Goal: Task Accomplishment & Management: Complete application form

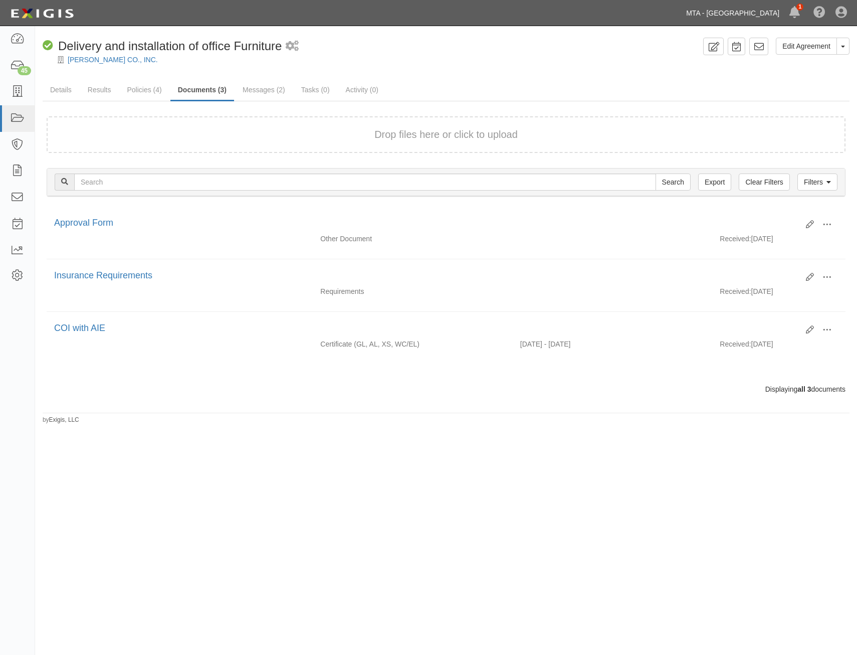
click at [724, 9] on link "MTA - [GEOGRAPHIC_DATA]" at bounding box center [732, 13] width 103 height 20
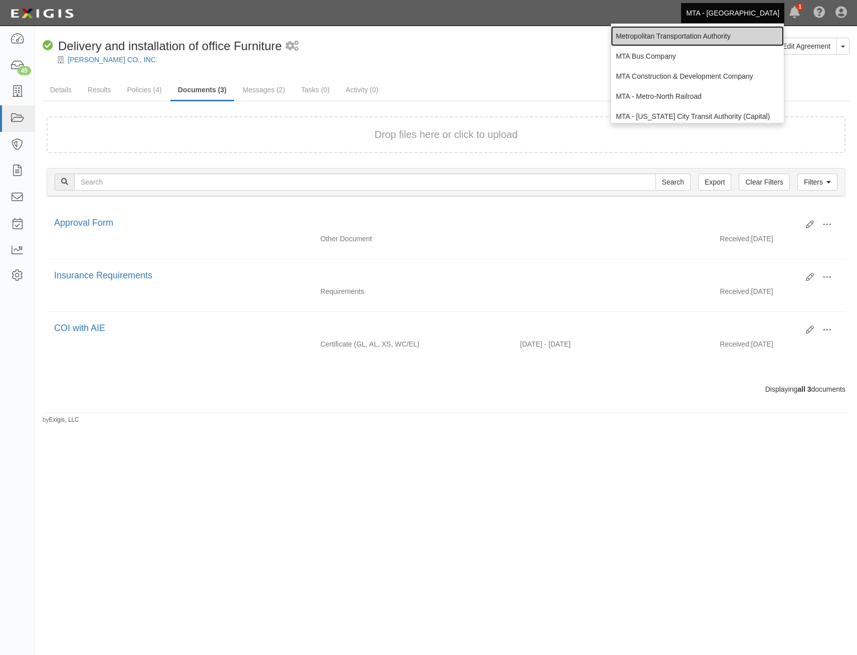
click at [673, 37] on link "Metropolitan Transportation Authority" at bounding box center [697, 36] width 173 height 20
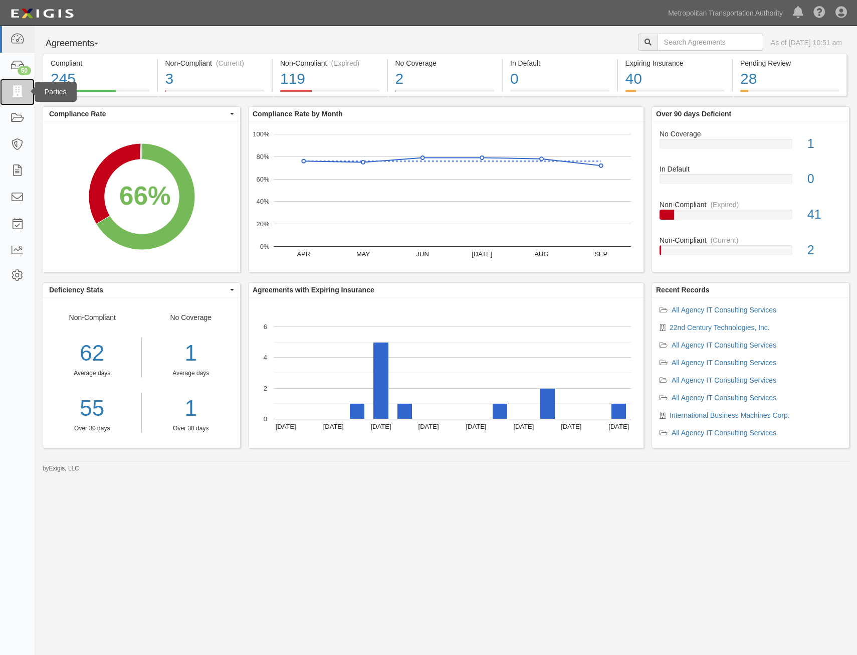
click at [21, 95] on icon at bounding box center [17, 92] width 14 height 12
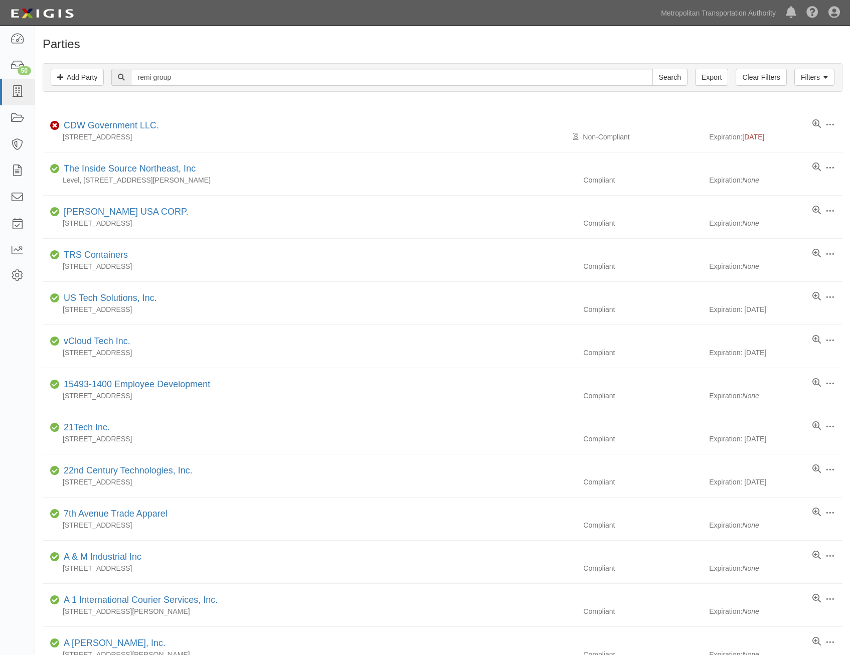
type input "remi group"
click at [652, 69] on input "Search" at bounding box center [669, 77] width 35 height 17
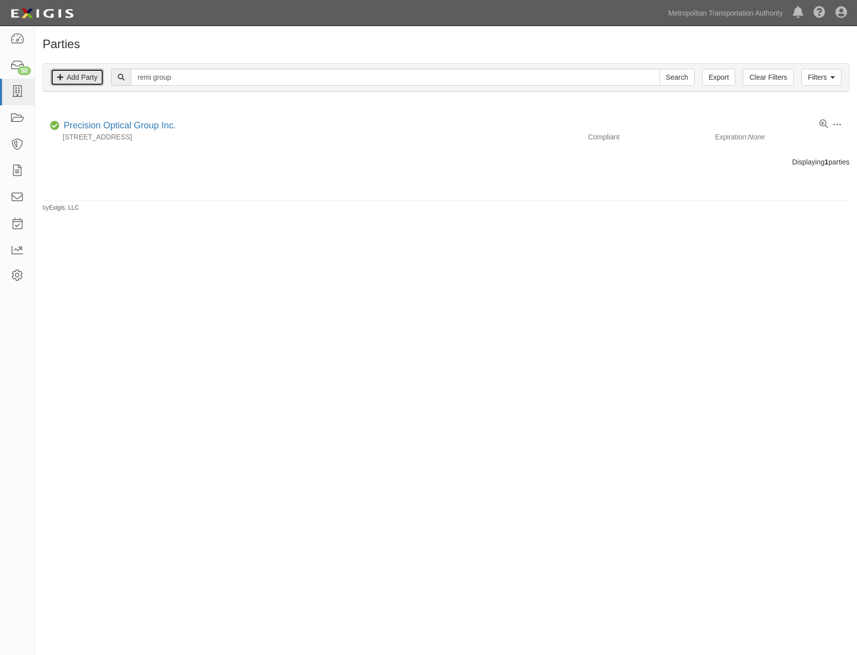
click at [93, 79] on link "Add Party" at bounding box center [77, 77] width 53 height 17
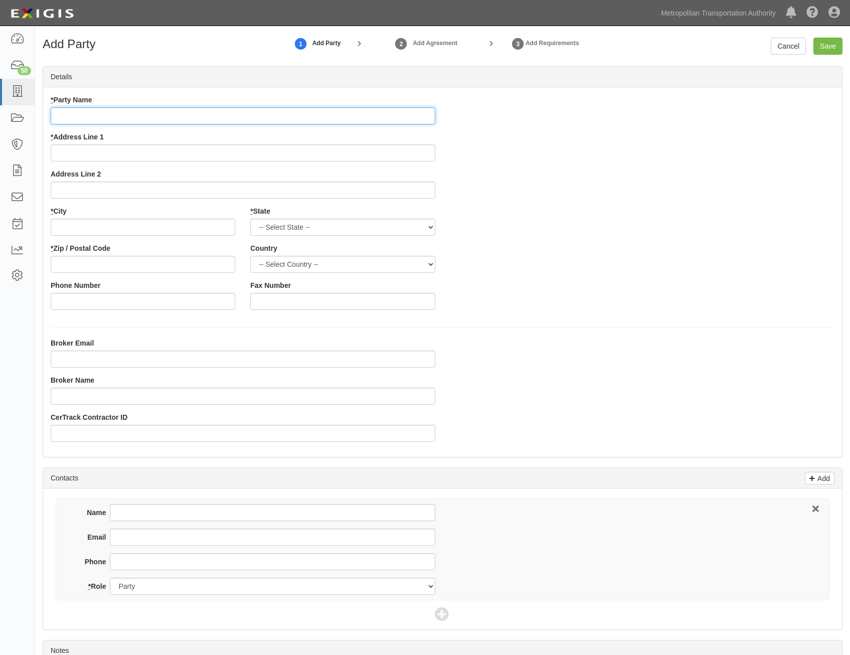
click at [384, 120] on input "* Party Name" at bounding box center [243, 115] width 385 height 17
paste input "The Remi Group"
type input "The Remi Group"
click at [598, 172] on div "* Party Name The Remi Group * Address Line 1 Address Line 2 * City * State -- S…" at bounding box center [442, 206] width 799 height 223
click at [312, 157] on input "* Address Line 1" at bounding box center [243, 152] width 385 height 17
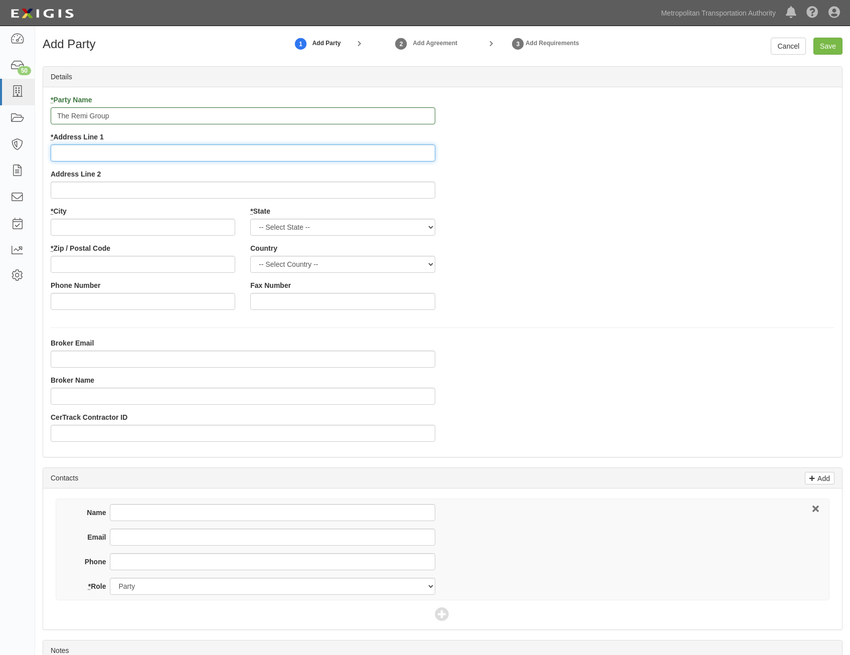
paste input "6325 Ardrey Kell Road, Suite 200"
type input "6325 Ardrey Kell Road, Suite 200"
click at [158, 222] on input "* City" at bounding box center [143, 227] width 185 height 17
paste input "Charlotte,"
type input "Charlotte,"
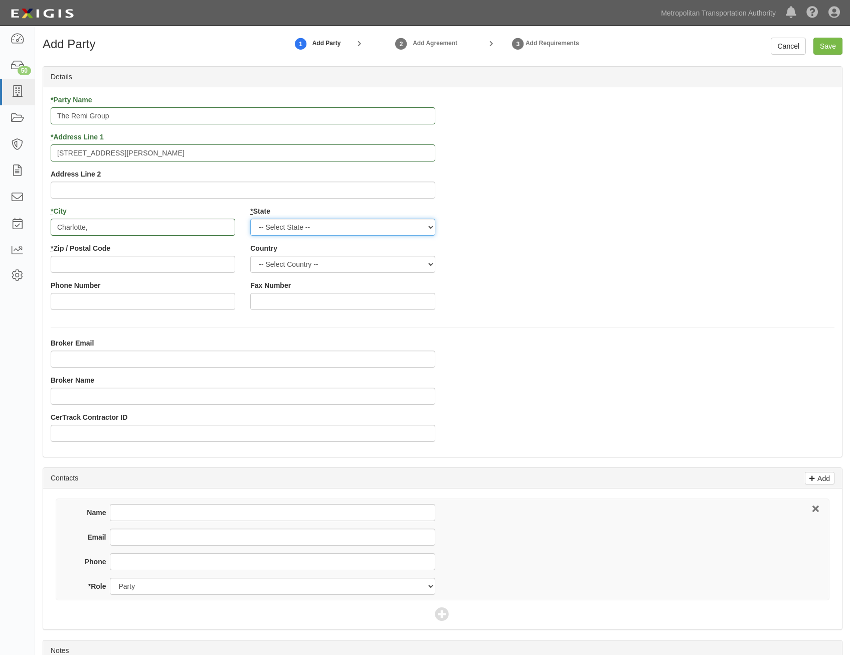
click at [399, 225] on select "-- Select State -- Alabama Alaska Arizona Arkansas California Colorado Connecti…" at bounding box center [342, 227] width 185 height 17
select select "NC"
click at [250, 219] on select "-- Select State -- Alabama Alaska Arizona Arkansas California Colorado Connecti…" at bounding box center [342, 227] width 185 height 17
click at [369, 266] on select "-- Select Country -- Canada United States --------------- Afghanistan Åland Isl…" at bounding box center [342, 264] width 185 height 17
select select "US"
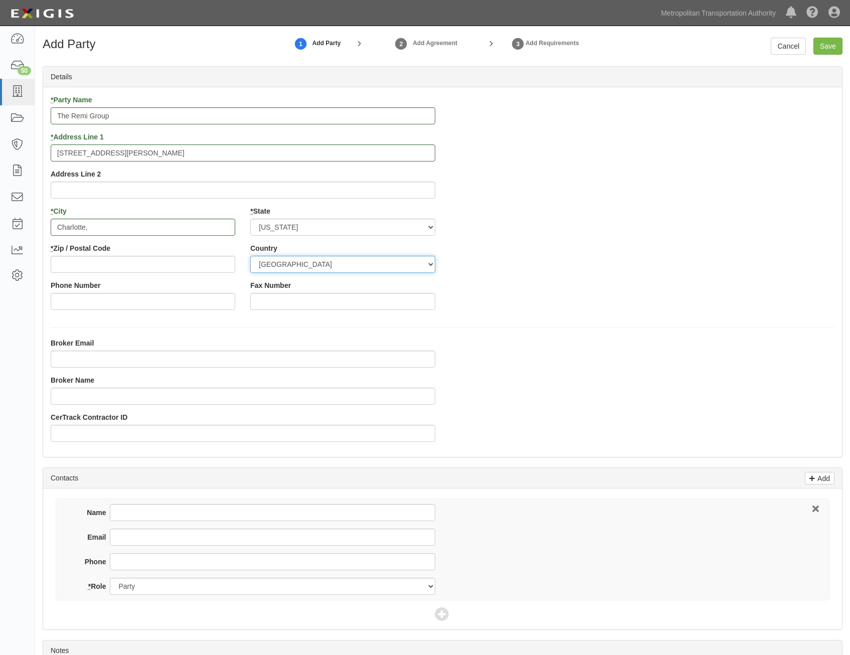
click at [250, 256] on select "-- Select Country -- Canada United States --------------- Afghanistan Åland Isl…" at bounding box center [342, 264] width 185 height 17
click at [563, 260] on div "* Party Name The Remi Group * Address Line 1 6325 Ardrey Kell Road, Suite 200 A…" at bounding box center [442, 206] width 799 height 223
click at [206, 260] on input "* Zip / Postal Code" at bounding box center [143, 264] width 185 height 17
paste input "28277"
type input "28277"
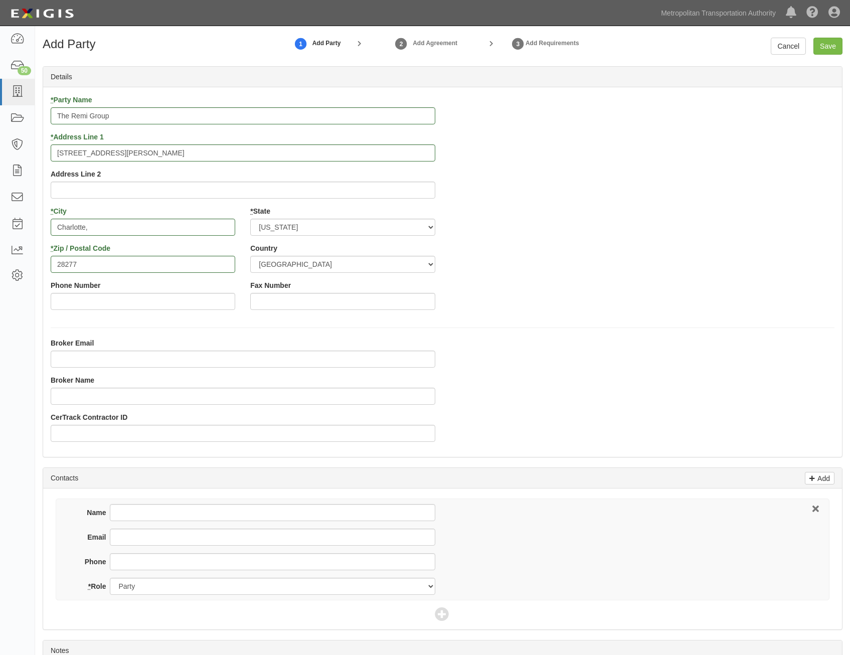
click at [613, 244] on div "* Party Name The Remi Group * Address Line 1 6325 Ardrey Kell Road, Suite 200 A…" at bounding box center [442, 206] width 799 height 223
click at [829, 47] on input "Save" at bounding box center [827, 46] width 29 height 17
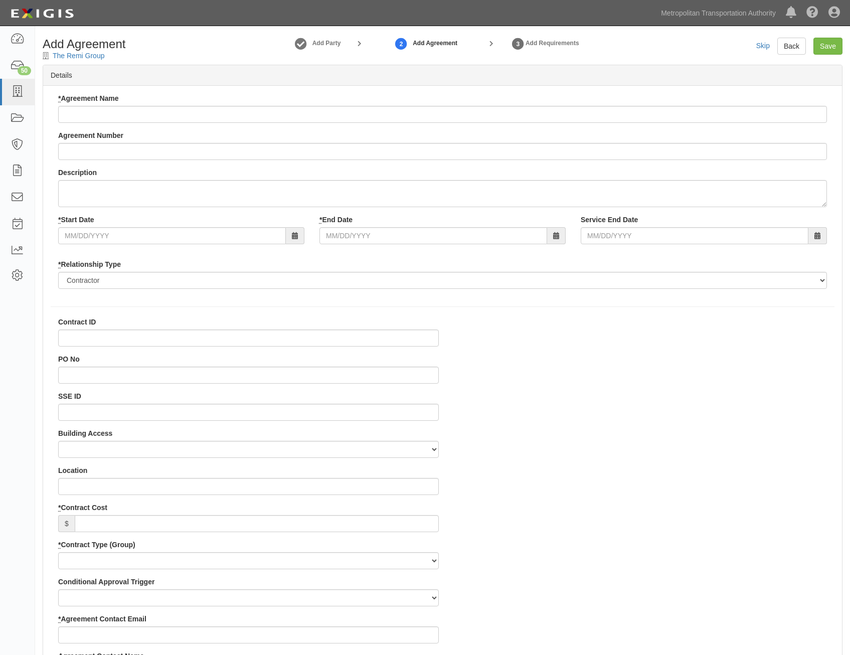
select select
click at [272, 118] on input "* Agreement Name" at bounding box center [442, 114] width 769 height 17
paste input "Preventative and corrective maintenance on the Fargo 5000 and 6600 Printers"
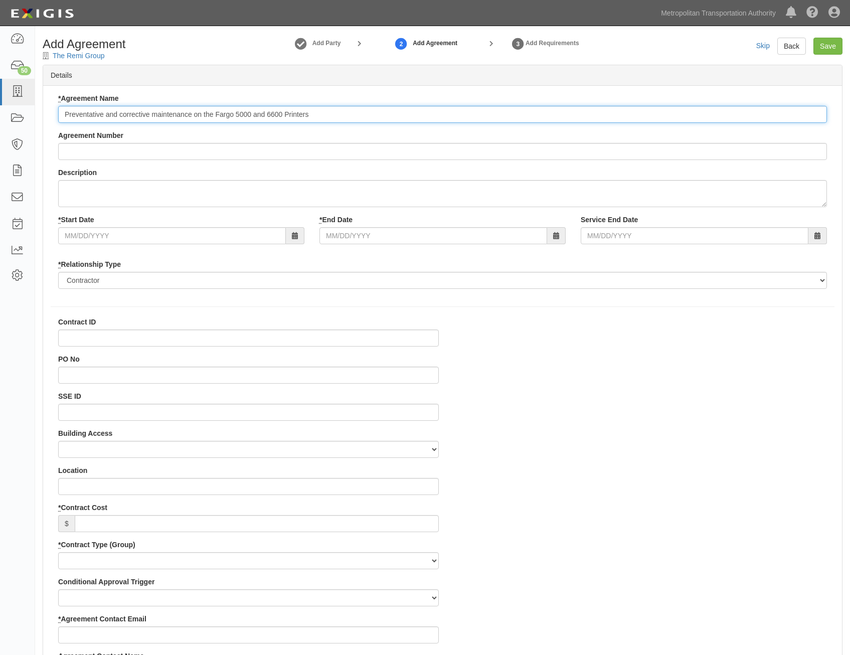
type input "Preventative and corrective maintenance on the Fargo 5000 and 6600 Printers"
click at [307, 416] on input "SSE ID" at bounding box center [248, 412] width 381 height 17
paste input "0000523880"
type input "0000523880"
drag, startPoint x: 570, startPoint y: 423, endPoint x: 678, endPoint y: 363, distance: 123.2
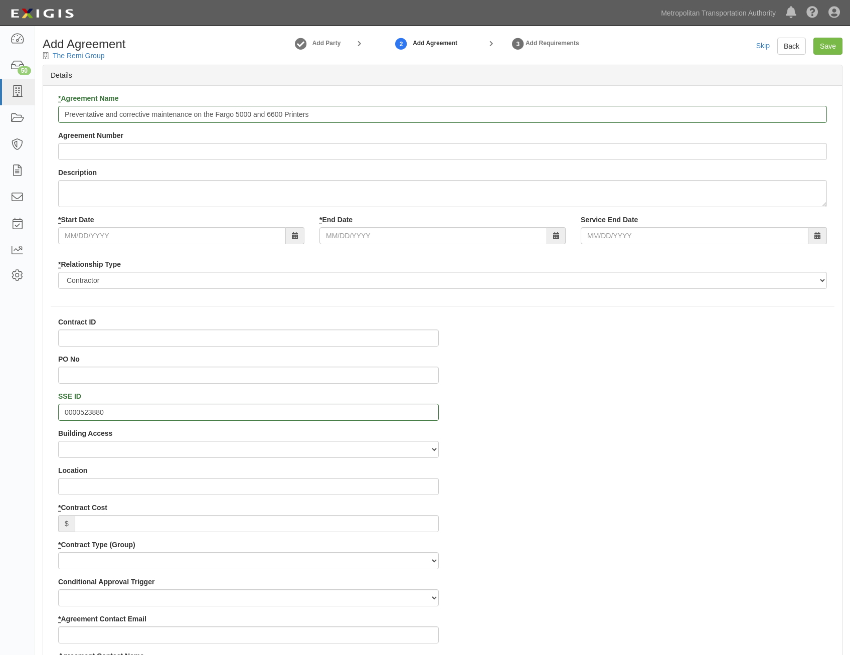
click at [315, 153] on input "Agreement Number" at bounding box center [442, 151] width 769 height 17
paste input "0000028230"
type input "0000028230"
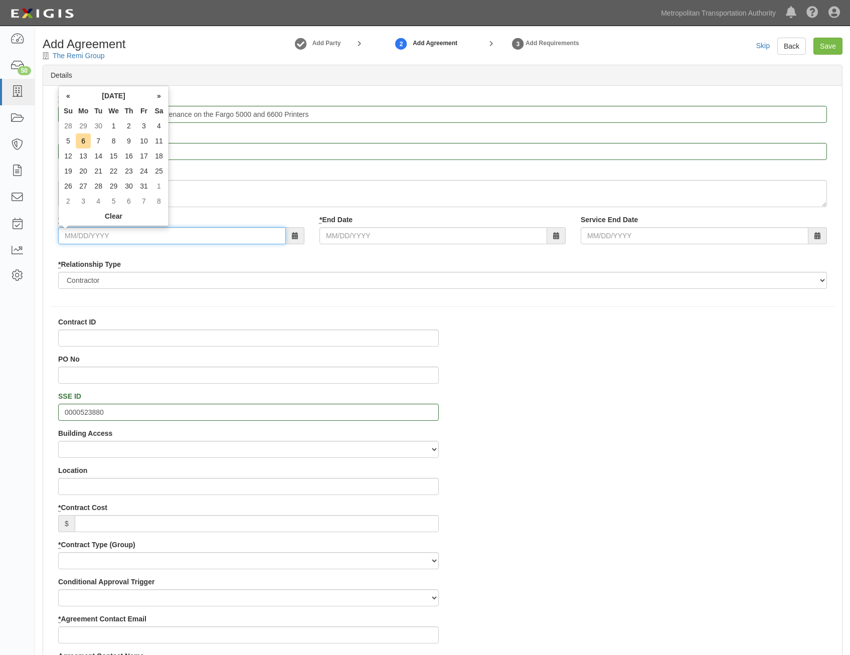
click at [201, 237] on input "* Start Date" at bounding box center [172, 235] width 228 height 17
type input "10/15/2025"
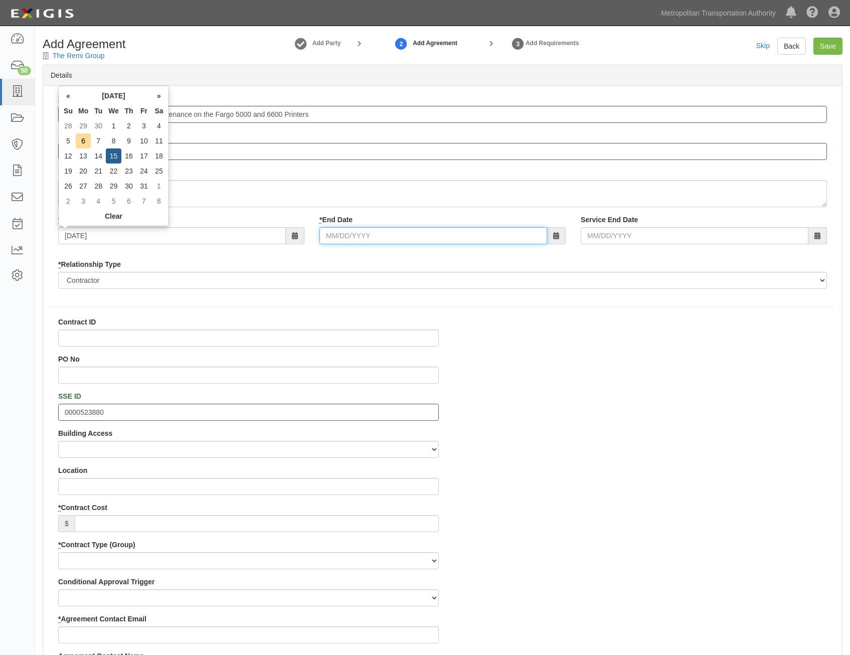
click at [475, 234] on input "* End Date" at bounding box center [433, 235] width 228 height 17
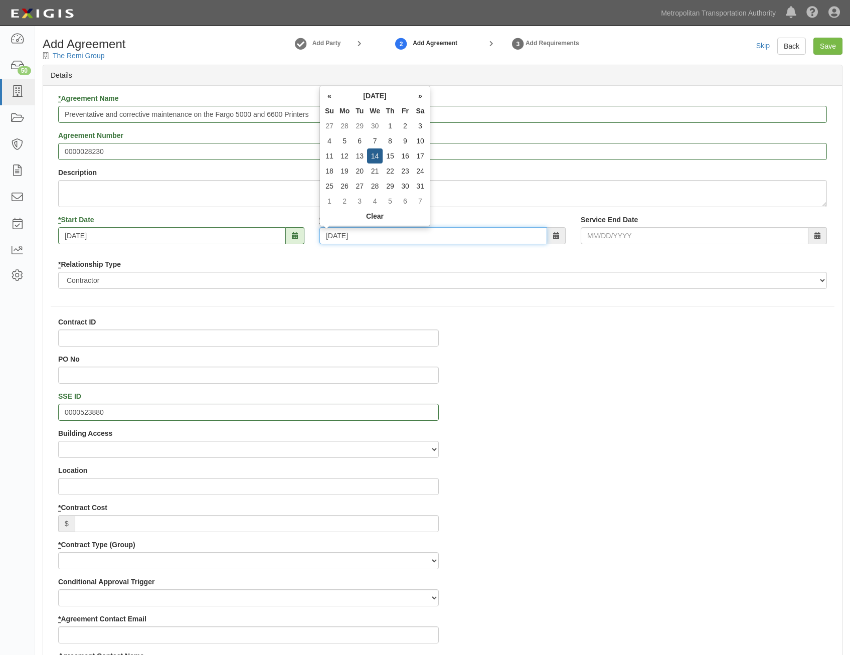
type input "10/14/2026"
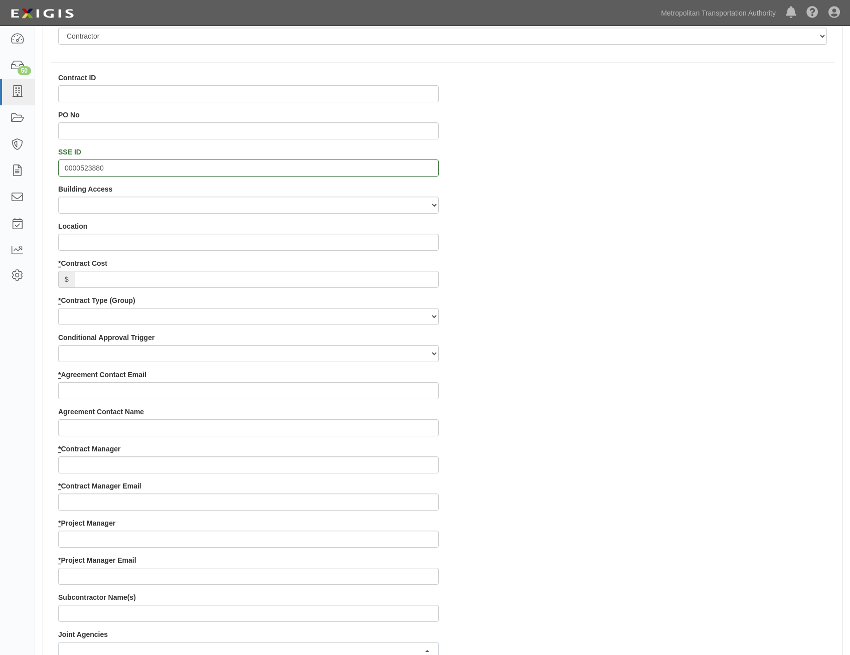
scroll to position [251, 0]
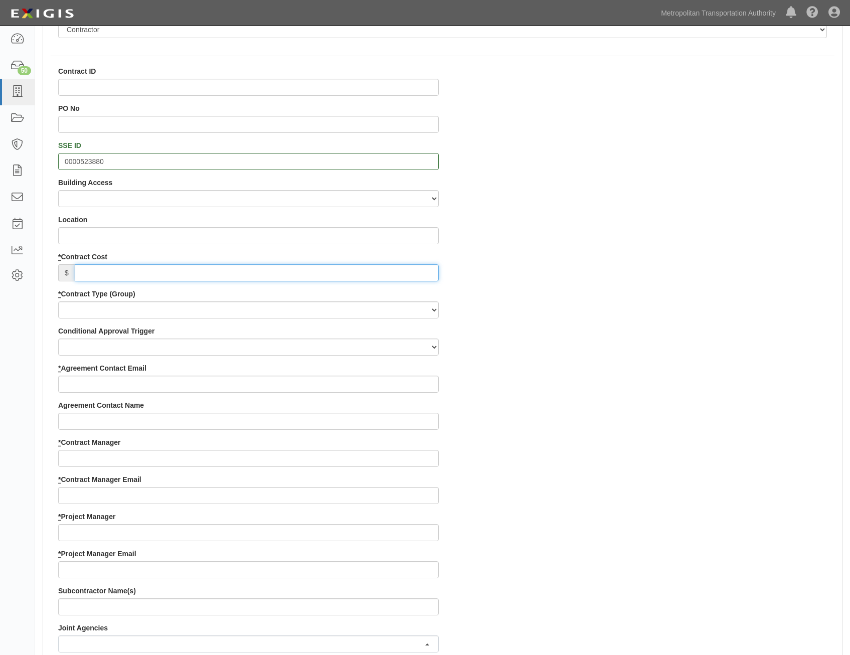
click at [401, 270] on input "* Contract Cost" at bounding box center [257, 272] width 364 height 17
paste input "38,615.50"
type input "38,615.50"
click at [395, 307] on select "Capital Operating Not for Benefit (incls. FA, Entry Permits) Real Estate Other" at bounding box center [248, 309] width 381 height 17
select select "122"
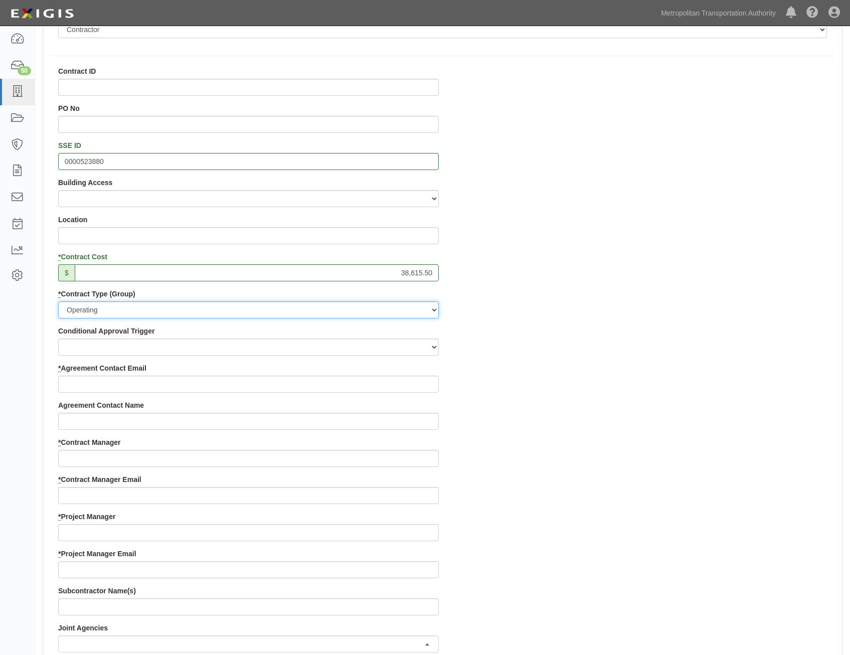
click at [58, 301] on select "Capital Operating Not for Benefit (incls. FA, Entry Permits) Real Estate Other" at bounding box center [248, 309] width 381 height 17
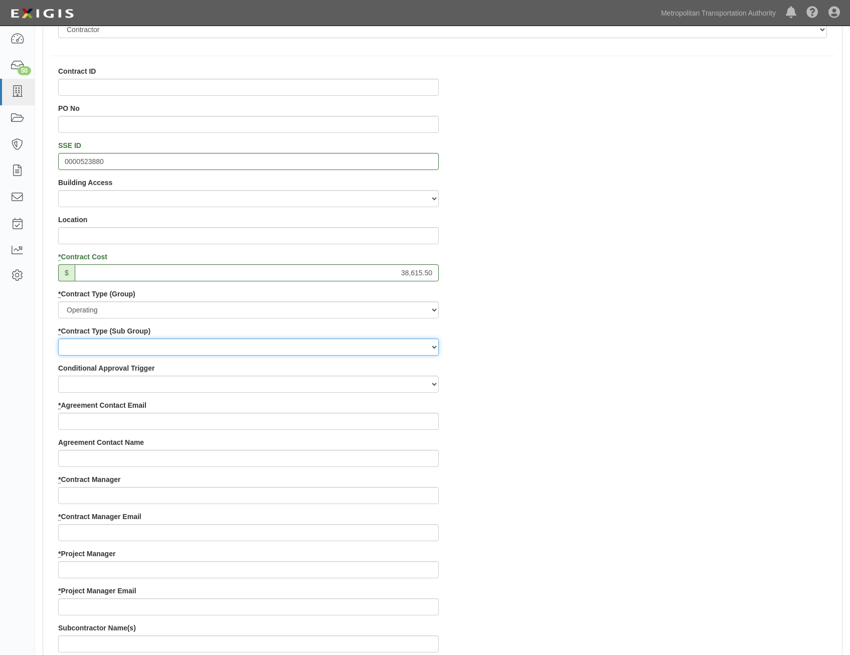
click at [412, 351] on select "Construction Loan / Test and Demo Maintenance Painting Personal Services Contra…" at bounding box center [248, 346] width 381 height 17
select select "249"
click at [58, 338] on select "Construction Loan / Test and Demo Maintenance Painting Personal Services Contra…" at bounding box center [248, 346] width 381 height 17
click at [588, 439] on div "Contract ID PO No SSE ID 0000523880 Building Access 2 Broadway 341/345/347 BREP…" at bounding box center [442, 548] width 799 height 965
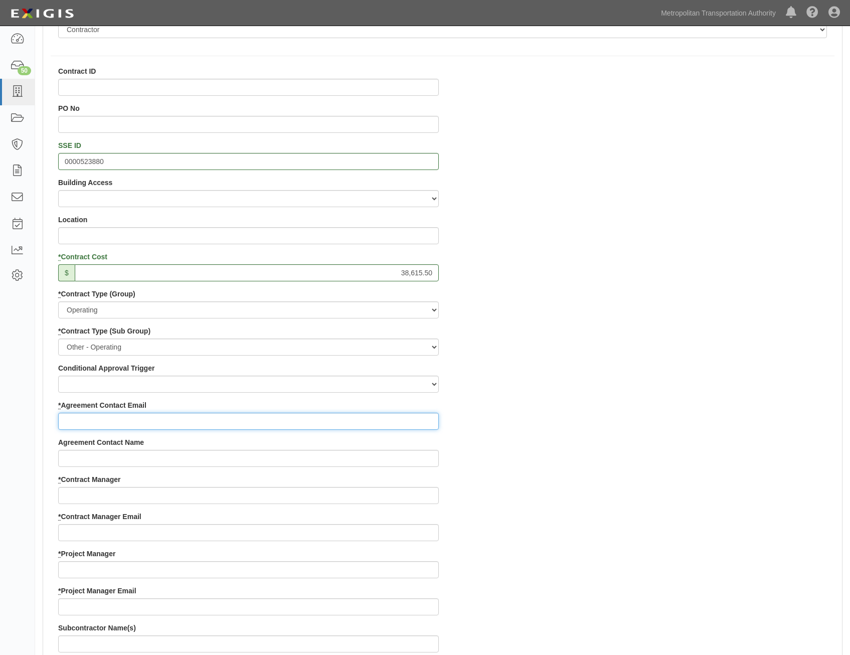
click at [408, 422] on input "* Agreement Contact Email" at bounding box center [248, 421] width 381 height 17
paste input "Jack.Dring@theremigroup.org"
type input "Jack.Dring@theremigroup.org"
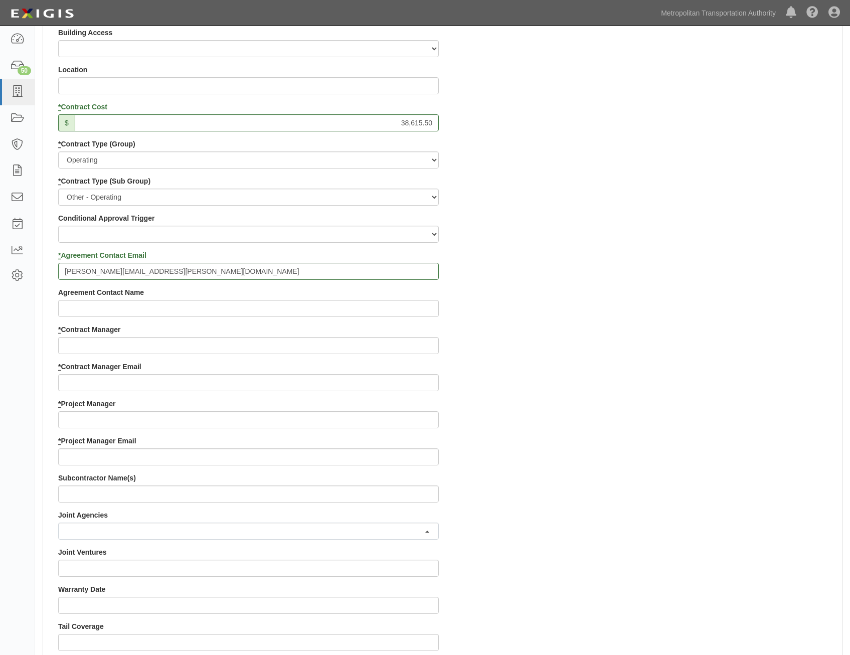
scroll to position [401, 0]
drag, startPoint x: 334, startPoint y: 352, endPoint x: 343, endPoint y: 345, distance: 11.1
click at [334, 352] on input "* Contract Manager" at bounding box center [248, 344] width 381 height 17
paste input "Ifeoma Ekere"
type input "Ifeoma Ekere"
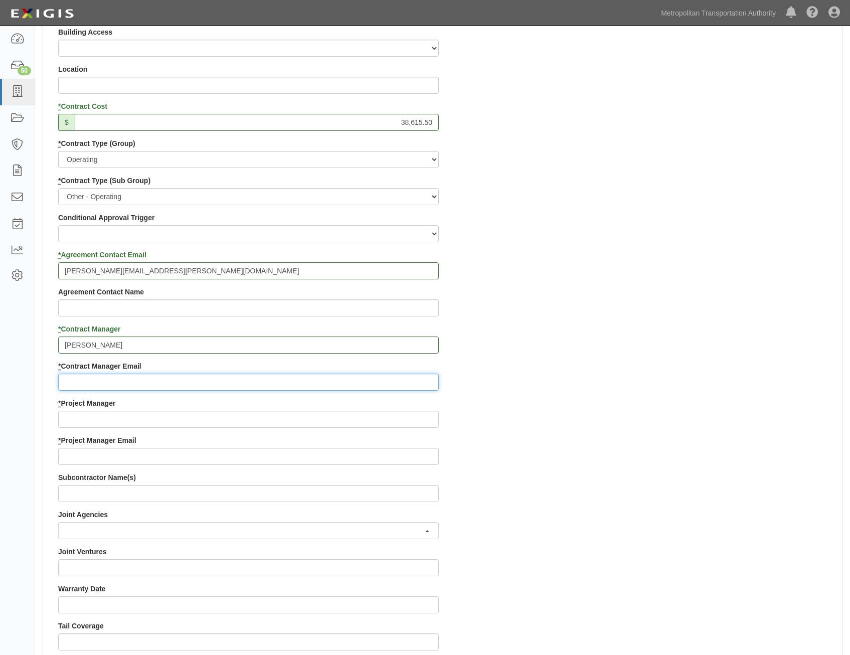
click at [344, 380] on input "* Contract Manager Email" at bounding box center [248, 382] width 381 height 17
paste input "ifeoma.ekere@mtahq.org"
type input "ifeoma.ekere@mtahq.org"
click at [611, 417] on div "Contract ID PO No SSE ID 0000523880 Building Access 2 Broadway 341/345/347 BREP…" at bounding box center [442, 398] width 799 height 965
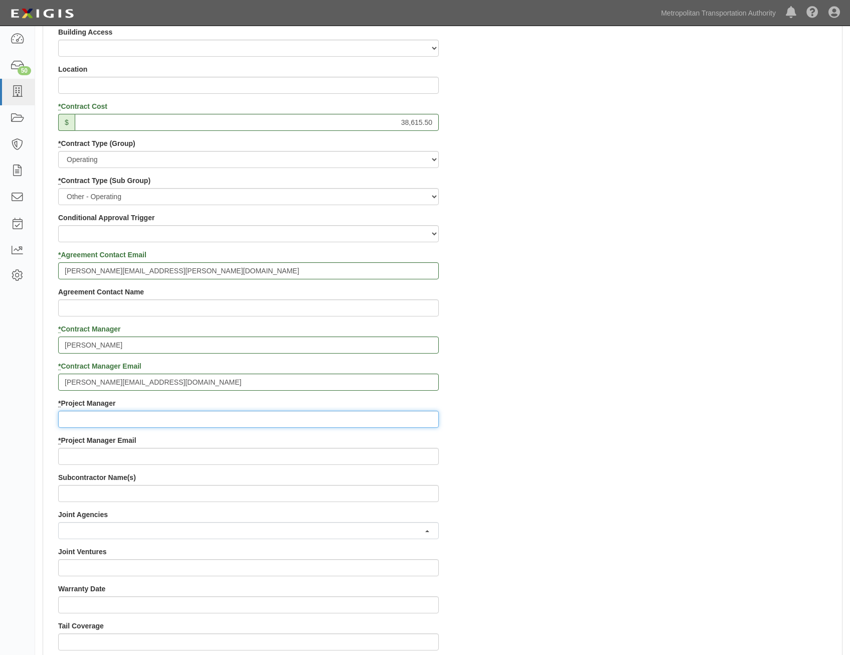
click at [336, 417] on input "* Project Manager" at bounding box center [248, 419] width 381 height 17
paste input "Alina Mejias"
type input "Alina Mejias"
click at [557, 476] on div "Contract ID PO No SSE ID 0000523880 Building Access 2 Broadway 341/345/347 BREP…" at bounding box center [442, 398] width 799 height 965
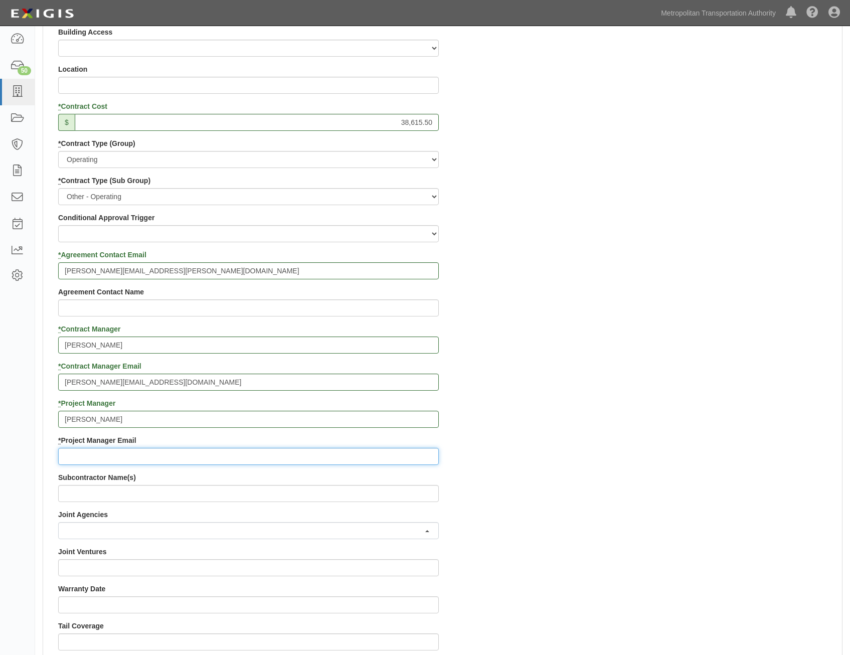
click at [389, 456] on input "* Project Manager Email" at bounding box center [248, 456] width 381 height 17
paste input "amejias@mtahq.org"
type input "amejias@mtahq.org"
click at [557, 443] on div "Contract ID PO No SSE ID 0000523880 Building Access 2 Broadway 341/345/347 BREP…" at bounding box center [442, 398] width 799 height 965
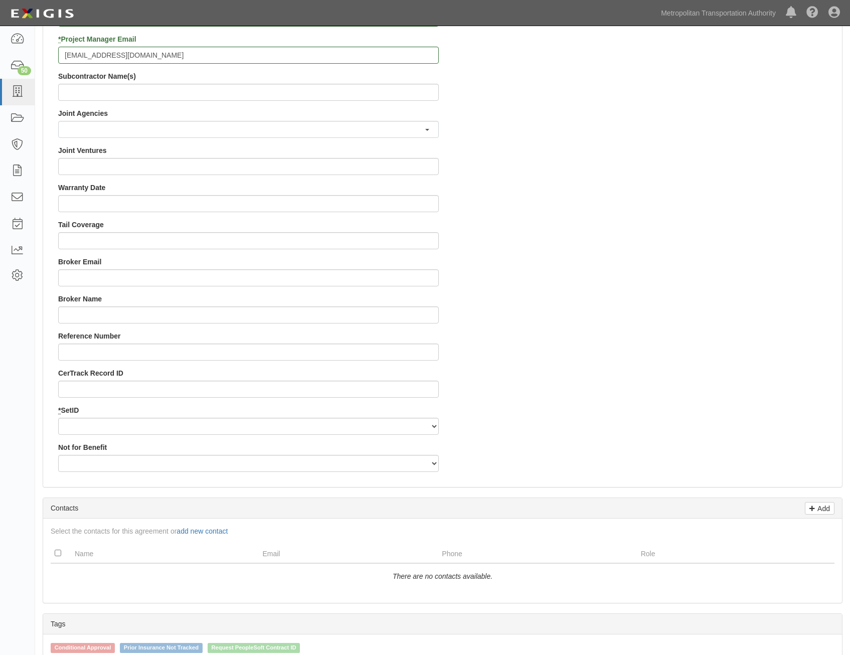
scroll to position [1003, 0]
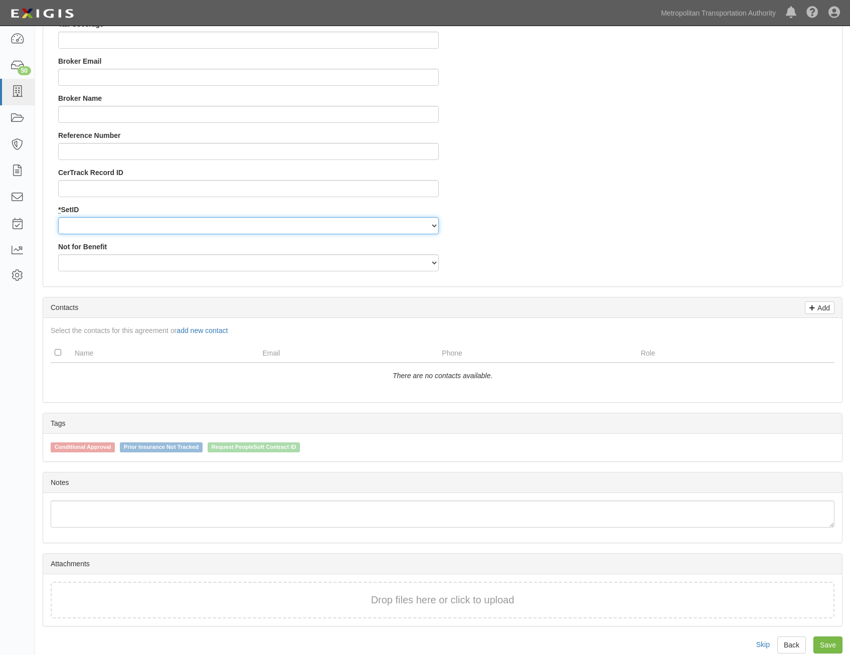
click at [345, 232] on select "MTAHQ" at bounding box center [248, 225] width 381 height 17
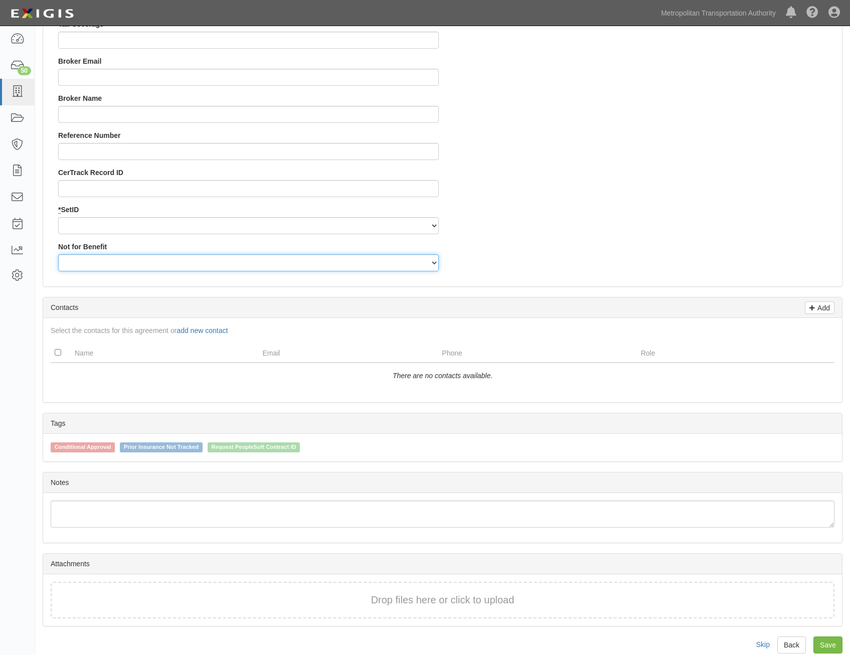
click at [327, 263] on select "Yes No" at bounding box center [248, 262] width 381 height 17
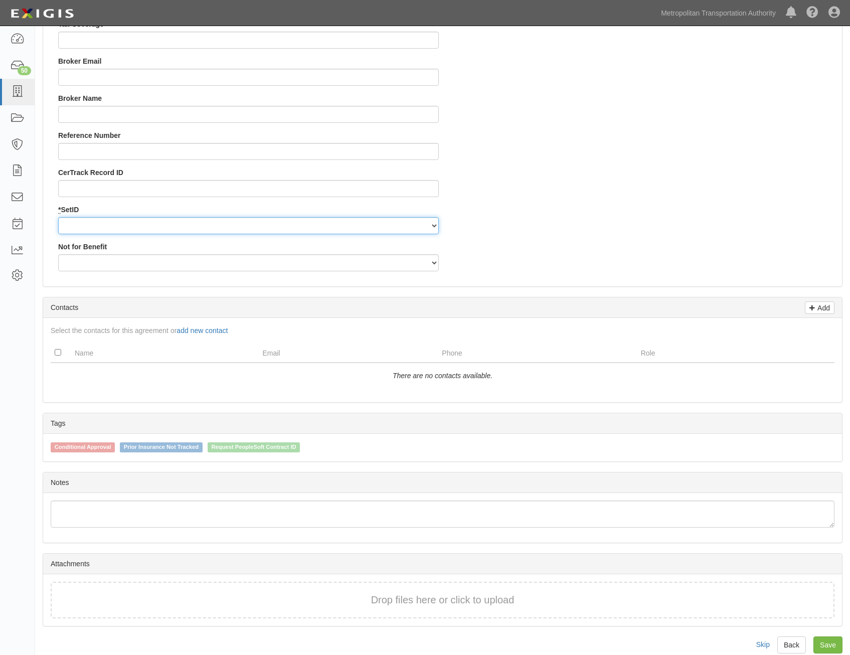
click at [345, 233] on select "MTAHQ" at bounding box center [248, 225] width 381 height 17
select select "96"
click at [58, 217] on select "MTAHQ" at bounding box center [248, 225] width 381 height 17
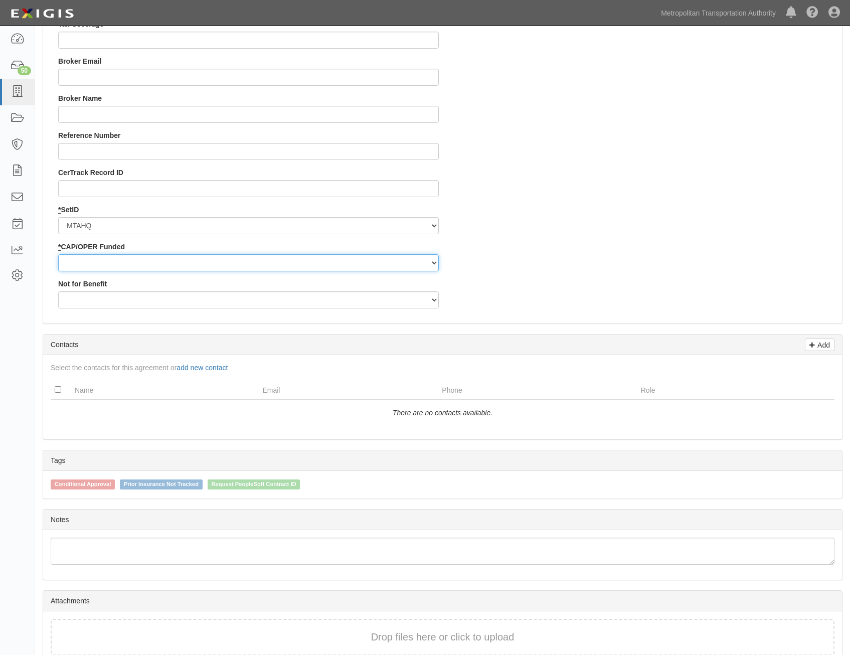
click at [349, 259] on select "Capital Operating" at bounding box center [248, 262] width 381 height 17
select select "347"
click at [58, 254] on select "Capital Operating" at bounding box center [248, 262] width 381 height 17
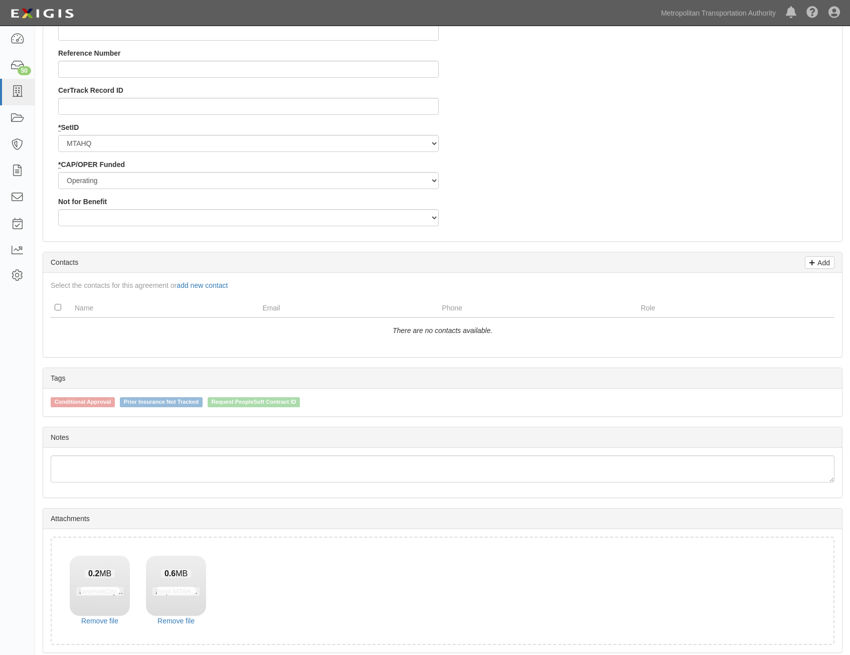
scroll to position [1125, 0]
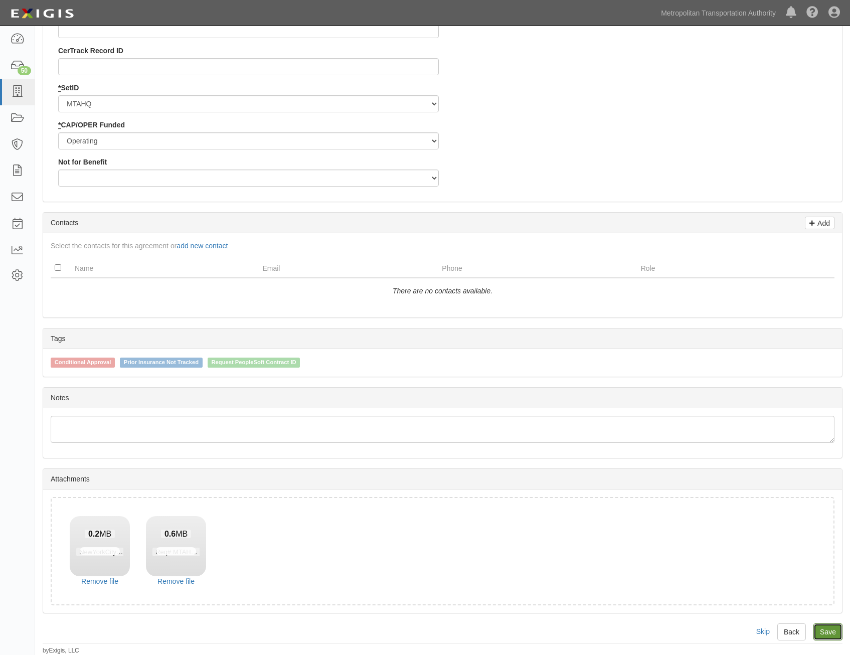
click at [829, 632] on link "Save" at bounding box center [827, 631] width 29 height 17
type input "38615.50"
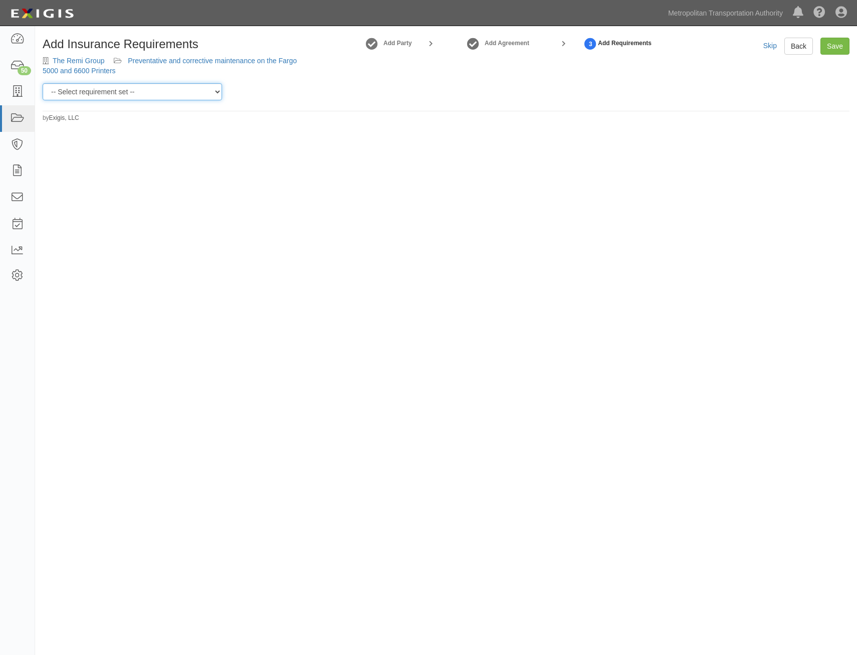
click at [177, 94] on select "-- Select requirement set -- Basic Basic Enhanced Option for Operating Agreemen…" at bounding box center [133, 91] width 180 height 17
select select "7437"
click at [43, 83] on select "-- Select requirement set -- Basic Basic Enhanced Option for Operating Agreemen…" at bounding box center [133, 91] width 180 height 17
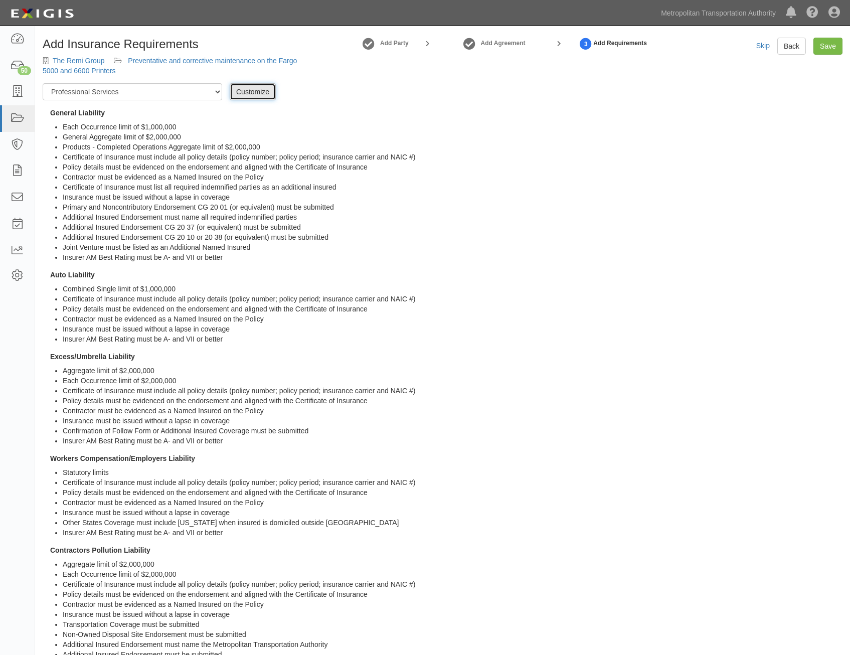
click at [245, 91] on link "Customize" at bounding box center [253, 91] width 46 height 17
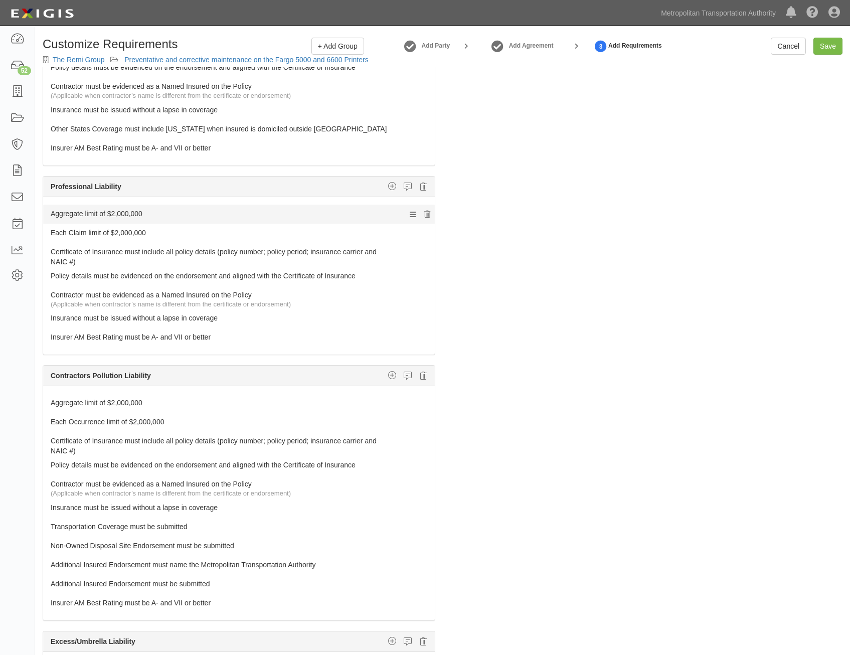
scroll to position [602, 0]
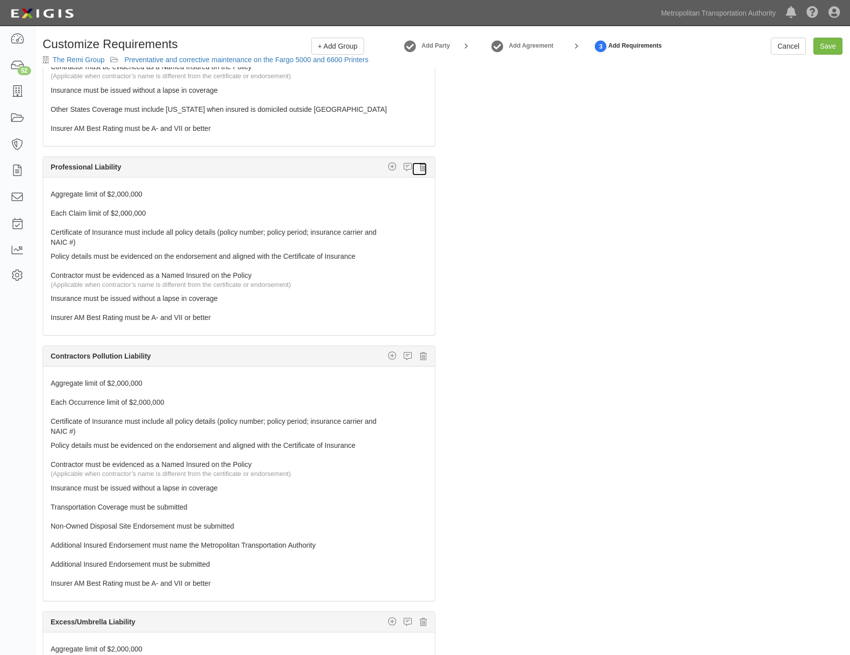
click at [420, 168] on icon at bounding box center [423, 166] width 7 height 9
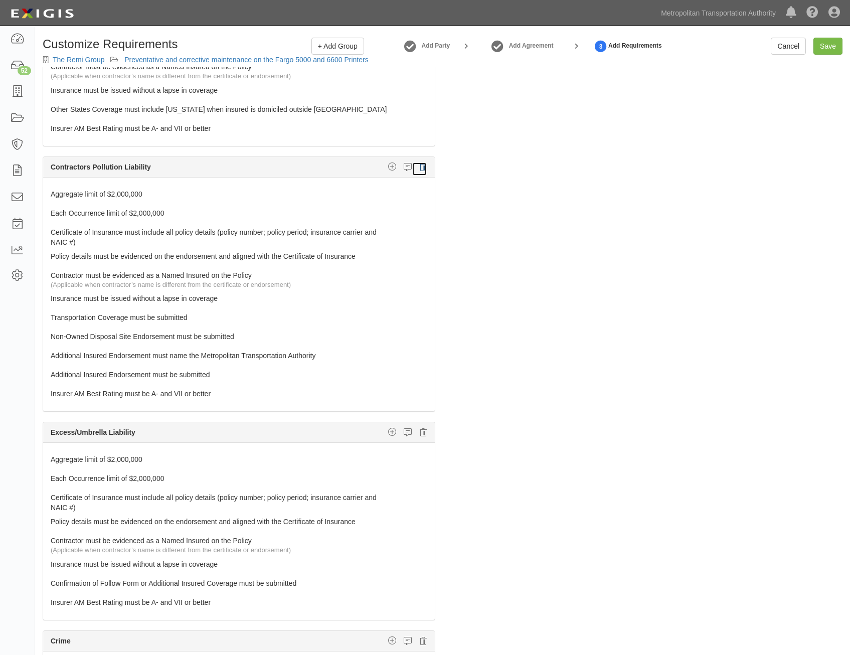
click at [420, 168] on icon at bounding box center [423, 166] width 7 height 9
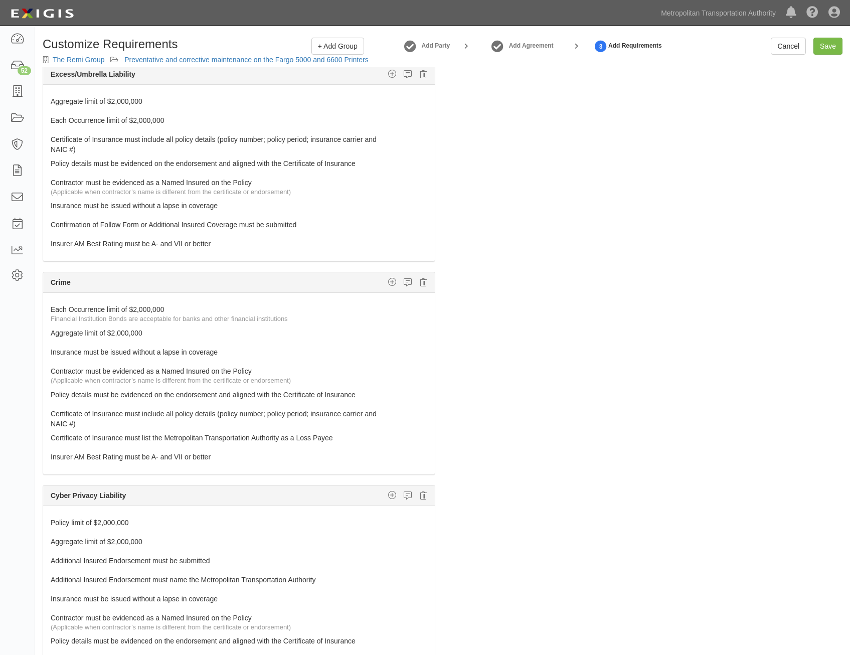
scroll to position [702, 0]
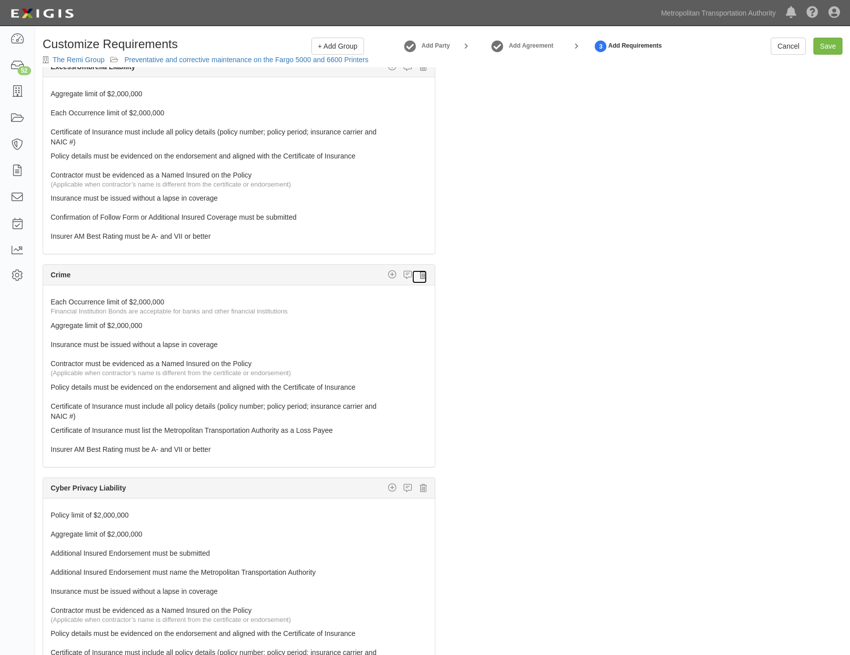
click at [420, 277] on icon at bounding box center [423, 274] width 7 height 9
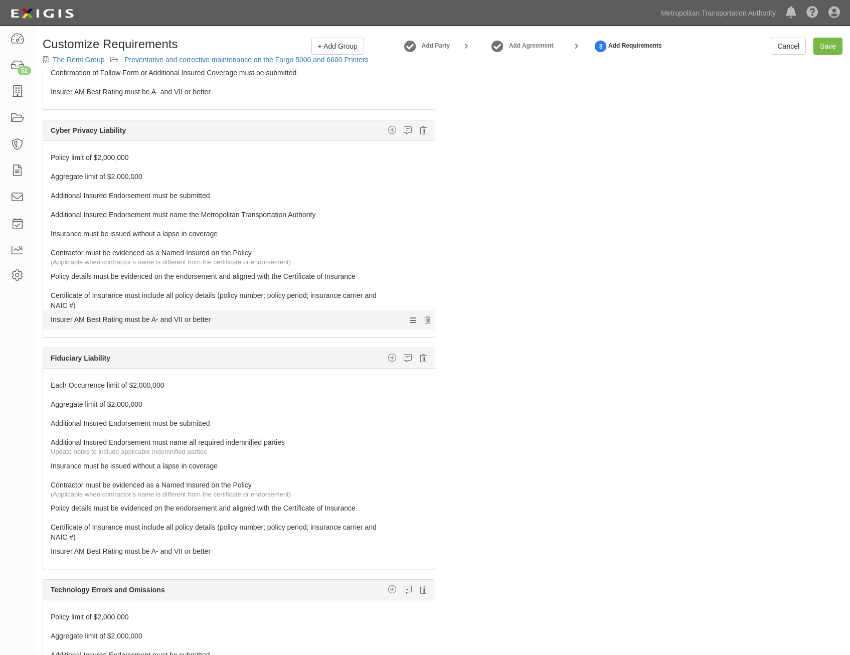
scroll to position [852, 0]
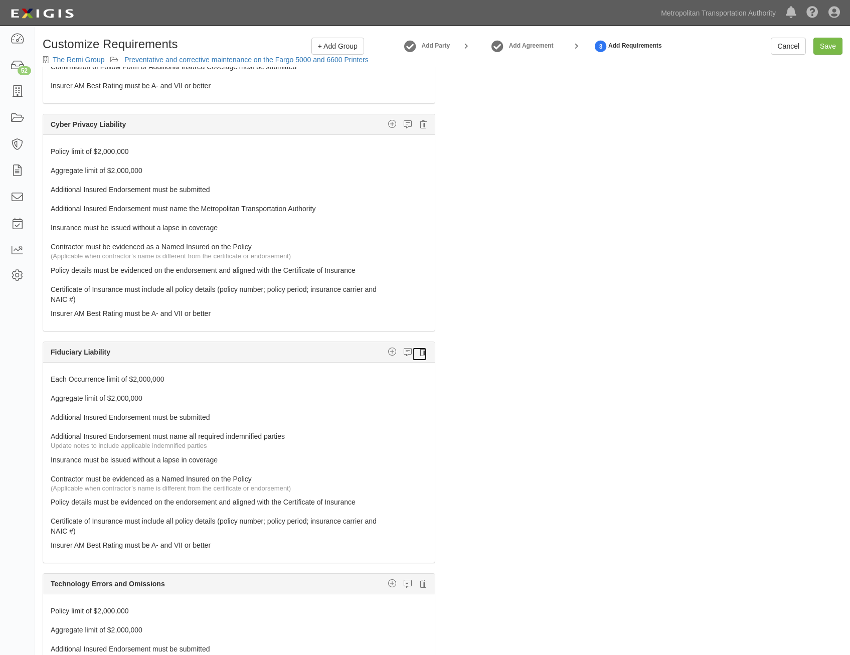
click at [420, 352] on icon at bounding box center [423, 352] width 7 height 9
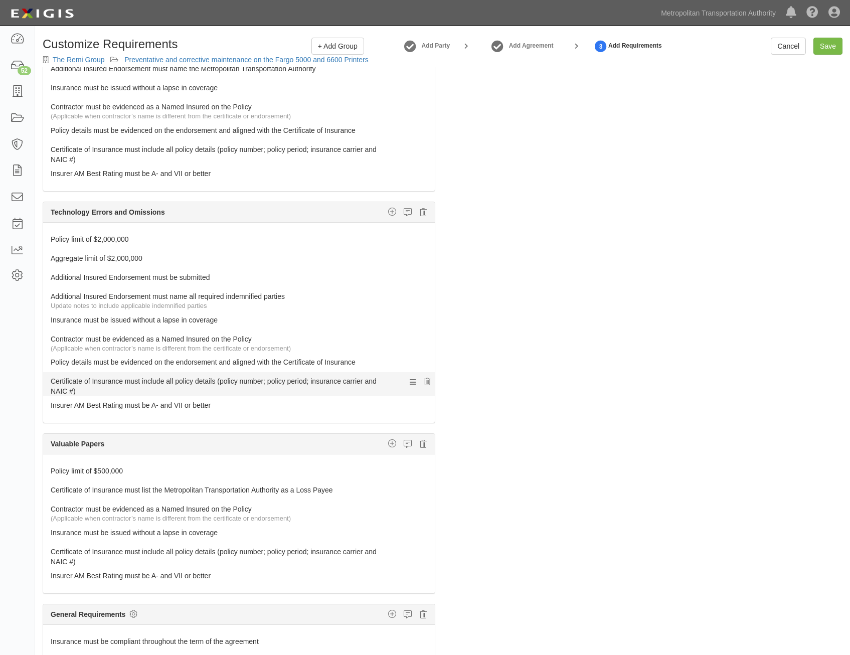
scroll to position [1010, 0]
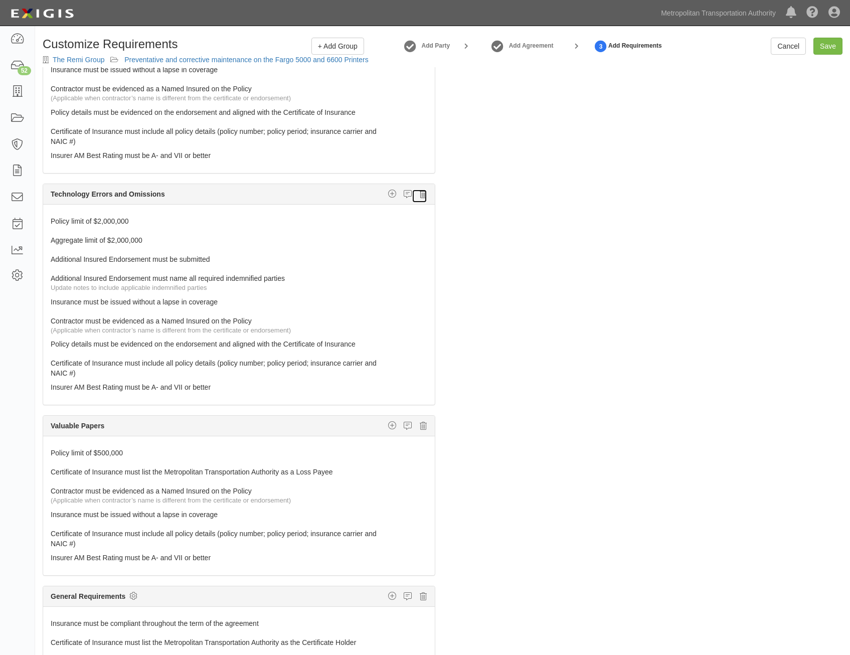
click at [420, 196] on icon at bounding box center [423, 194] width 7 height 9
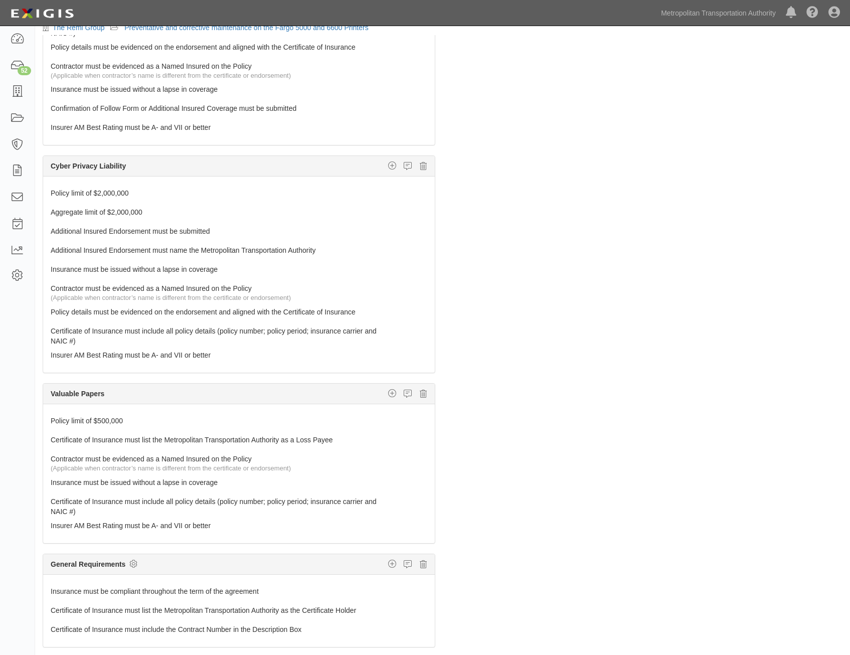
scroll to position [64, 0]
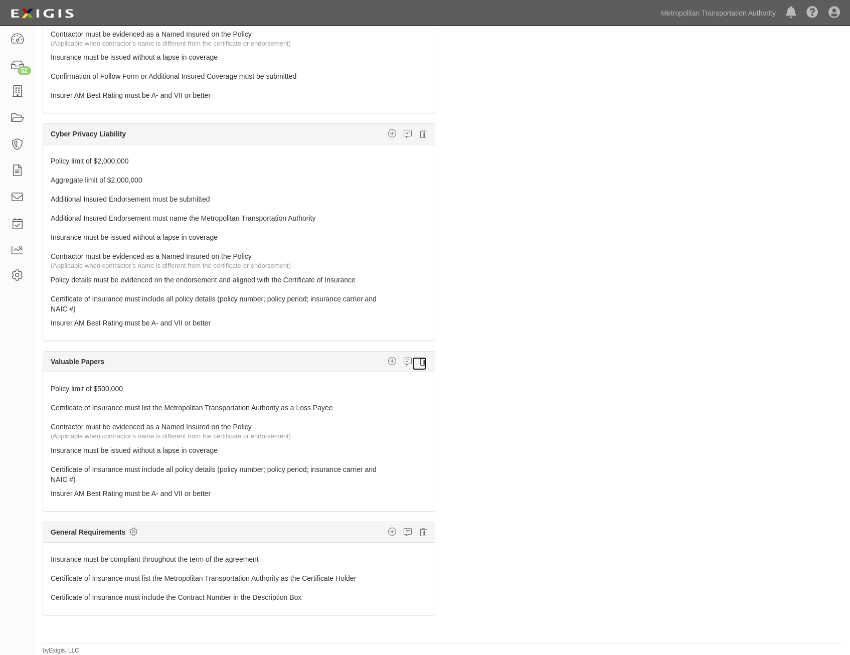
click at [420, 363] on icon at bounding box center [423, 361] width 7 height 9
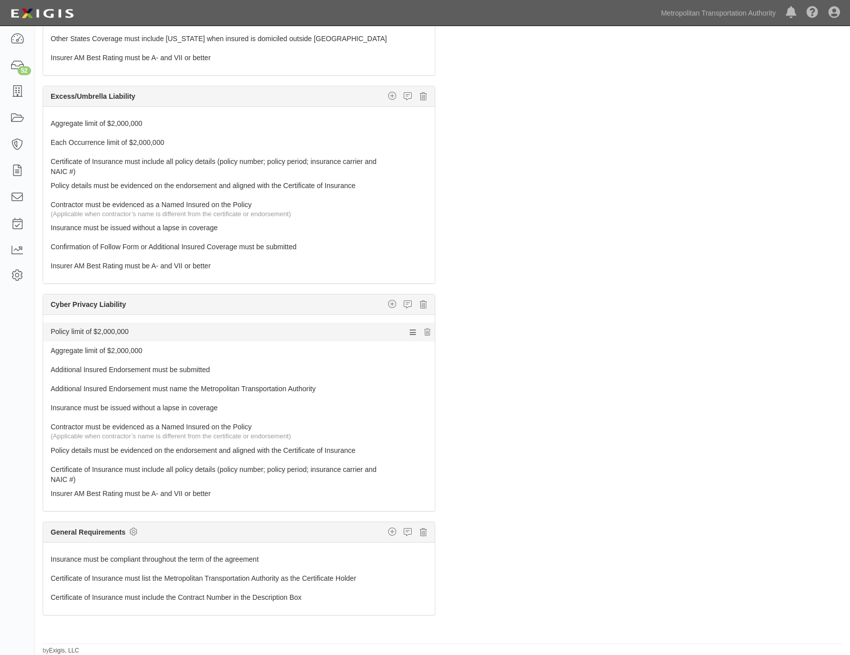
click at [259, 331] on link "Policy limit of $2,000,000" at bounding box center [220, 329] width 339 height 14
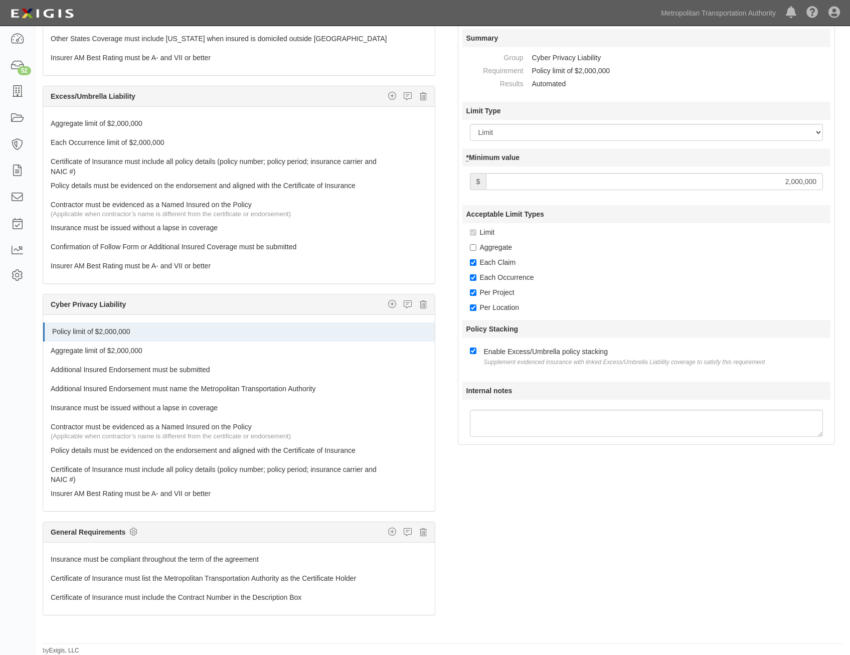
click at [760, 179] on input "2,000,000" at bounding box center [654, 181] width 337 height 17
type input "3,000,000"
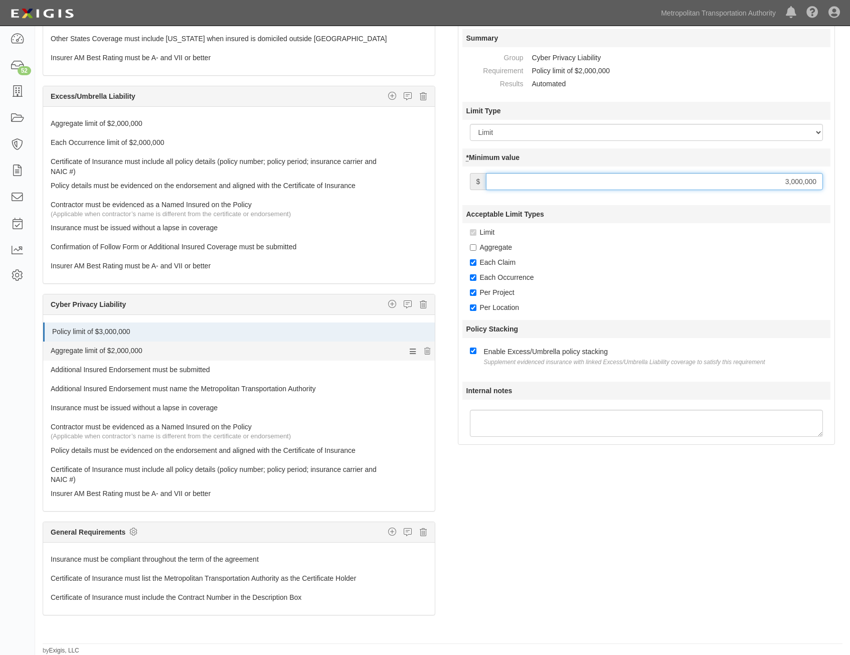
click at [287, 351] on link "Aggregate limit of $2,000,000" at bounding box center [220, 348] width 339 height 14
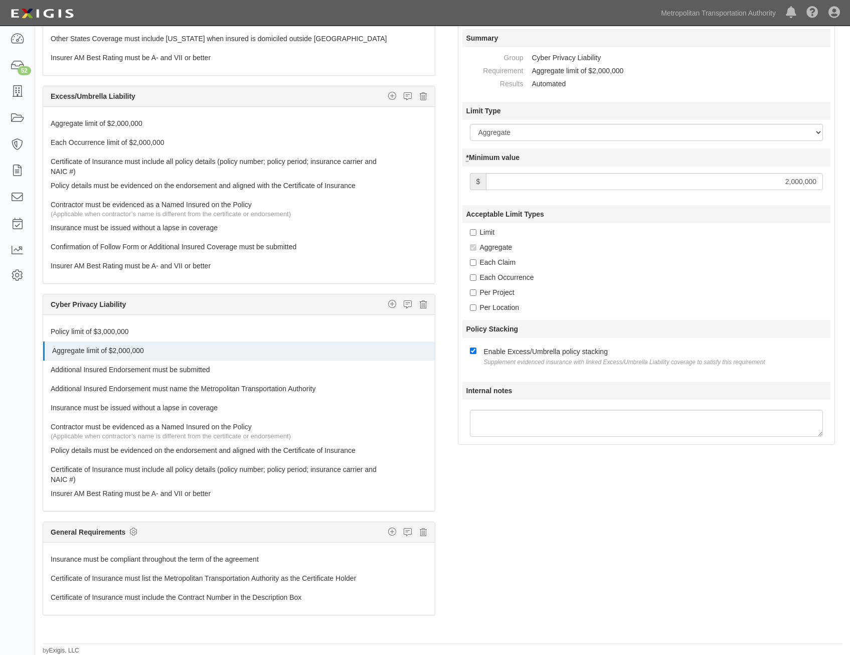
click at [736, 182] on input "2,000,000" at bounding box center [654, 181] width 337 height 17
click at [692, 292] on div "Per Project" at bounding box center [650, 292] width 361 height 10
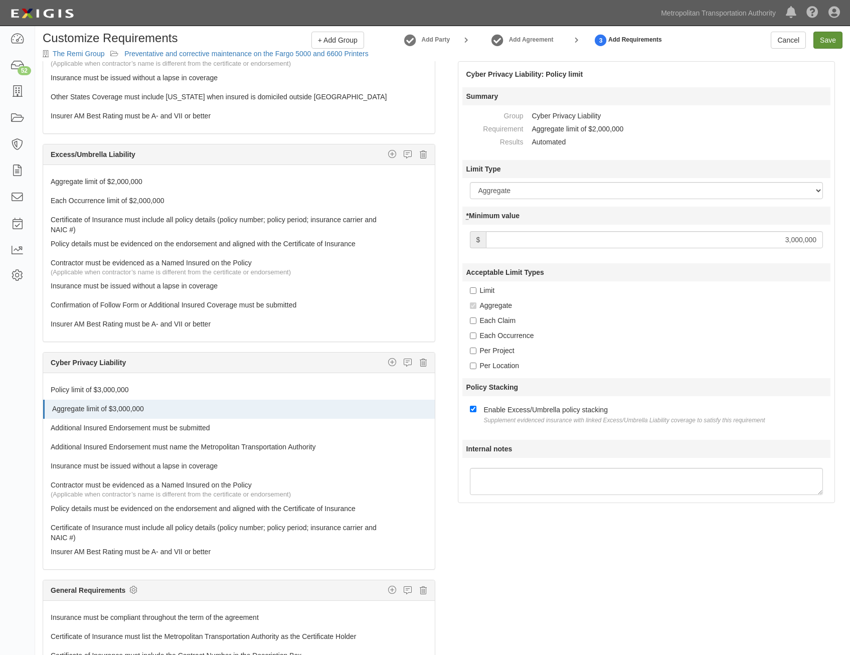
scroll to position [0, 0]
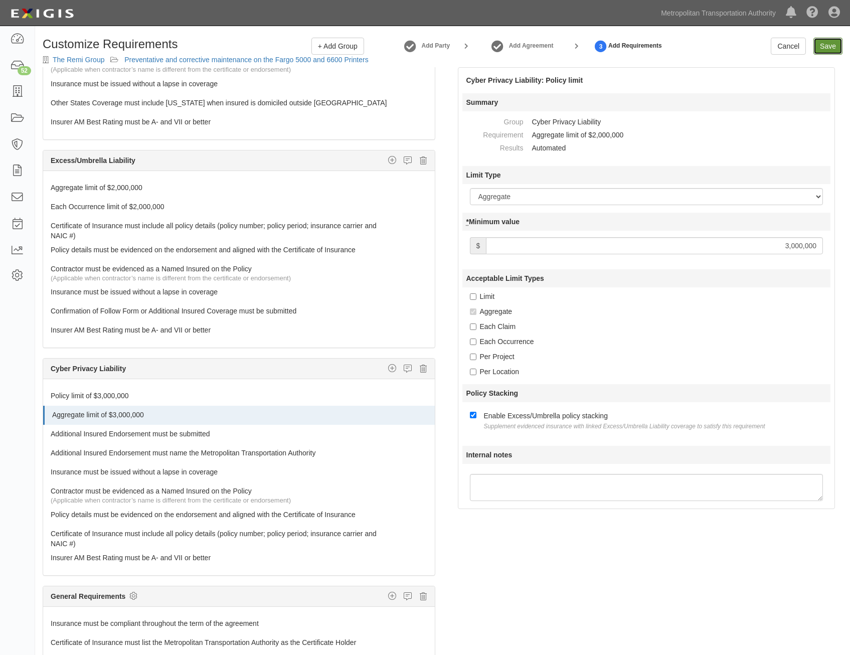
click at [838, 41] on input "Save" at bounding box center [827, 46] width 29 height 17
type input "3000000"
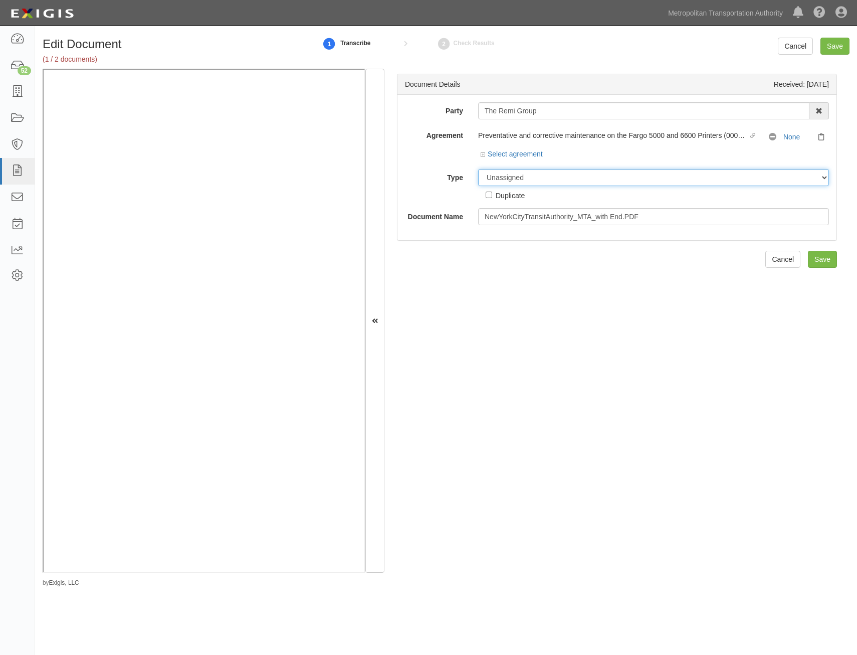
click at [645, 180] on select "Unassigned Binder Cancellation Notice Certificate Contract Endorsement Insuranc…" at bounding box center [653, 177] width 351 height 17
select select "CertificateDetail"
click at [478, 169] on select "Unassigned Binder Cancellation Notice Certificate Contract Endorsement Insuranc…" at bounding box center [653, 177] width 351 height 17
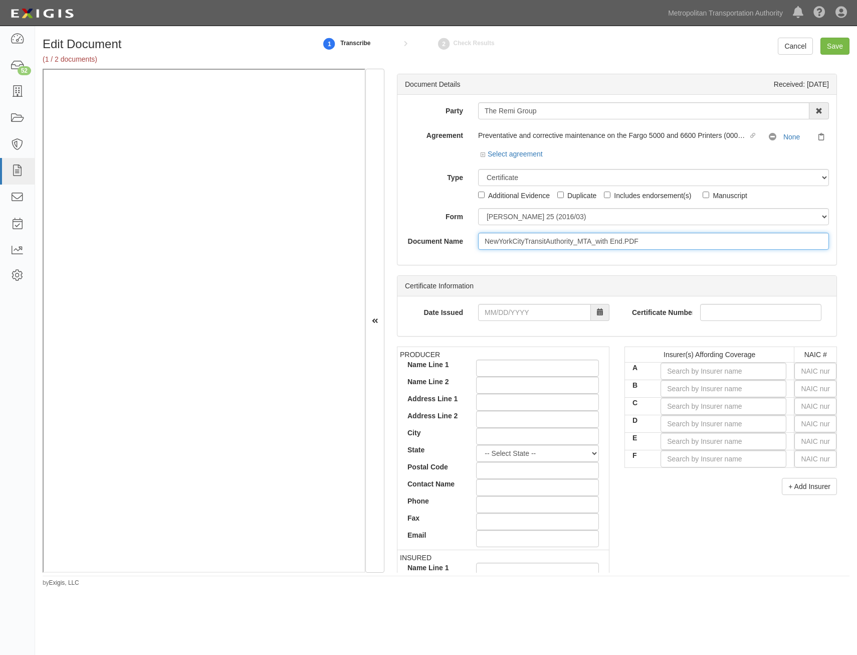
click at [629, 236] on input "NewYorkCityTransitAuthority_MTA_with End.PDF" at bounding box center [653, 241] width 351 height 17
type input "COI with AIE"
click at [841, 316] on div "Document Details Received: [DATE] Party The Remi Group 15493-1400 Employee Deve…" at bounding box center [617, 321] width 465 height 504
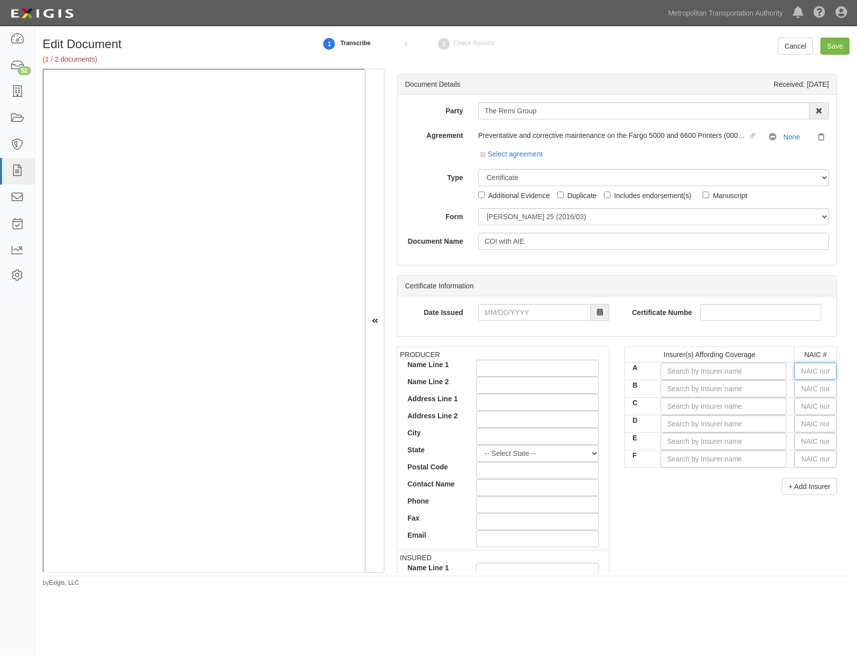
click at [804, 370] on input "text" at bounding box center [816, 371] width 42 height 17
type input "16862"
type input "1"
type input "11105"
type input "11"
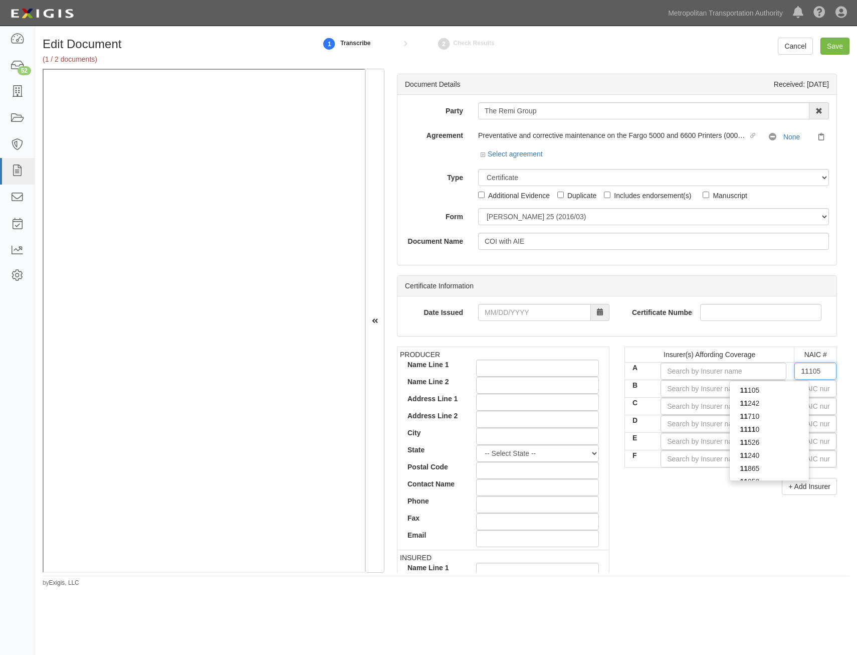
type input "11963"
type input "119"
type input "11996"
type input "1199"
type input "11991"
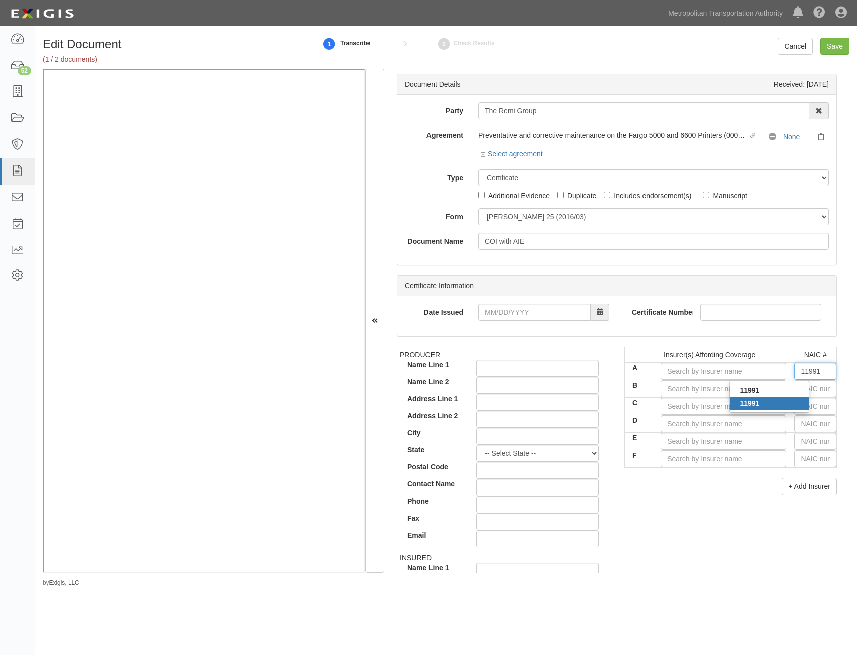
click at [783, 402] on div "11991" at bounding box center [769, 403] width 79 height 13
type input "National Casualty Company (A XV Rating)"
type input "11991"
click at [796, 392] on input "text" at bounding box center [816, 388] width 42 height 17
type input "16862"
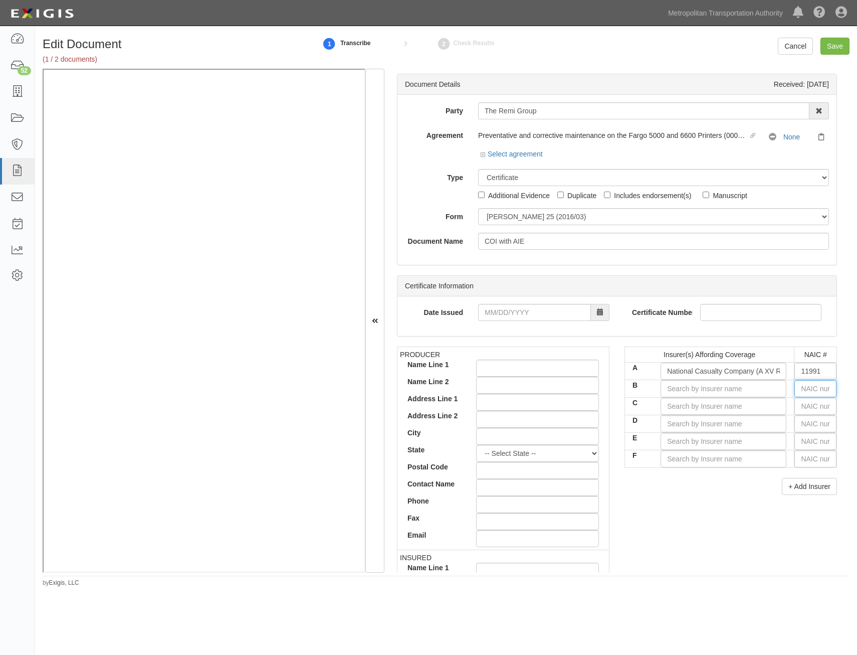
type input "1"
type input "15742"
type input "15"
type input "15590"
type input "155"
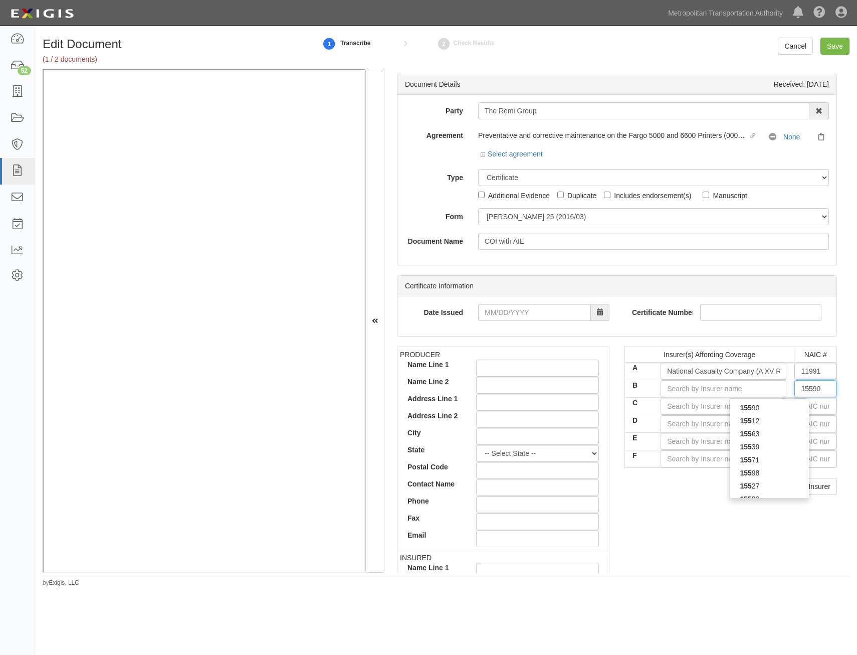
type input "15580"
type input "1558"
type input "15580"
click at [786, 406] on div "15580" at bounding box center [769, 407] width 79 height 13
type input "Scottsdale Indemnity Company (A XV Rating)"
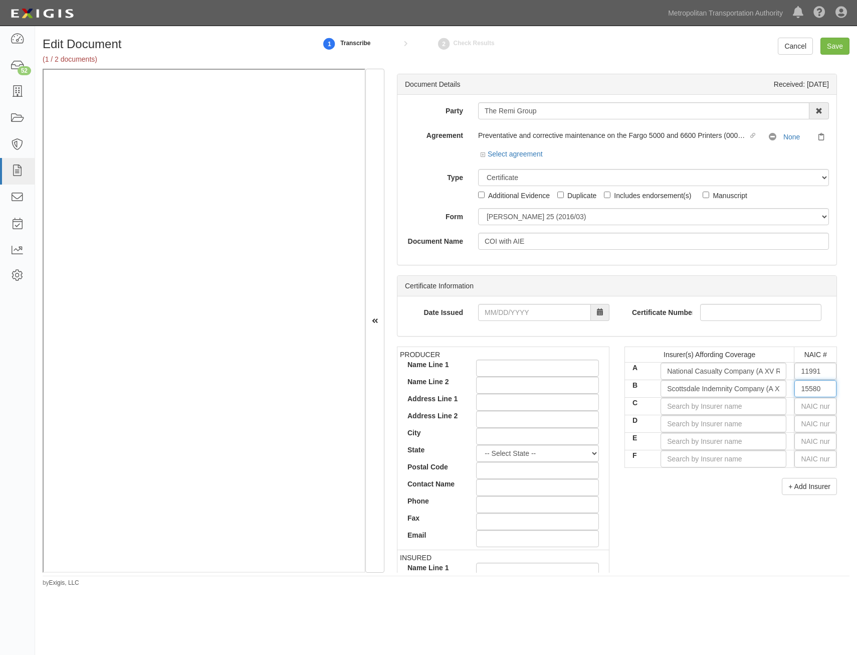
type input "15580"
click at [799, 408] on input "text" at bounding box center [816, 406] width 42 height 17
type input "36404"
type input "36"
type input "36951"
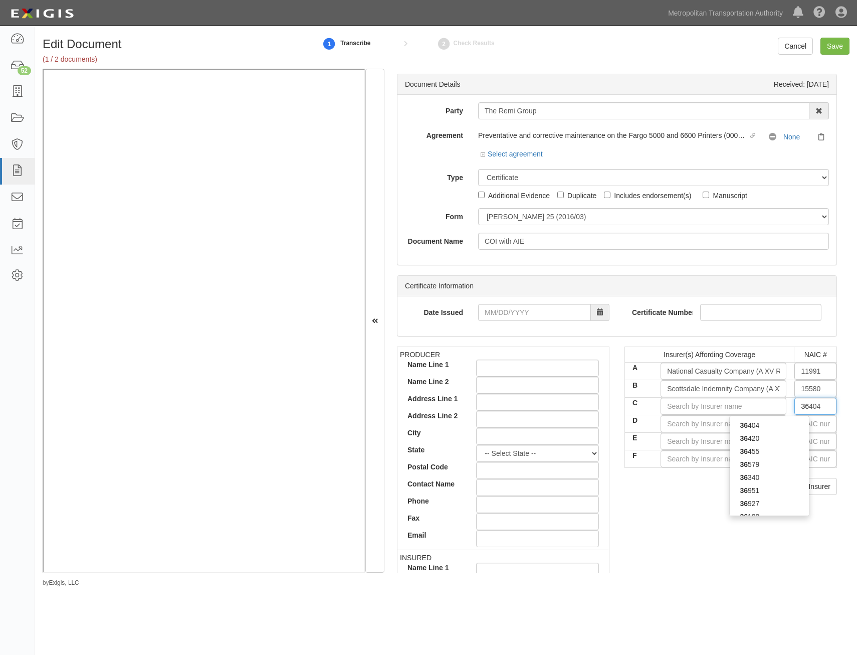
type input "369"
type input "36940"
type input "3694"
type input "36940"
click at [759, 424] on div "36940" at bounding box center [769, 425] width 79 height 13
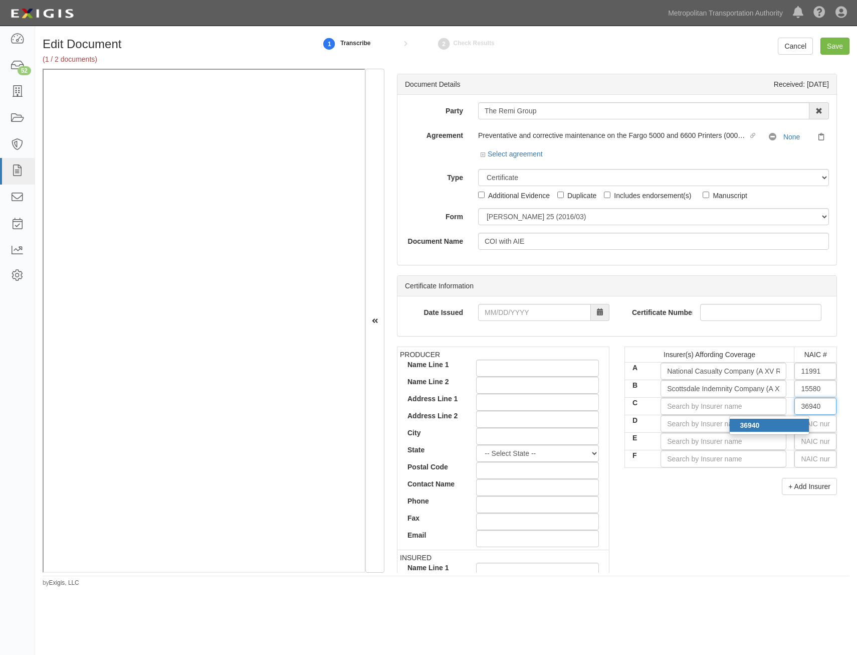
type input "Indian Harbor Insurance Company (A+ XV Rating)"
type input "36940"
click at [691, 546] on div "PRODUCER Name Line 1 Name Line 2 Address Line 1 Address Line 2 City State -- Se…" at bounding box center [617, 521] width 455 height 349
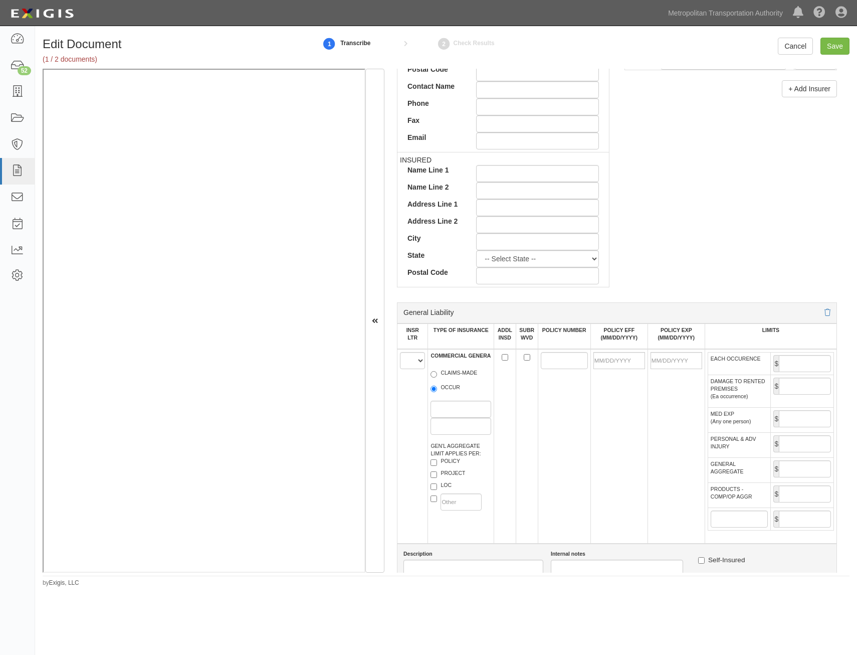
scroll to position [401, 0]
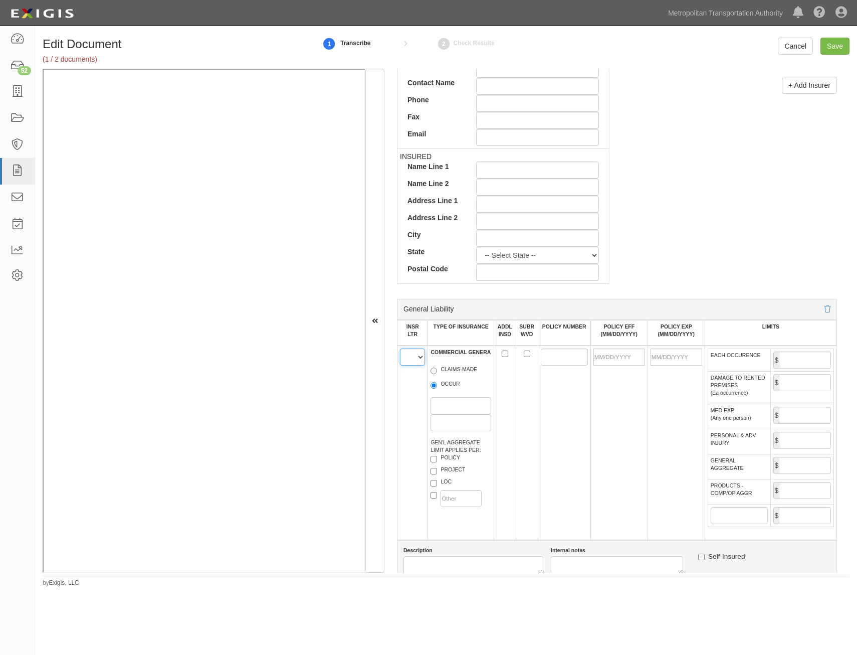
click at [413, 365] on select "A B C D E F" at bounding box center [412, 357] width 25 height 17
select select "A"
click at [400, 349] on select "A B C D E F" at bounding box center [412, 357] width 25 height 17
click at [452, 388] on label "OCCUR" at bounding box center [446, 385] width 30 height 10
click at [437, 388] on input "OCCUR" at bounding box center [434, 385] width 7 height 7
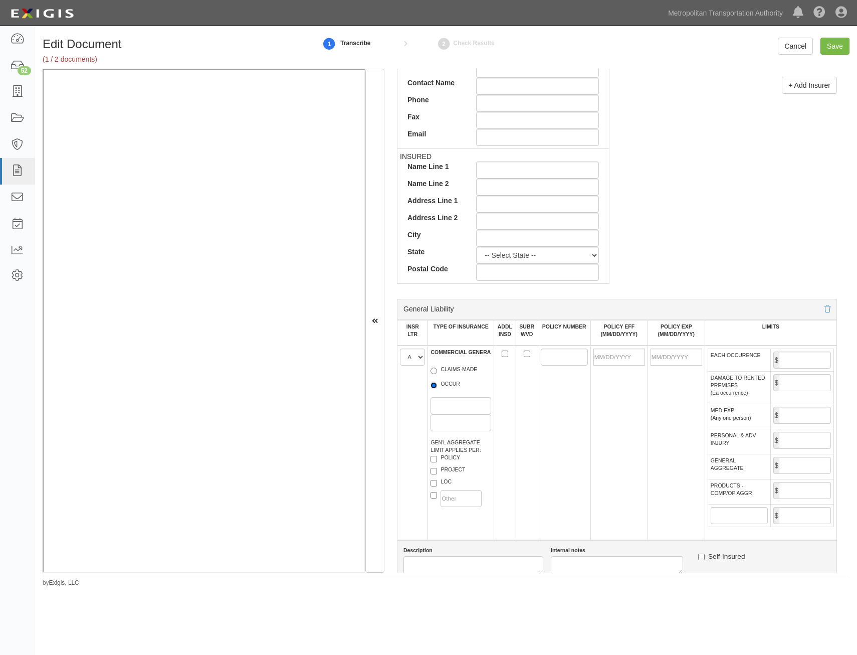
radio input "true"
click at [444, 455] on label "POLICY" at bounding box center [446, 459] width 30 height 10
click at [437, 456] on input "POLICY" at bounding box center [434, 459] width 7 height 7
checkbox input "true"
click at [452, 467] on label "PROJECT" at bounding box center [448, 471] width 35 height 10
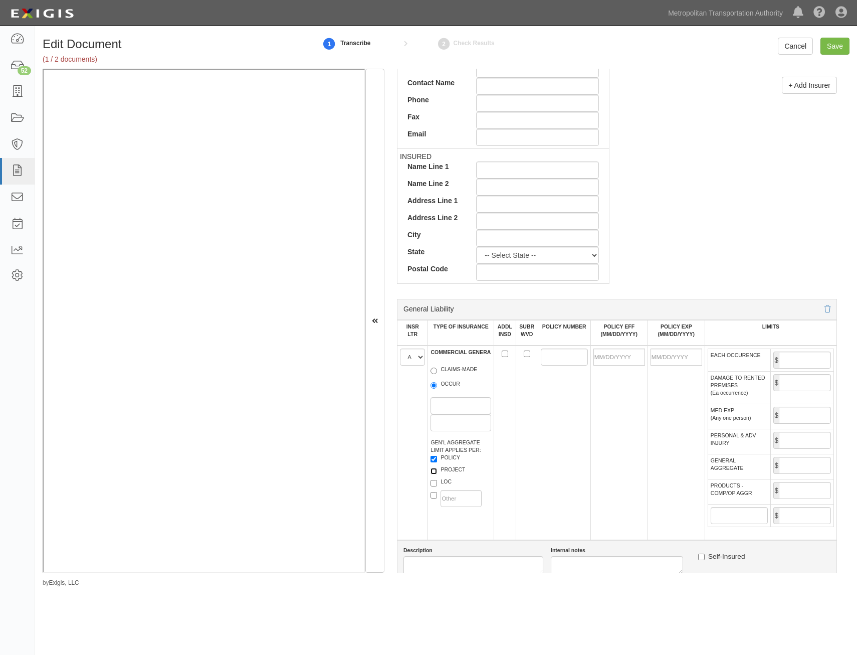
click at [437, 468] on input "PROJECT" at bounding box center [434, 471] width 7 height 7
checkbox input "true"
click at [442, 482] on label "LOC" at bounding box center [441, 483] width 21 height 10
click at [437, 482] on input "LOC" at bounding box center [434, 483] width 7 height 7
checkbox input "true"
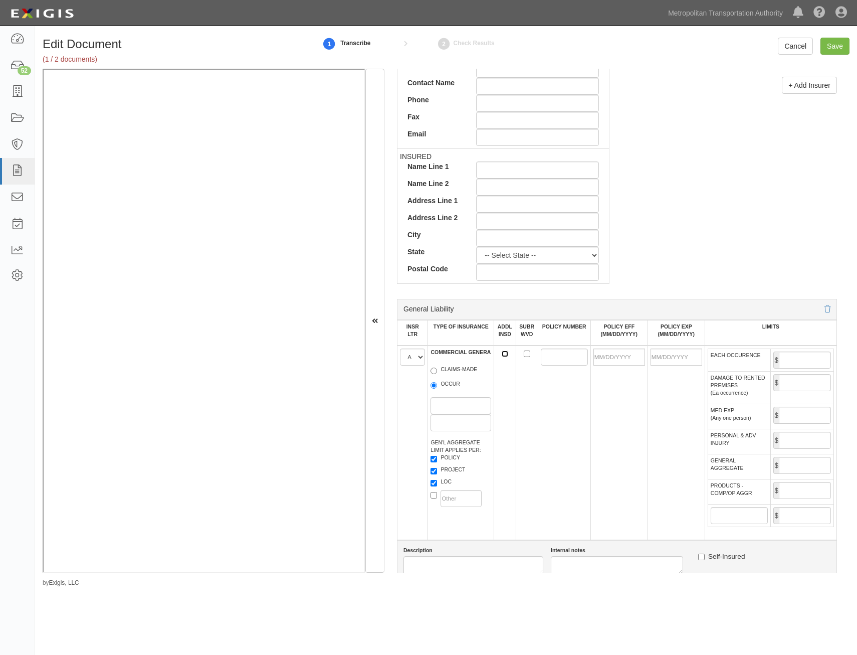
click at [505, 355] on input "ADDL INSD" at bounding box center [505, 354] width 7 height 7
checkbox input "true"
click at [524, 356] on input "SUBR WVD" at bounding box center [527, 354] width 7 height 7
checkbox input "true"
click at [541, 355] on input "POLICY NUMBER" at bounding box center [564, 357] width 47 height 17
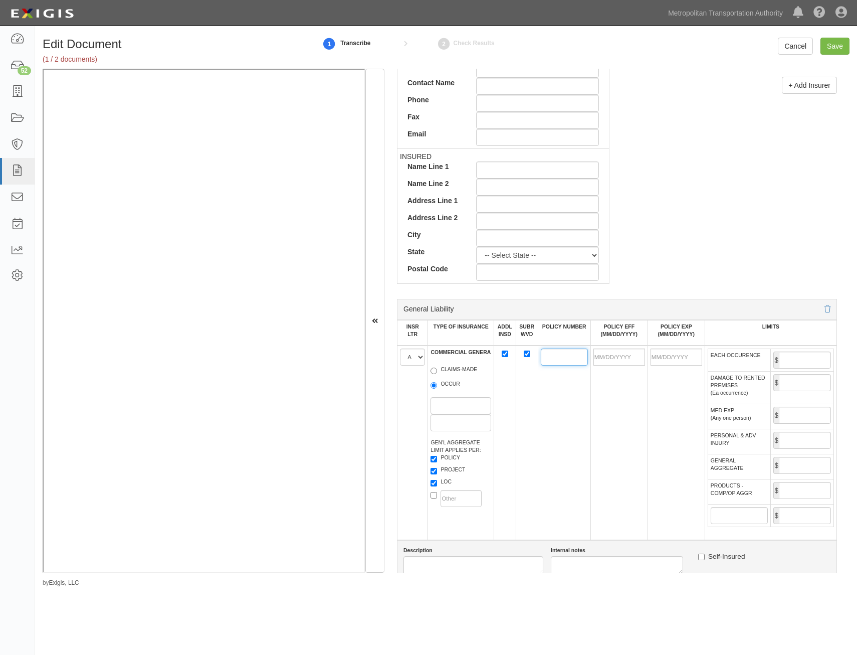
paste input "NGO0001312"
type input "NGO0001312"
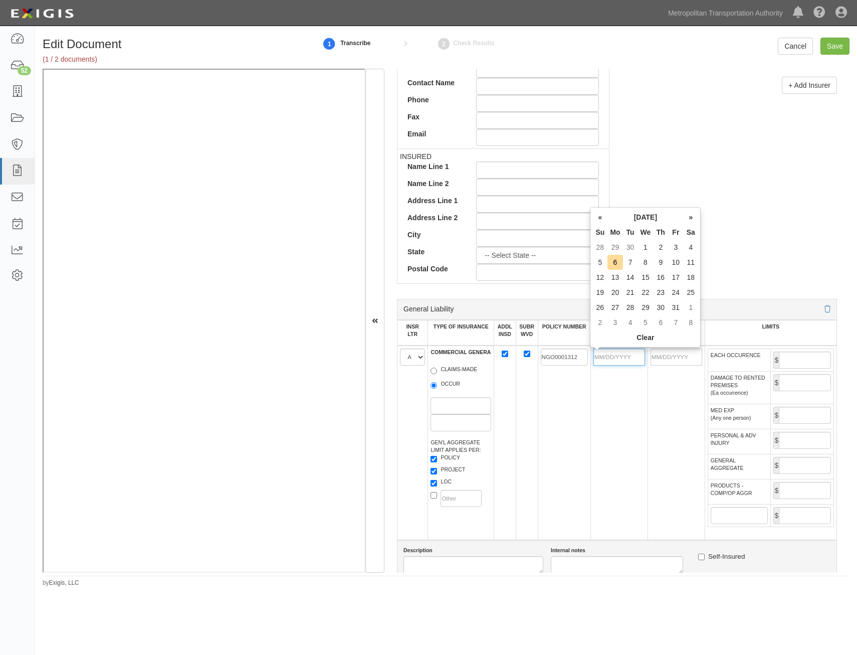
drag, startPoint x: 616, startPoint y: 359, endPoint x: 597, endPoint y: 387, distance: 33.7
click at [616, 359] on input "POLICY EFF (MM/DD/YYYY)" at bounding box center [620, 357] width 52 height 17
type input "[DATE]"
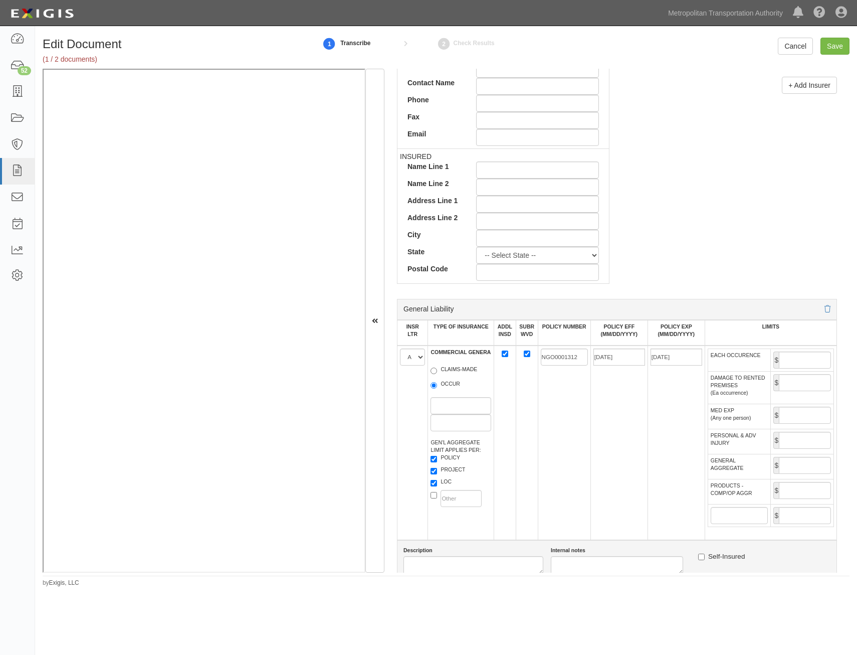
click at [721, 457] on label "GENERAL AGGREGATE" at bounding box center [740, 464] width 58 height 15
click at [779, 457] on input "GENERAL AGGREGATE" at bounding box center [805, 465] width 52 height 17
click at [819, 350] on td "$" at bounding box center [802, 360] width 63 height 23
drag, startPoint x: 813, startPoint y: 356, endPoint x: 808, endPoint y: 364, distance: 9.0
click at [813, 356] on input "EACH OCCURENCE" at bounding box center [805, 360] width 52 height 17
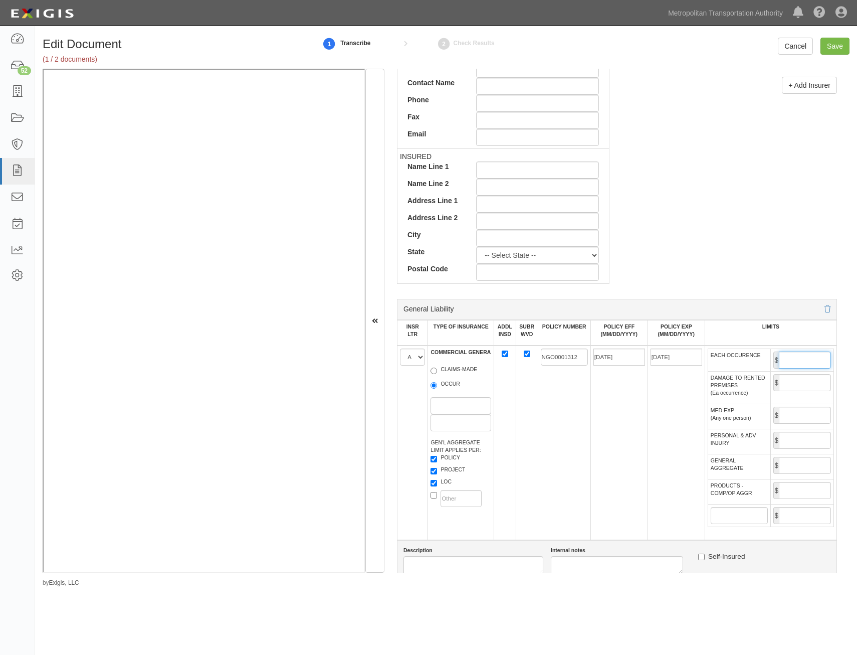
type input "1,000,000"
click at [798, 466] on input "GENERAL AGGREGATE" at bounding box center [805, 465] width 52 height 17
type input "2,000,000"
click at [801, 497] on input "PRODUCTS - COMP/OP AGGR" at bounding box center [805, 490] width 52 height 17
type input "2,000,000"
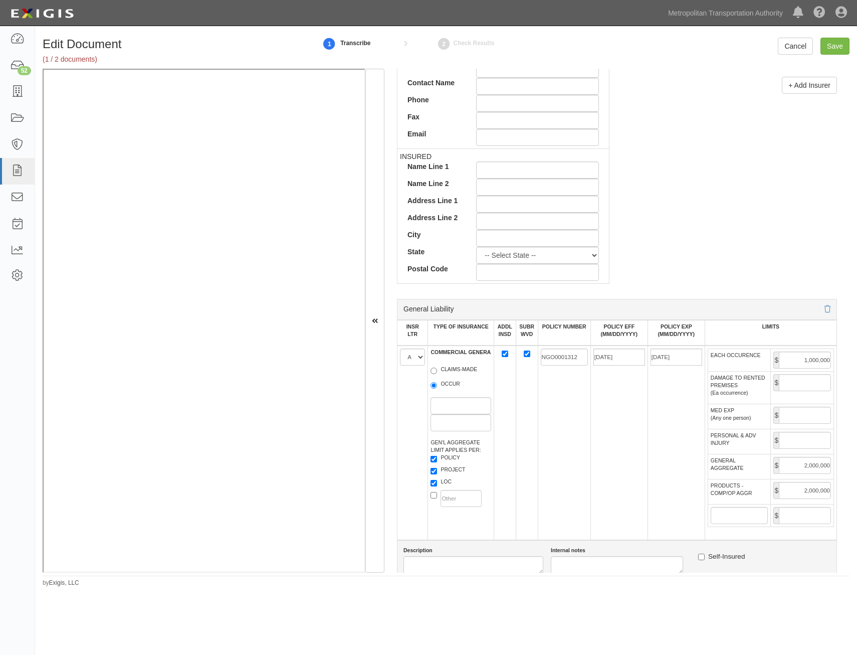
click at [620, 505] on td "10/18/2024" at bounding box center [619, 443] width 57 height 195
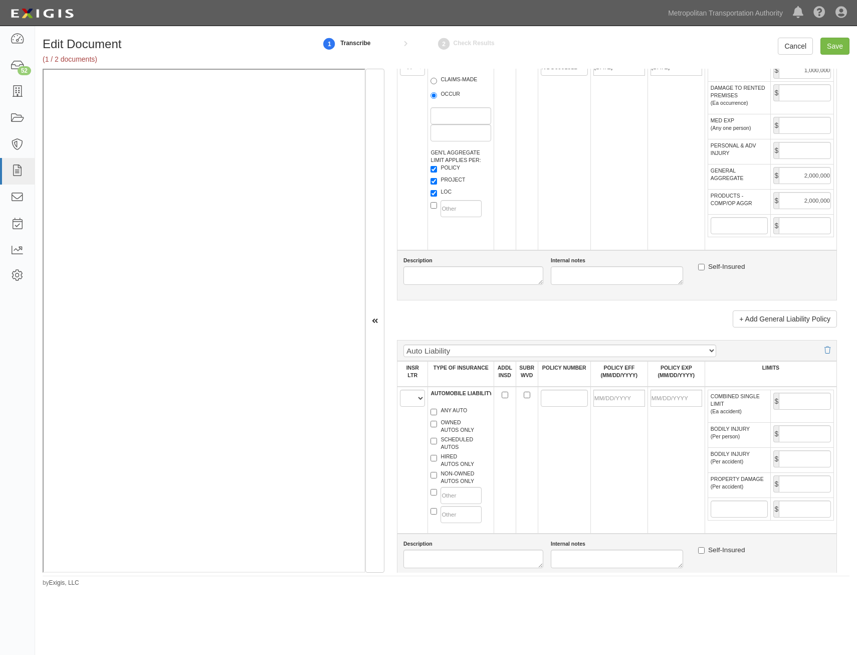
scroll to position [702, 0]
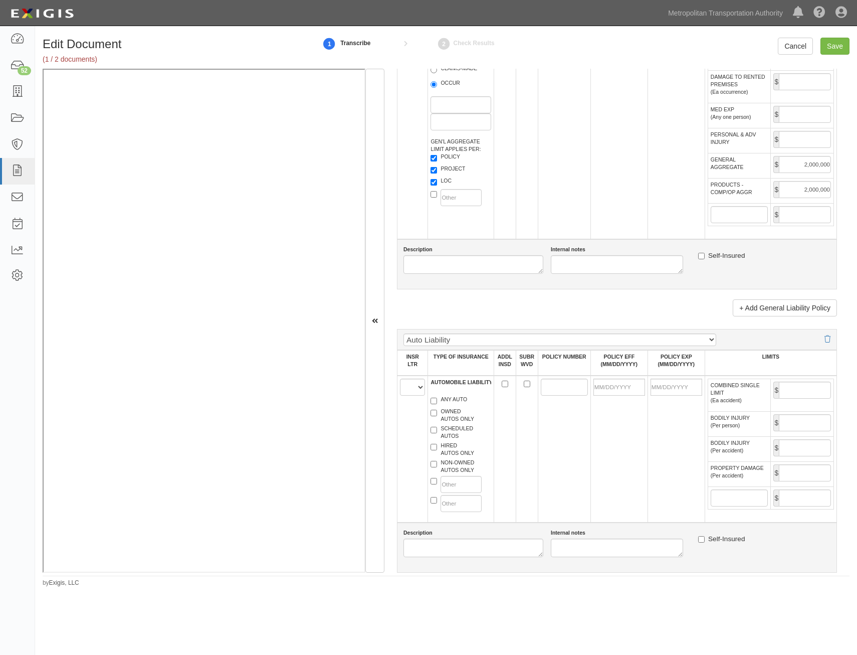
click at [399, 387] on td "A B C D E F" at bounding box center [413, 449] width 31 height 147
drag, startPoint x: 408, startPoint y: 390, endPoint x: 406, endPoint y: 395, distance: 5.2
click at [408, 390] on select "A B C D E F" at bounding box center [412, 387] width 25 height 17
select select "A"
click at [400, 379] on select "A B C D E F" at bounding box center [412, 387] width 25 height 17
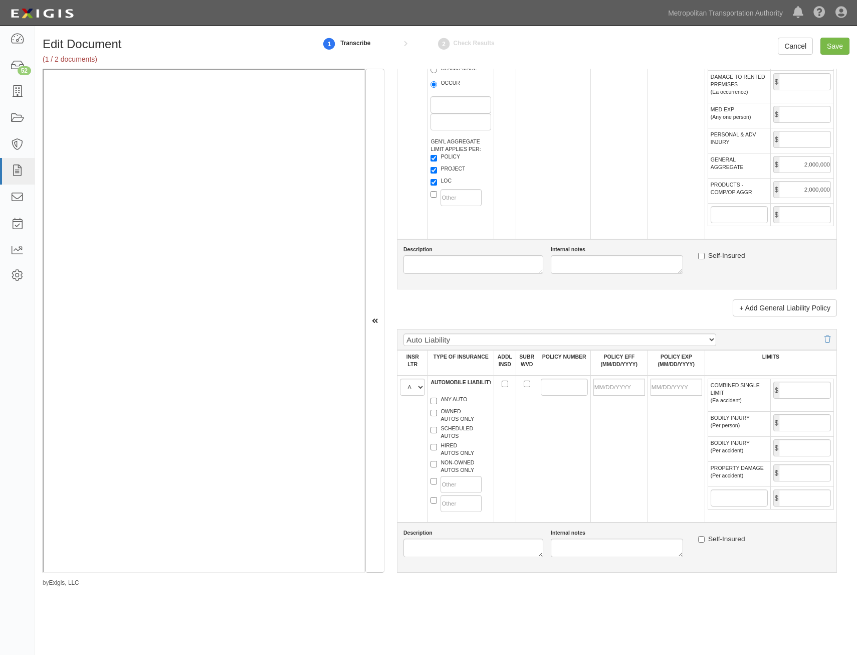
click at [437, 397] on label "ANY AUTO" at bounding box center [449, 401] width 37 height 10
click at [437, 398] on input "ANY AUTO" at bounding box center [434, 401] width 7 height 7
checkbox input "true"
click at [504, 385] on input "ADDL INSD" at bounding box center [505, 384] width 7 height 7
checkbox input "true"
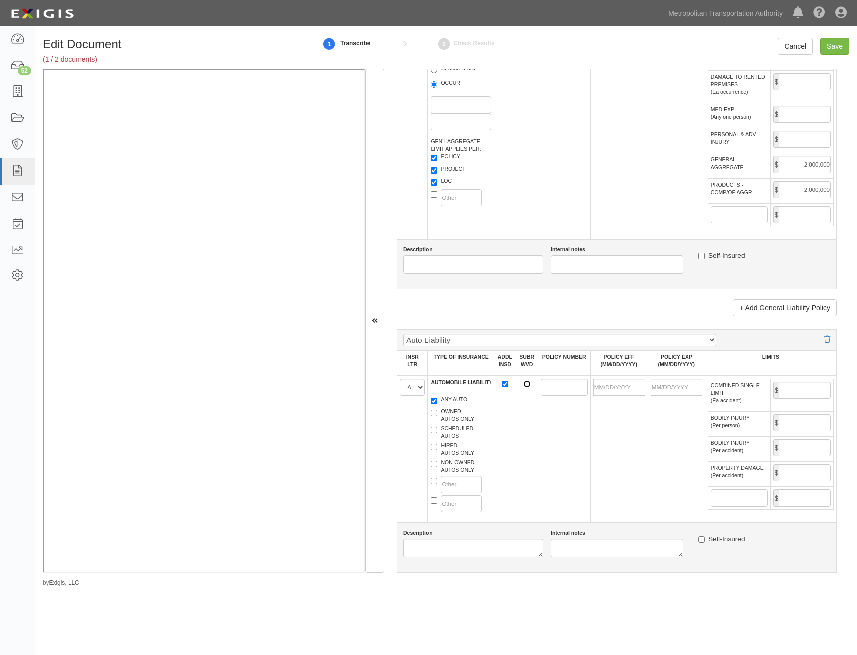
click at [524, 387] on input "SUBR WVD" at bounding box center [527, 384] width 7 height 7
checkbox input "true"
drag, startPoint x: 556, startPoint y: 388, endPoint x: 547, endPoint y: 388, distance: 9.0
click at [556, 388] on input "POLICY NUMBER" at bounding box center [564, 387] width 47 height 17
paste input "NGO0001311"
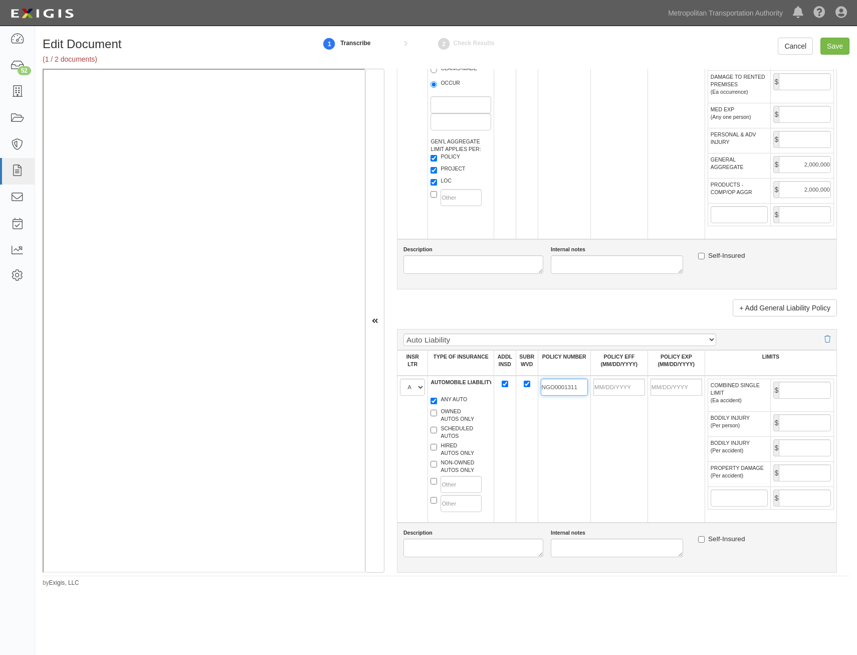
type input "NGO0001311"
click at [622, 384] on input "POLICY EFF (MM/DD/YYYY)" at bounding box center [620, 387] width 52 height 17
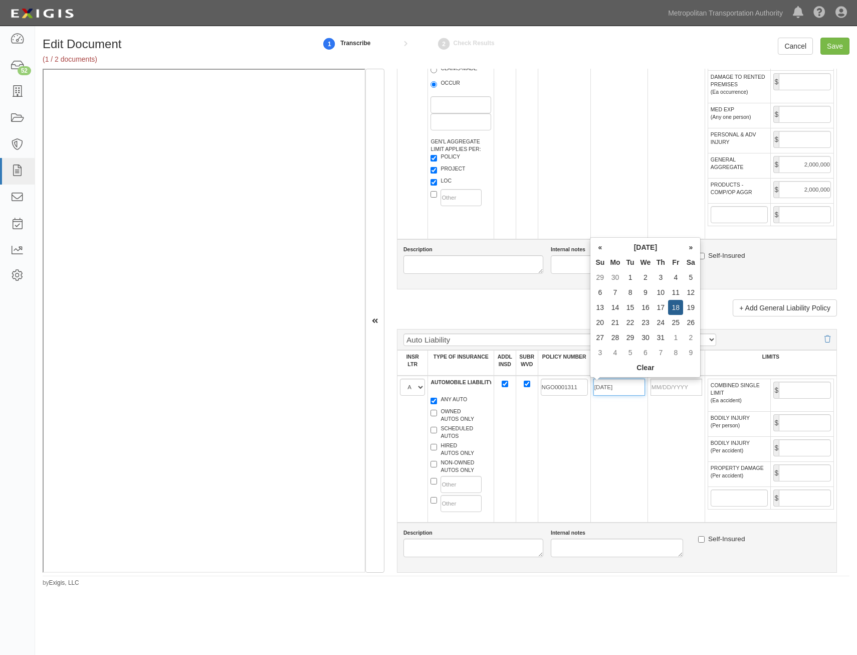
type input "10/18/2024"
type input "[DATE]"
drag, startPoint x: 590, startPoint y: 468, endPoint x: 605, endPoint y: 459, distance: 17.4
click at [591, 468] on td "10/18/2024" at bounding box center [619, 449] width 57 height 147
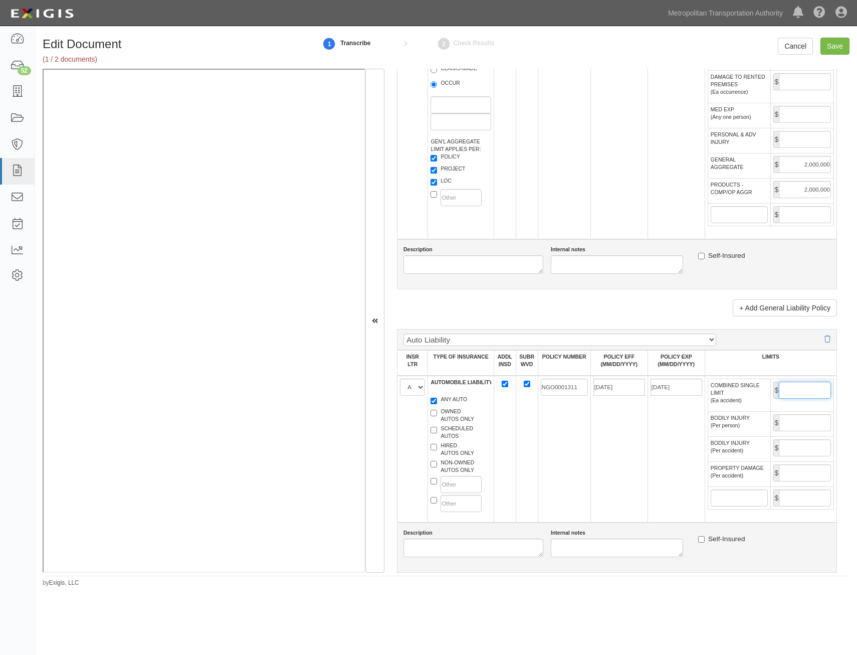
click at [806, 392] on input "COMBINED SINGLE LIMIT (Ea accident)" at bounding box center [805, 390] width 52 height 17
type input "1,000,000"
click at [584, 456] on td "NGO0001311" at bounding box center [564, 449] width 53 height 147
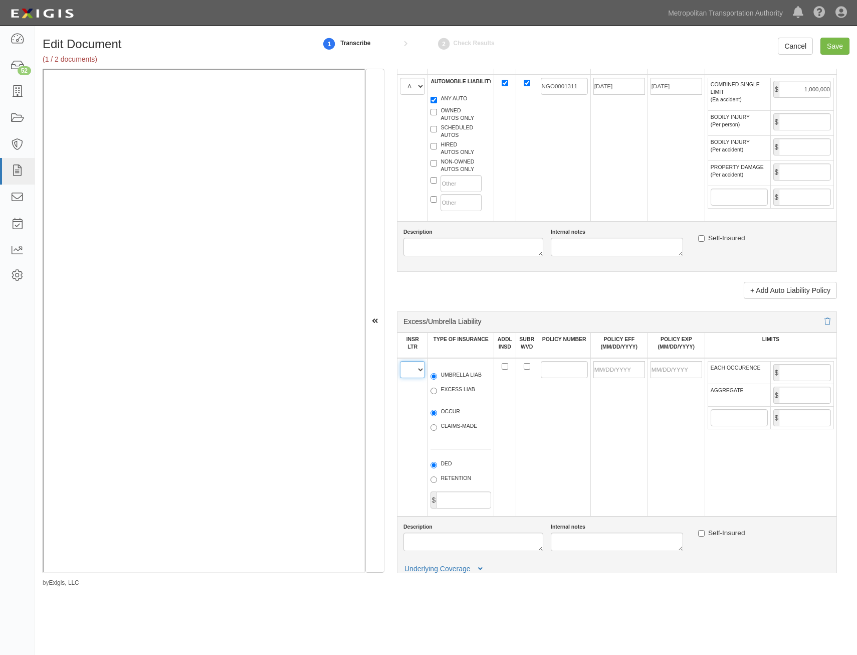
click at [411, 371] on select "A B C D E F" at bounding box center [412, 369] width 25 height 17
select select "A"
click at [400, 361] on select "A B C D E F" at bounding box center [412, 369] width 25 height 17
click at [455, 373] on label "UMBRELLA LIAB" at bounding box center [456, 376] width 51 height 10
click at [437, 373] on input "UMBRELLA LIAB" at bounding box center [434, 376] width 7 height 7
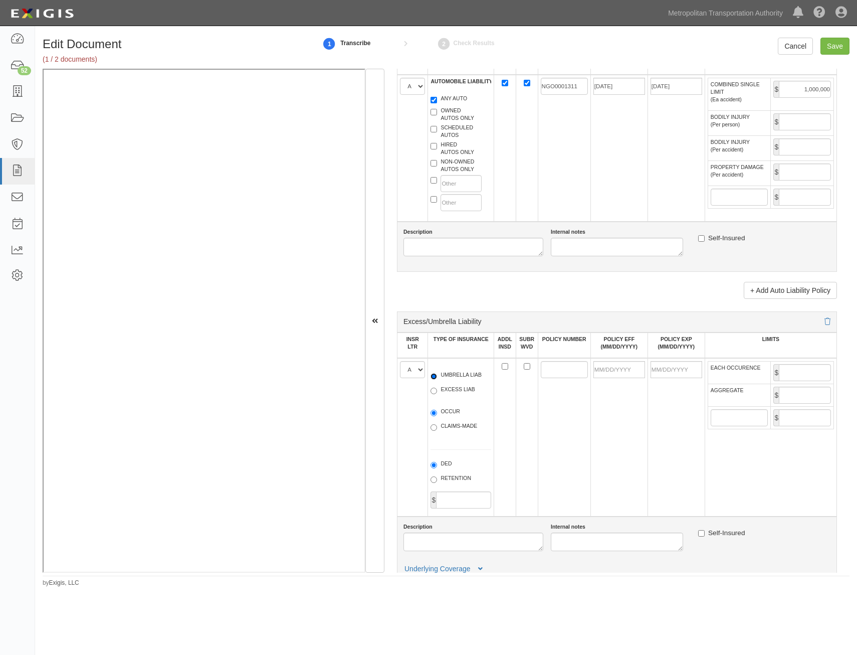
radio input "true"
click at [448, 413] on label "OCCUR" at bounding box center [446, 413] width 30 height 10
click at [437, 413] on input "OCCUR" at bounding box center [434, 413] width 7 height 7
radio input "true"
click at [504, 368] on input "ADDL INSD" at bounding box center [505, 366] width 7 height 7
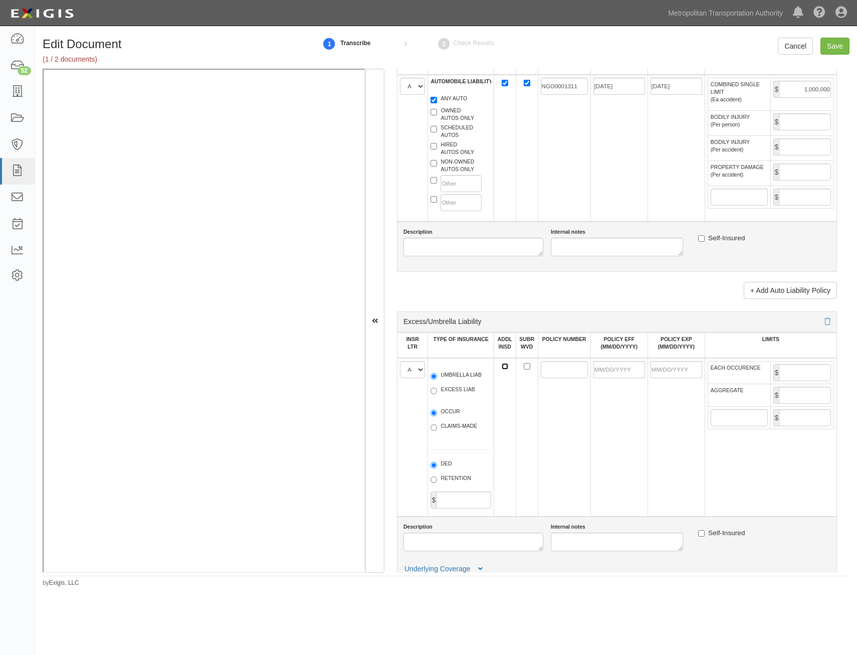
checkbox input "true"
click at [551, 369] on input "POLICY NUMBER" at bounding box center [564, 369] width 47 height 17
paste input "UNO0000254"
type input "UNO0000254"
click at [616, 373] on input "POLICY EFF (MM/DD/YYYY)" at bounding box center [620, 369] width 52 height 17
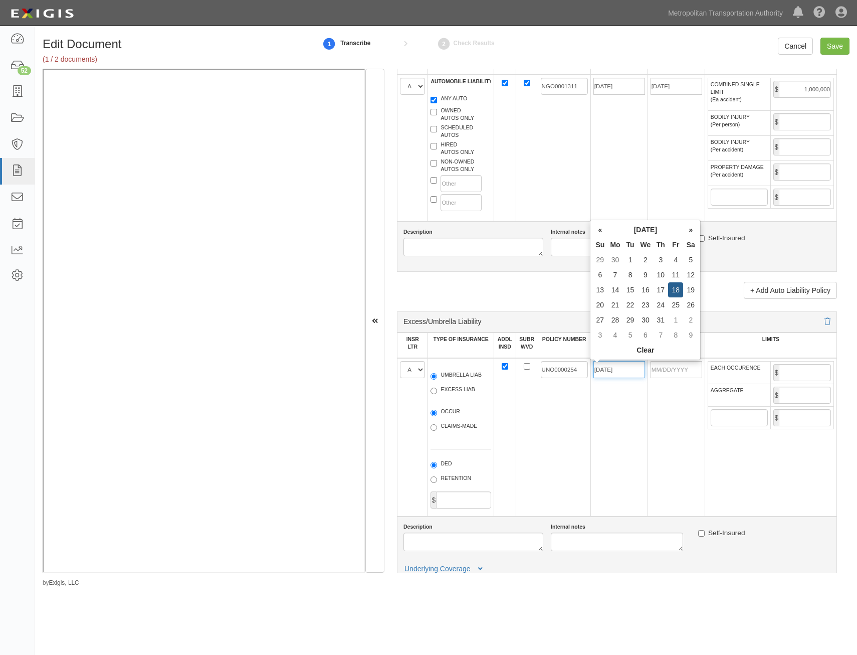
type input "10/18/2024"
type input "10/18/2025"
click at [605, 452] on td "10/18/2024" at bounding box center [619, 437] width 57 height 158
click at [804, 370] on input "EACH OCCURENCE" at bounding box center [805, 372] width 52 height 17
type input "5,000,000"
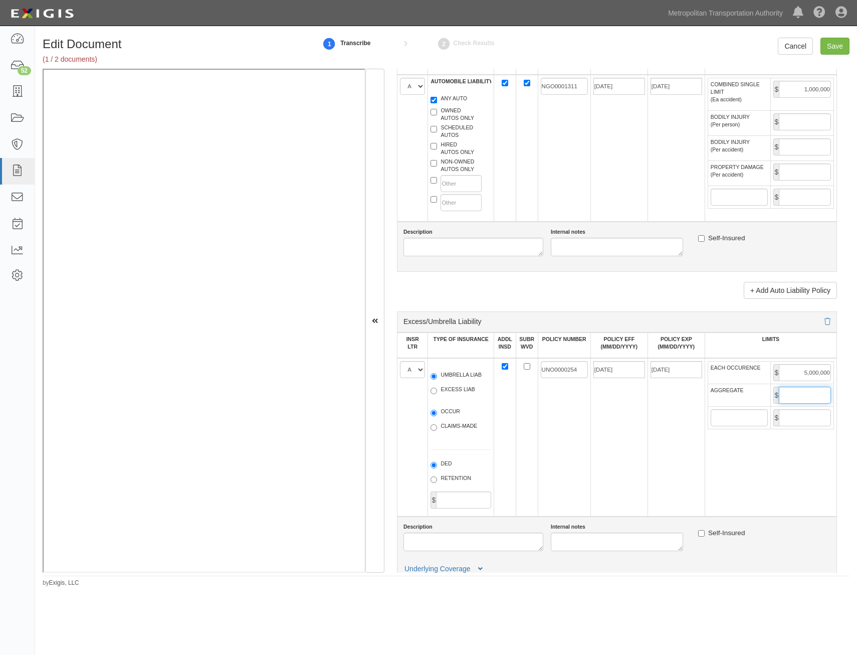
drag, startPoint x: 814, startPoint y: 394, endPoint x: 805, endPoint y: 400, distance: 10.2
click at [814, 394] on input "AGGREGATE" at bounding box center [805, 395] width 52 height 17
type input "5,000,000"
click at [627, 464] on td "10/18/2024" at bounding box center [619, 437] width 57 height 158
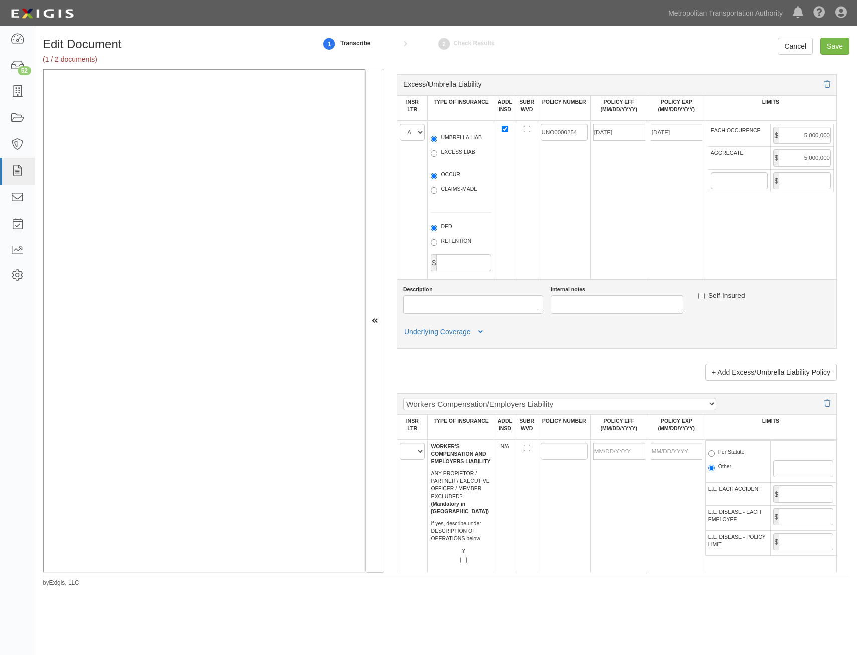
scroll to position [1304, 0]
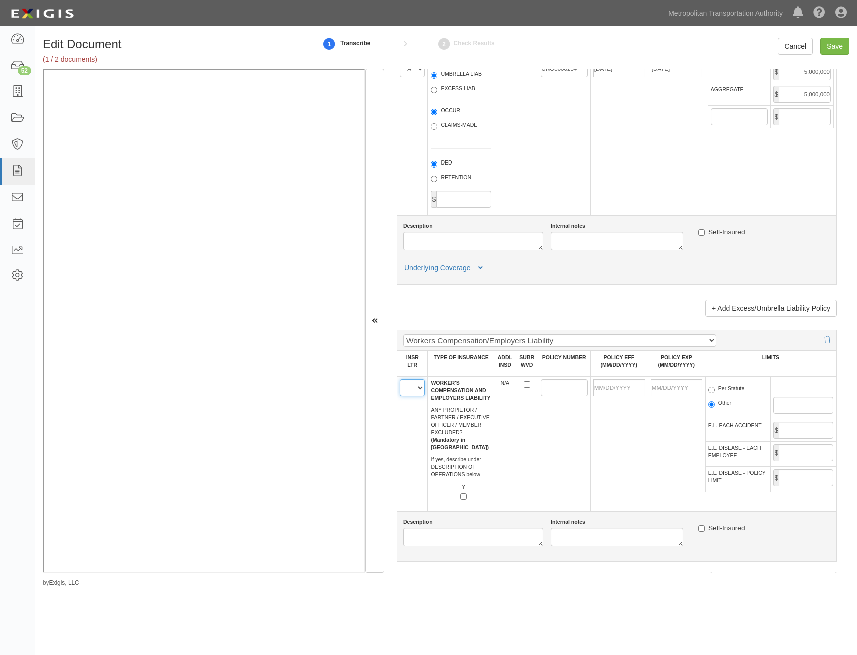
click at [417, 389] on select "A B C D E F" at bounding box center [412, 387] width 25 height 17
select select "A"
click at [400, 379] on select "A B C D E F" at bounding box center [412, 387] width 25 height 17
click at [569, 431] on td at bounding box center [564, 443] width 53 height 135
click at [559, 390] on input "POLICY NUMBER" at bounding box center [564, 387] width 47 height 17
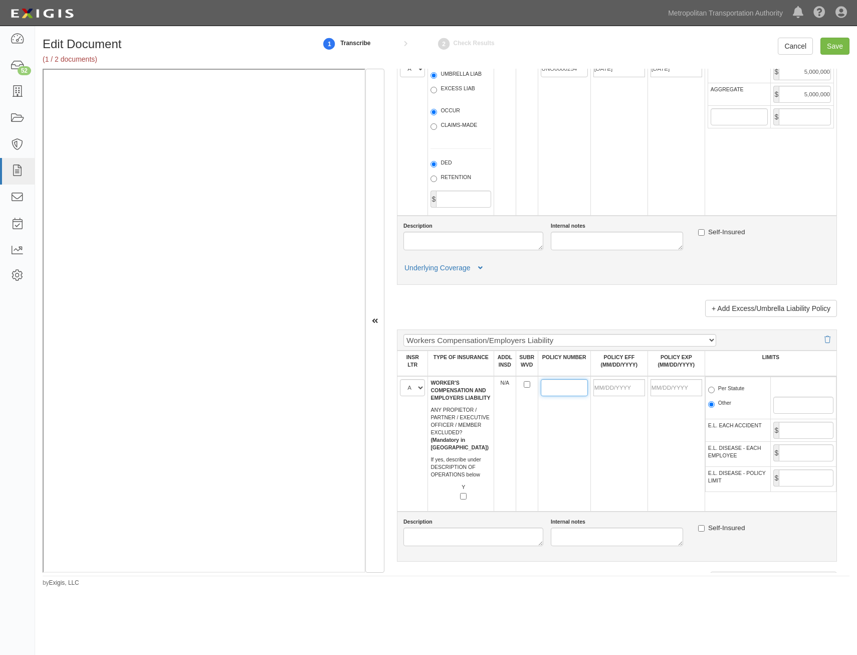
paste input "WCC600079A"
type input "WCC600079A"
click at [620, 426] on td at bounding box center [619, 443] width 57 height 135
click at [616, 384] on input "POLICY EFF (MM/DD/YYYY)" at bounding box center [620, 387] width 52 height 17
type input "10/18/2024"
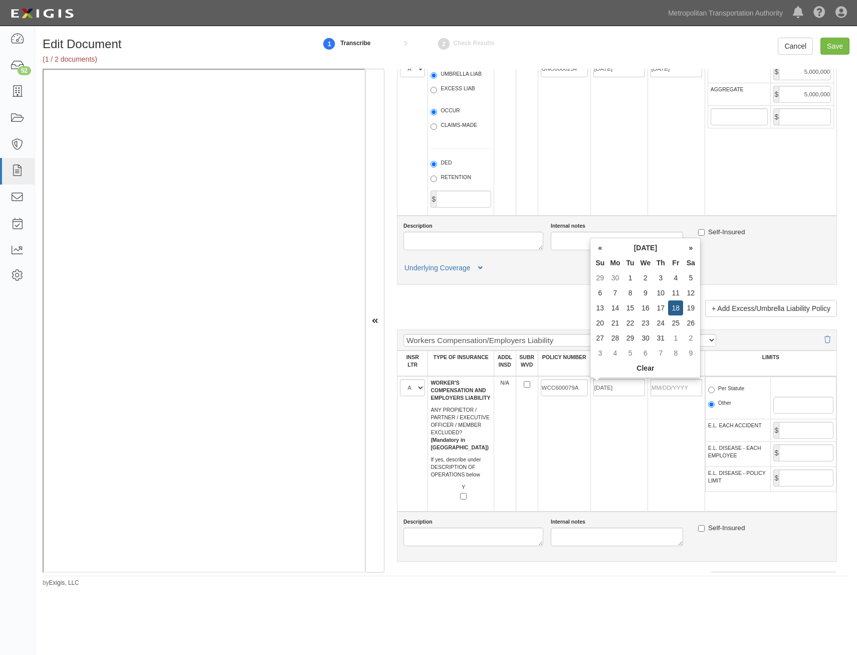
type input "[DATE]"
click at [551, 477] on td "WCC600079A" at bounding box center [564, 443] width 53 height 135
click at [723, 392] on label "Per Statute" at bounding box center [727, 390] width 37 height 10
click at [715, 392] on input "Per Statute" at bounding box center [712, 390] width 7 height 7
radio input "true"
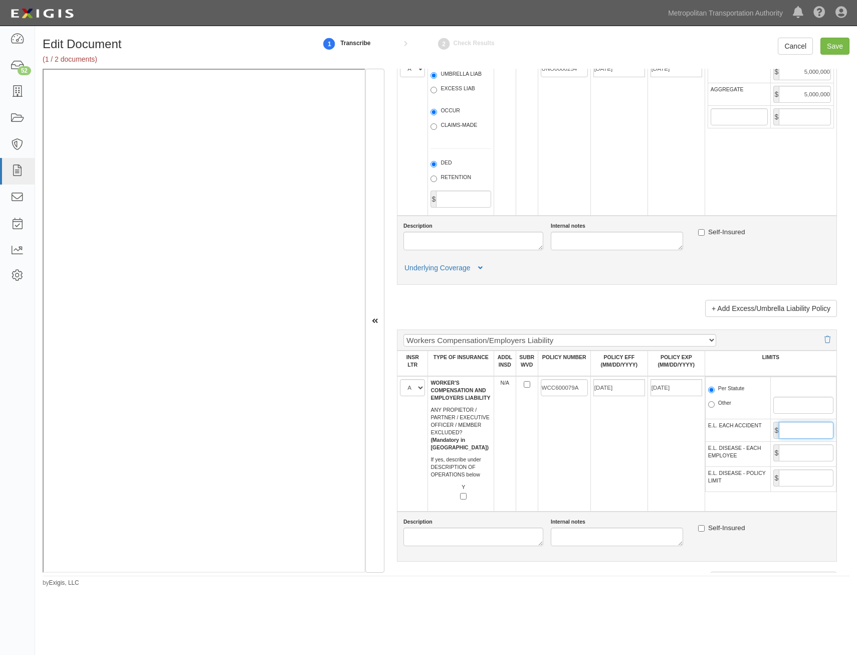
click at [791, 434] on input "E.L. EACH ACCIDENT" at bounding box center [806, 430] width 55 height 17
type input "1,000,000"
drag, startPoint x: 810, startPoint y: 445, endPoint x: 802, endPoint y: 455, distance: 12.5
click at [810, 445] on input "E.L. DISEASE - EACH EMPLOYEE" at bounding box center [806, 452] width 55 height 17
type input "1,000,000"
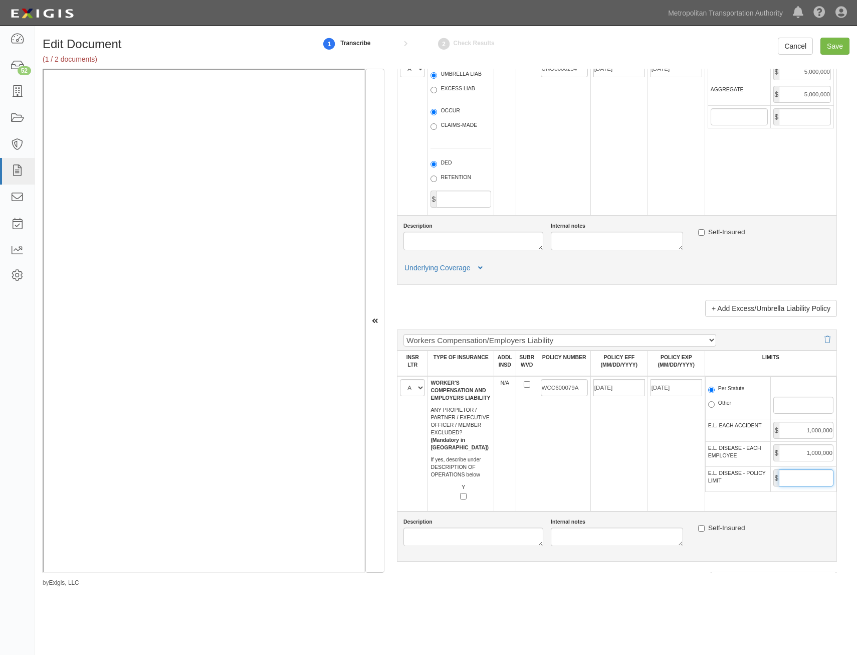
drag, startPoint x: 806, startPoint y: 473, endPoint x: 798, endPoint y: 480, distance: 10.7
click at [806, 473] on input "E.L. DISEASE - POLICY LIMIT" at bounding box center [806, 477] width 55 height 17
type input "1,000,000"
drag, startPoint x: 598, startPoint y: 523, endPoint x: 628, endPoint y: 485, distance: 48.6
click at [599, 519] on div "Internal notes" at bounding box center [617, 532] width 147 height 28
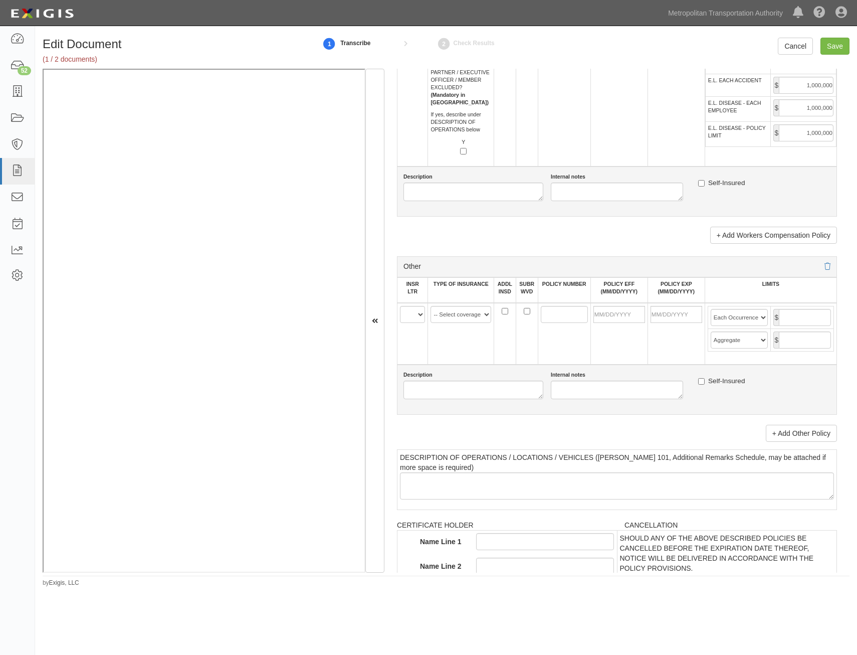
scroll to position [1655, 0]
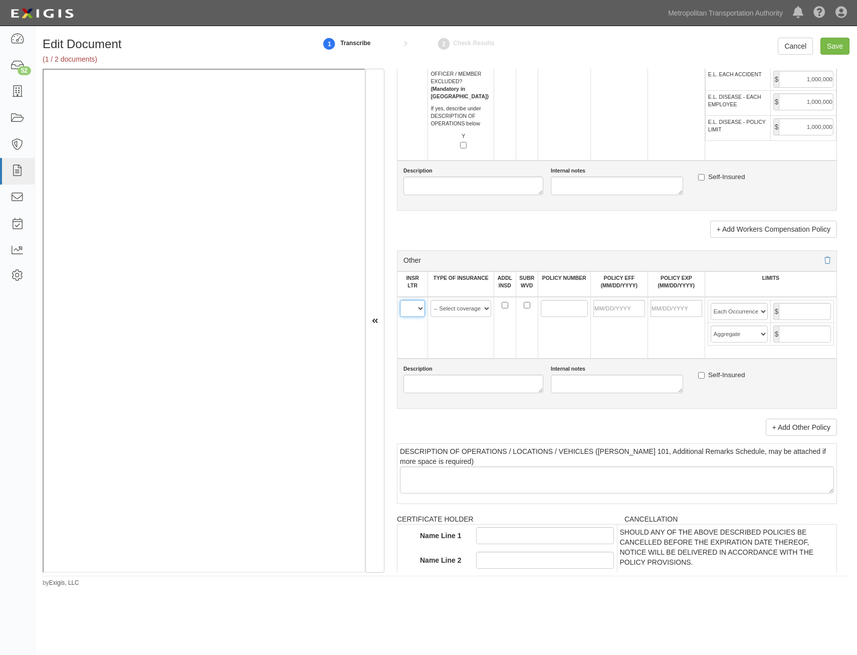
click at [416, 313] on select "A B C D E F" at bounding box center [412, 308] width 25 height 17
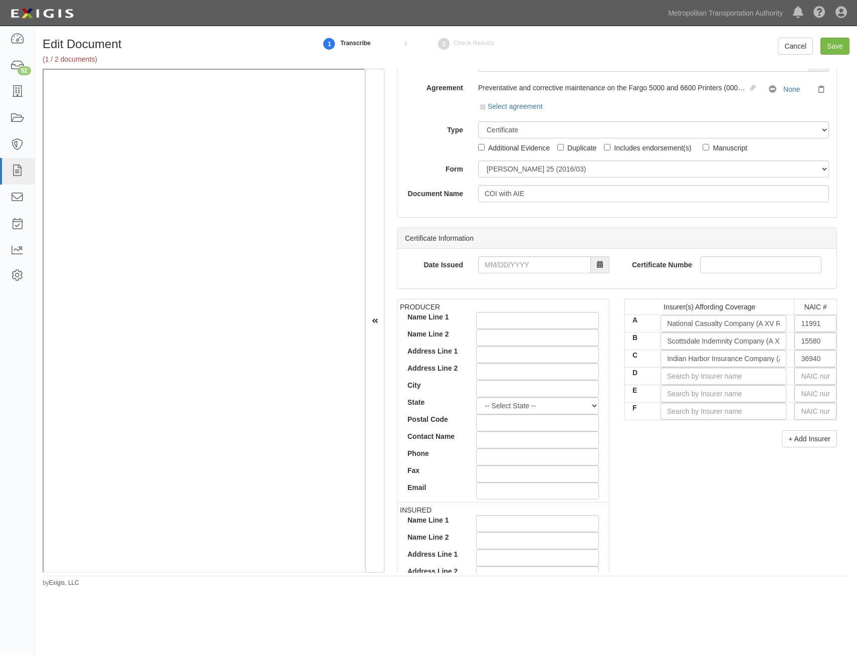
scroll to position [0, 0]
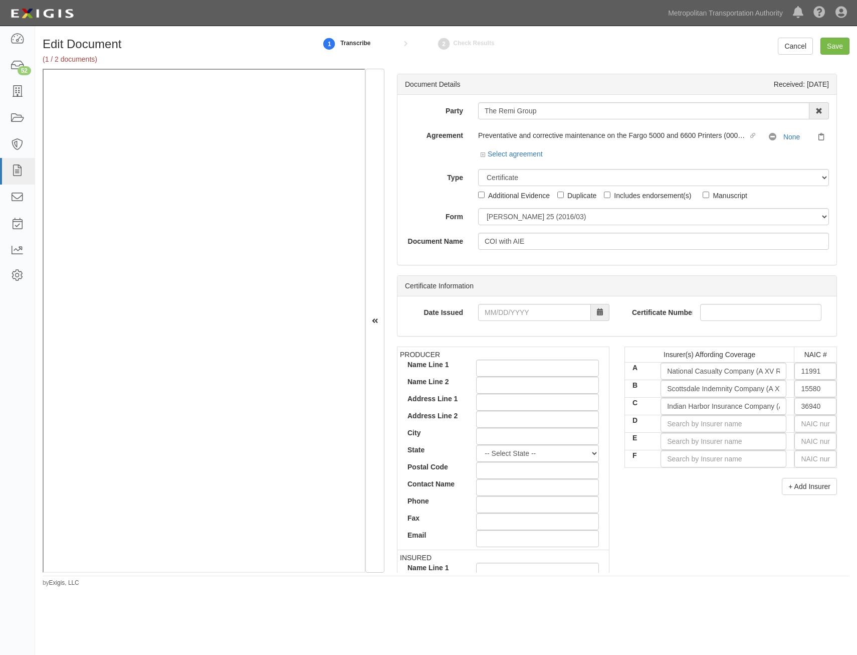
drag, startPoint x: 611, startPoint y: 426, endPoint x: 735, endPoint y: 187, distance: 269.4
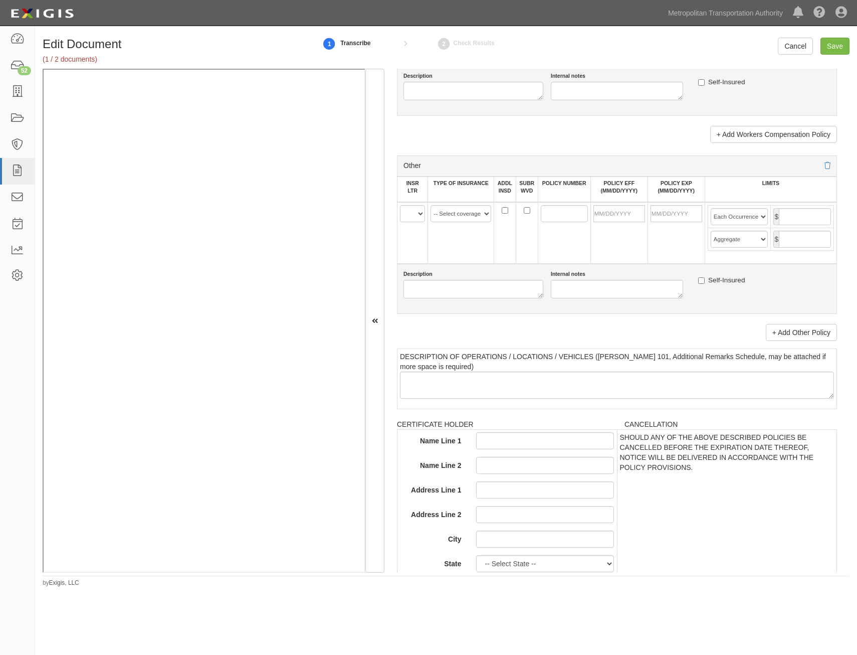
drag, startPoint x: 634, startPoint y: 221, endPoint x: 633, endPoint y: 396, distance: 175.0
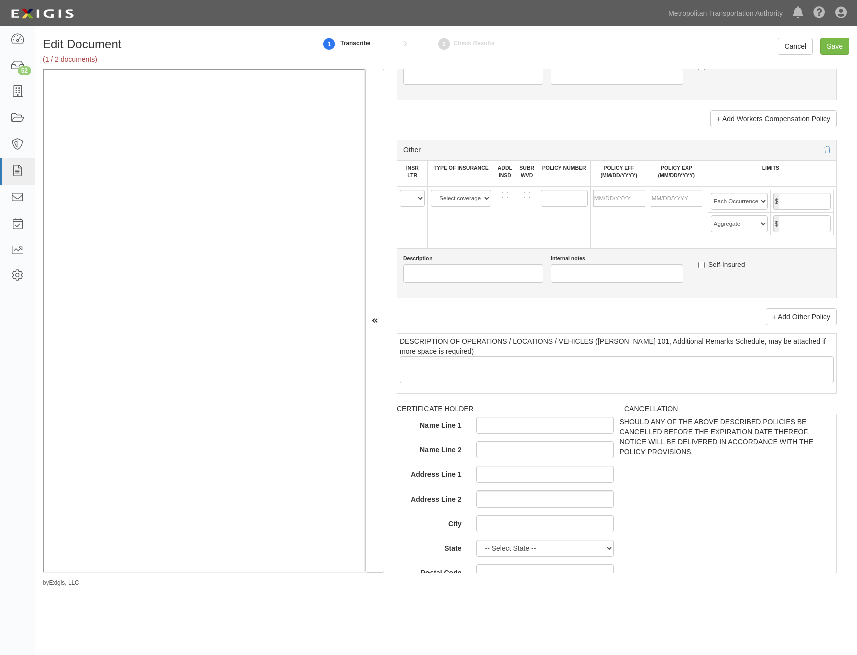
scroll to position [1731, 0]
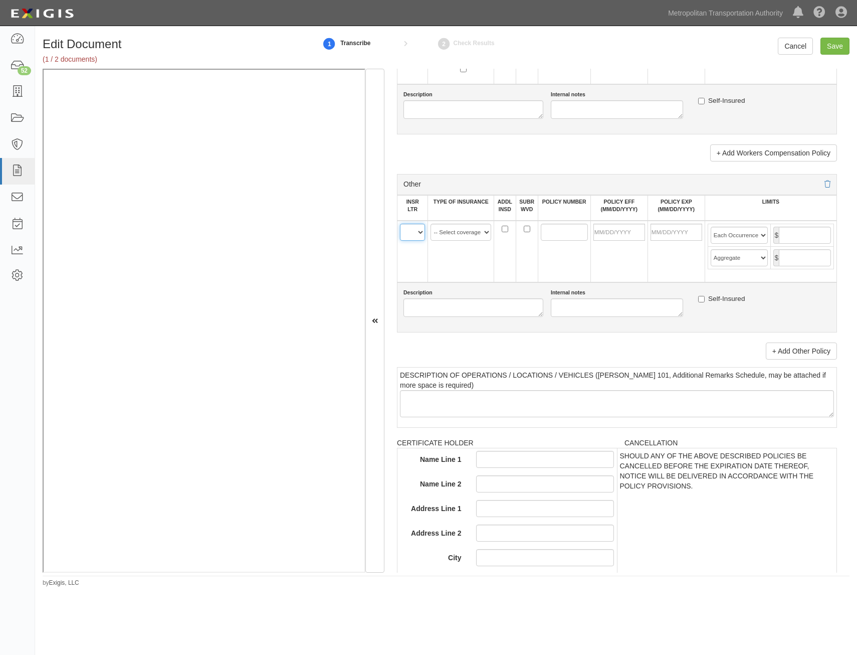
click at [417, 231] on select "A B C D E F" at bounding box center [412, 232] width 25 height 17
select select "C"
click at [400, 224] on select "A B C D E F" at bounding box center [412, 232] width 25 height 17
click at [454, 234] on select "-- Select coverage line -- Asbestos Abatement Auto Physical Damage Aviation Lia…" at bounding box center [461, 232] width 61 height 17
select select "152"
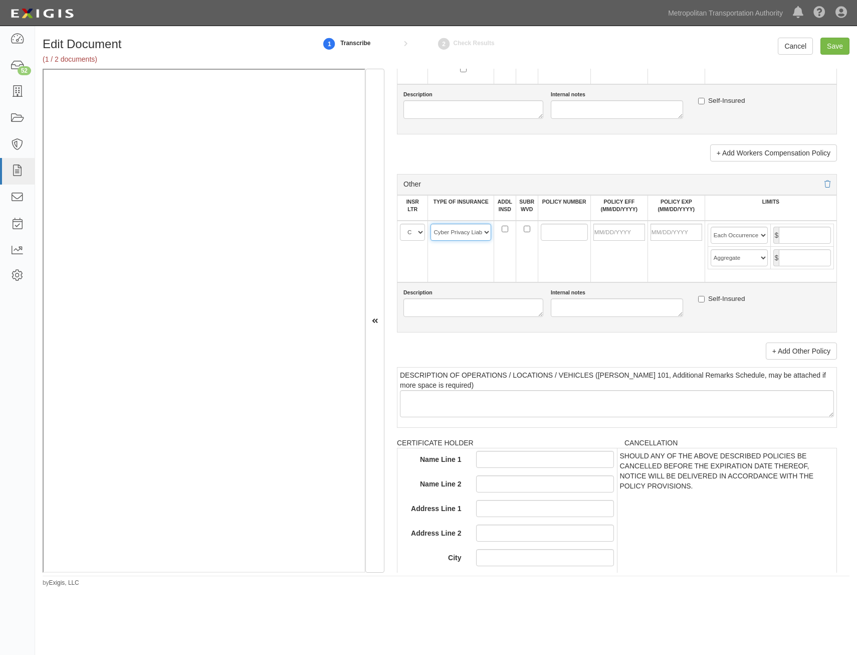
click at [431, 224] on select "-- Select coverage line -- Asbestos Abatement Auto Physical Damage Aviation Lia…" at bounding box center [461, 232] width 61 height 17
click at [572, 229] on input "POLICY NUMBER" at bounding box center [564, 232] width 47 height 17
paste input "MTP9045125 02"
type input "MTP9045125 02"
drag, startPoint x: 633, startPoint y: 233, endPoint x: 594, endPoint y: 262, distance: 48.4
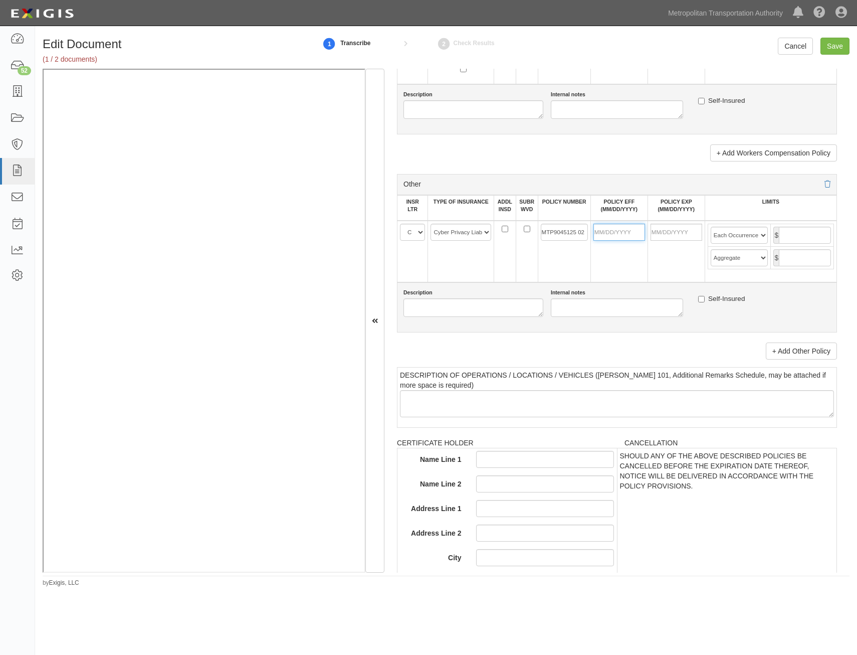
click at [633, 233] on input "POLICY EFF (MM/DD/YYYY)" at bounding box center [620, 232] width 52 height 17
type input "04/28/2024"
type input "04/28/2025"
click at [601, 272] on td "04/28/2024" at bounding box center [619, 252] width 57 height 62
click at [808, 238] on input "text" at bounding box center [805, 235] width 52 height 17
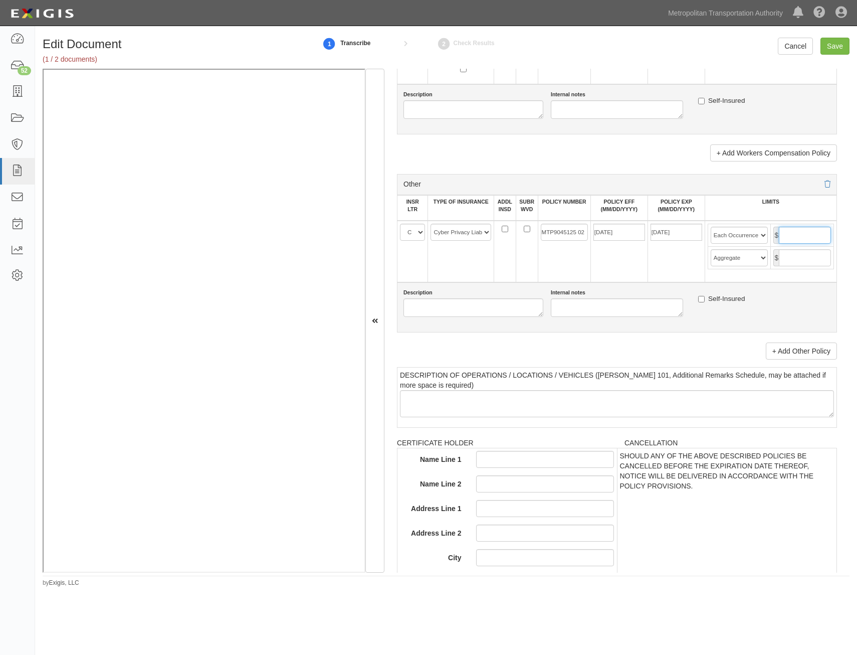
type input "5,000,000"
drag, startPoint x: 797, startPoint y: 251, endPoint x: 798, endPoint y: 260, distance: 9.6
click at [797, 251] on input "text" at bounding box center [805, 257] width 52 height 17
type input "5,000,000"
click at [646, 282] on div "Description Internal notes Self-Insured" at bounding box center [617, 307] width 440 height 50
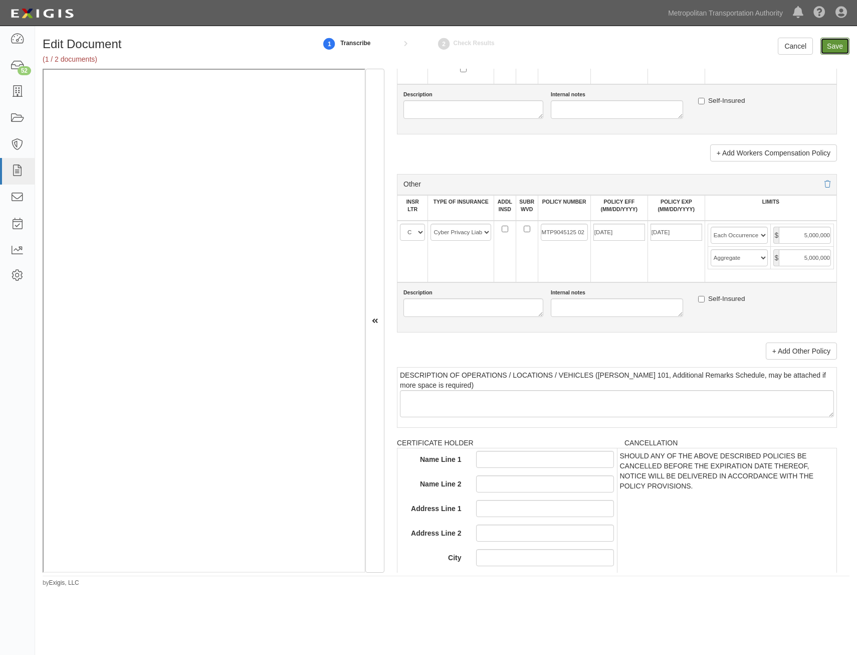
click at [836, 50] on input "Save" at bounding box center [835, 46] width 29 height 17
type input "1000000"
type input "2000000"
type input "1000000"
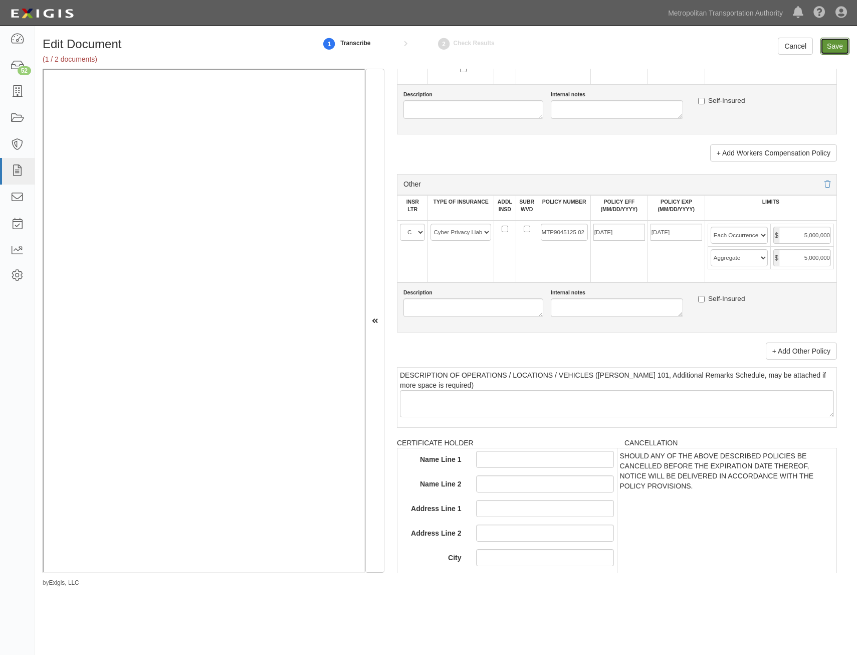
type input "5000000"
type input "1000000"
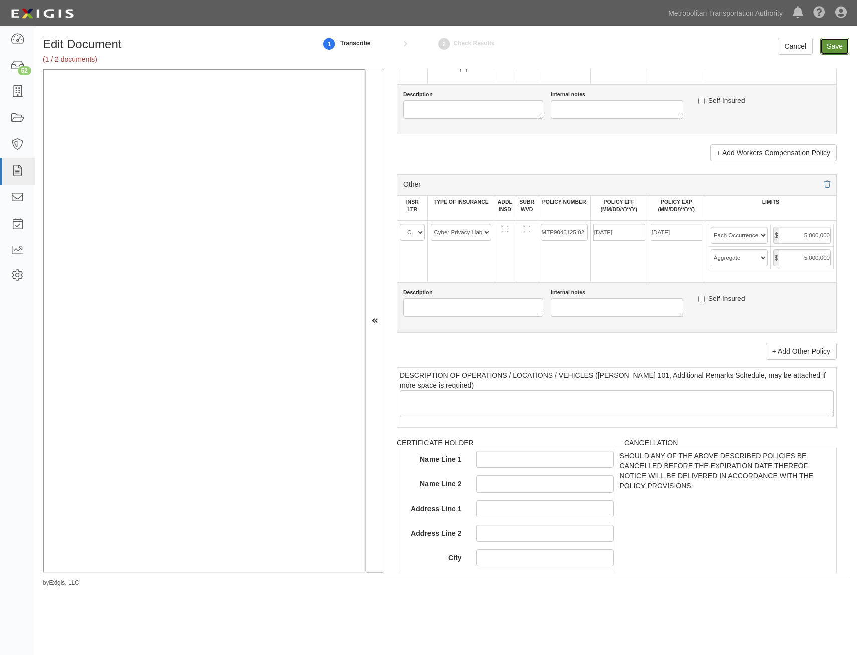
type input "5000000"
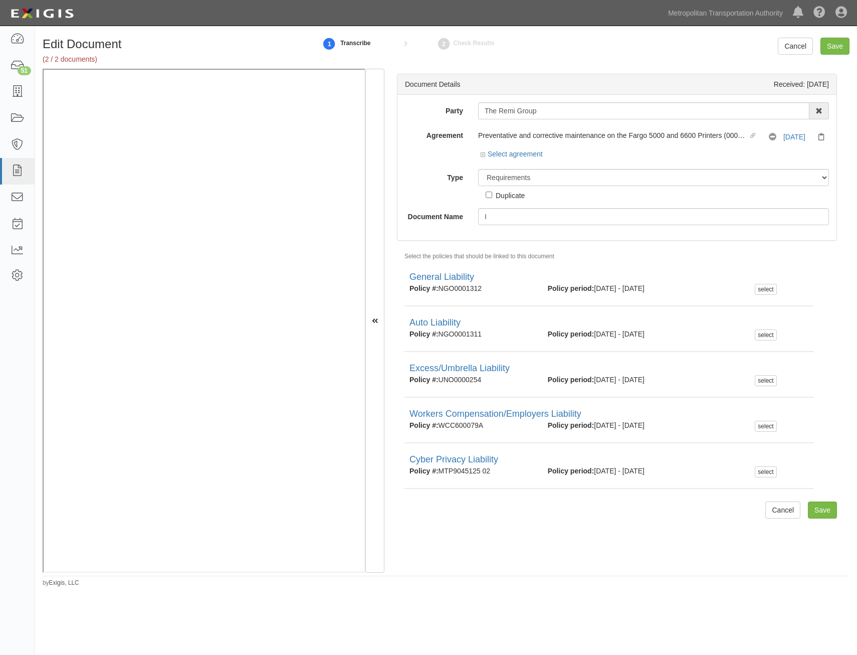
select select "RequirementDetail"
type input "Insurance Requirements"
click at [816, 510] on input "Save" at bounding box center [822, 509] width 29 height 17
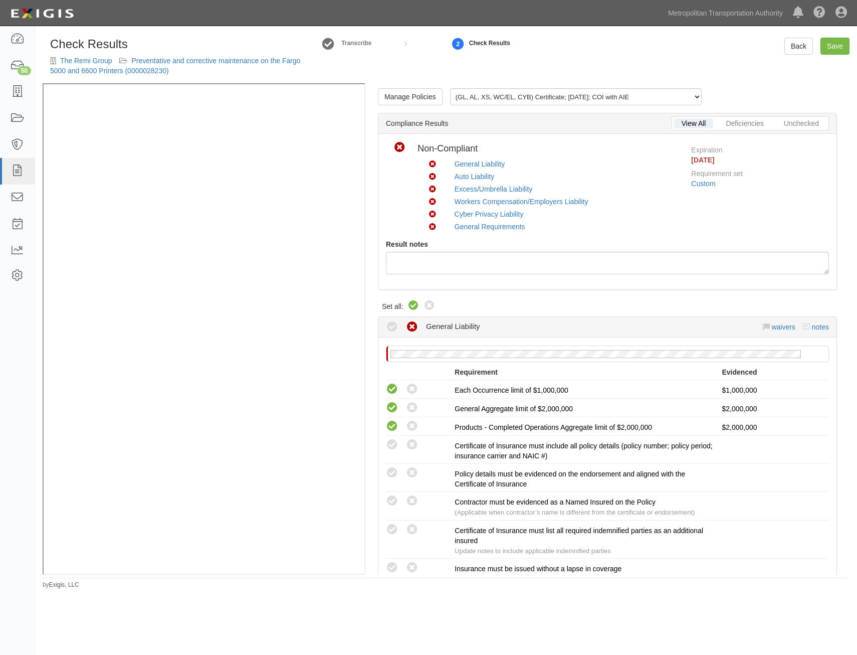
click at [418, 305] on icon at bounding box center [414, 306] width 12 height 12
radio input "true"
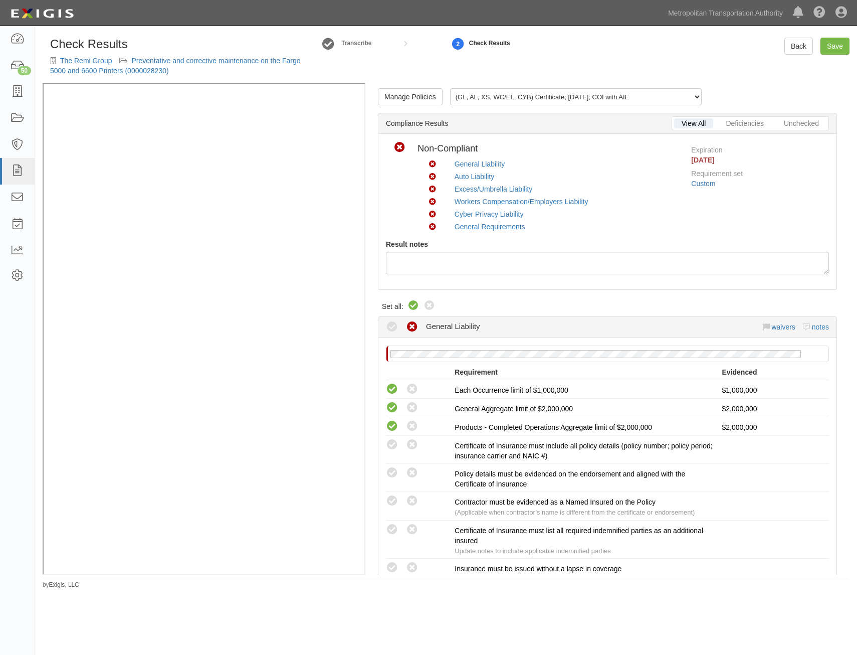
radio input "true"
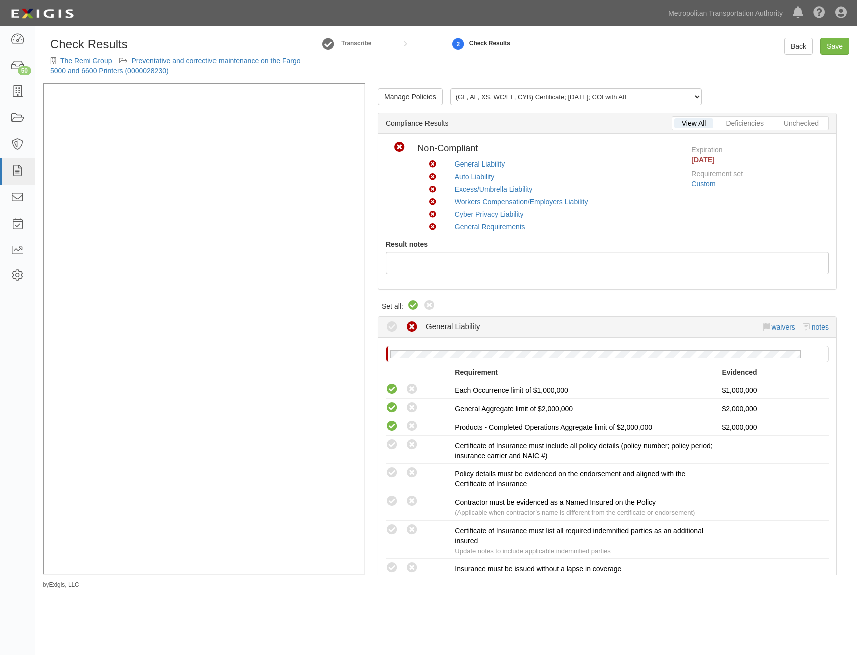
radio input "true"
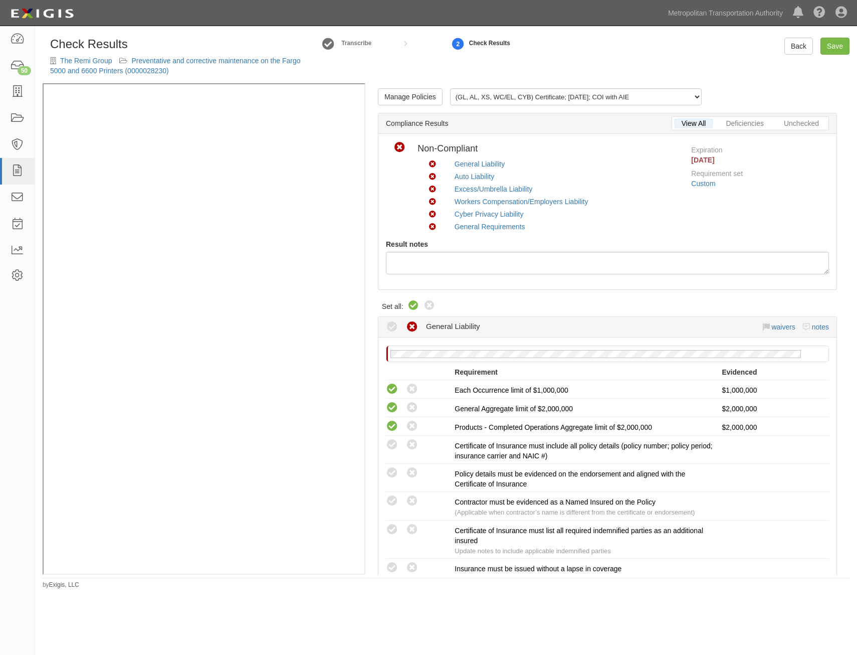
radio input "true"
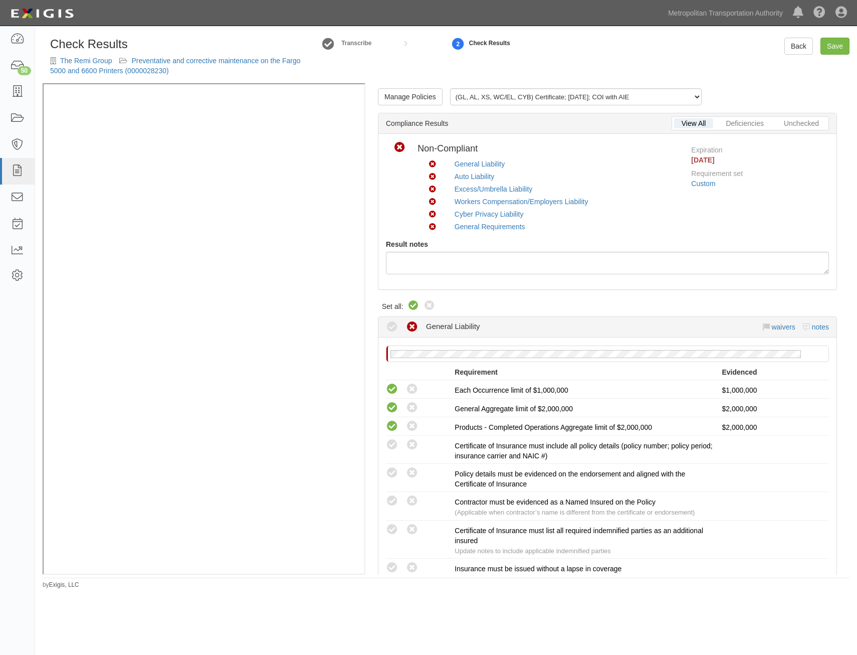
radio input "true"
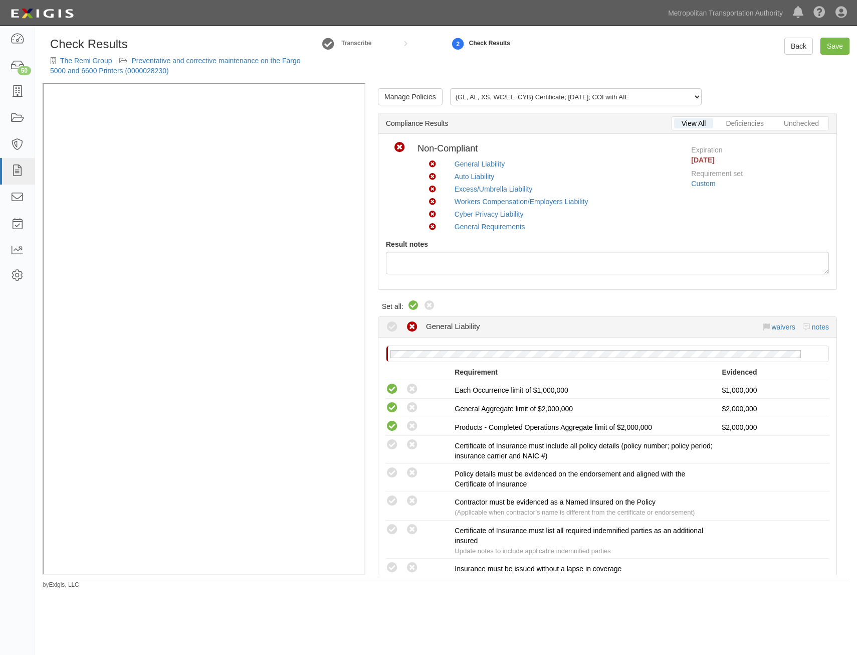
radio input "true"
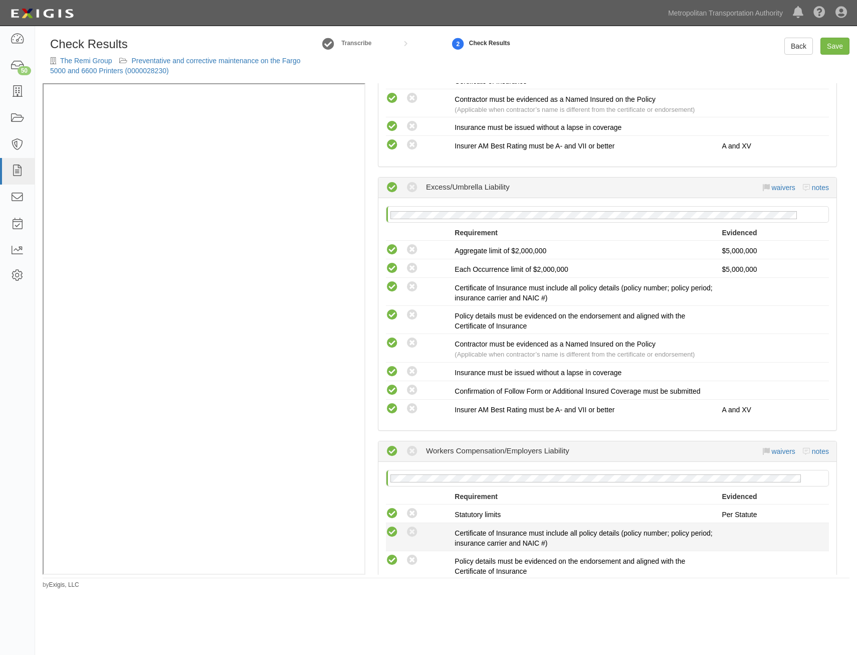
drag, startPoint x: 624, startPoint y: 188, endPoint x: 641, endPoint y: 331, distance: 144.0
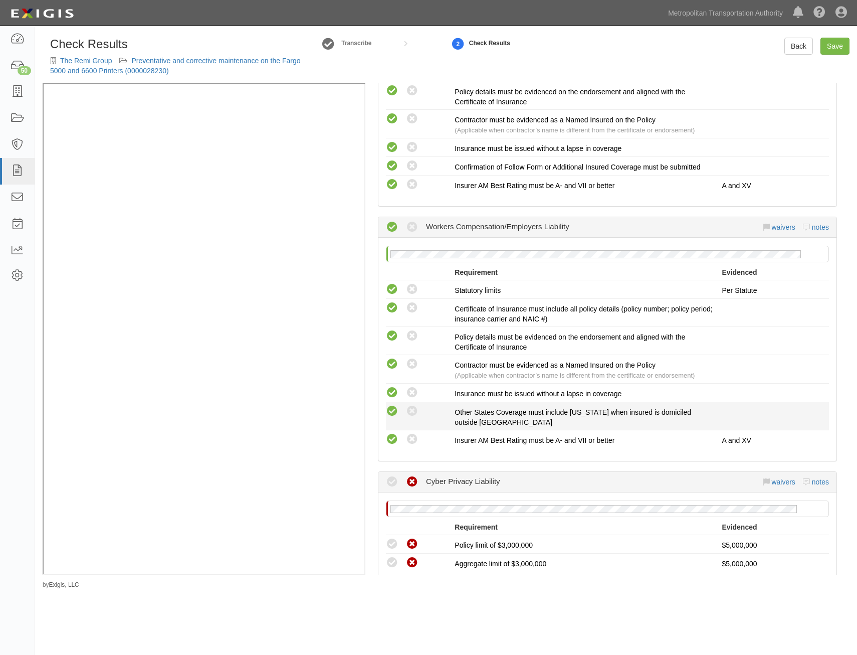
drag, startPoint x: 661, startPoint y: 372, endPoint x: 662, endPoint y: 384, distance: 12.1
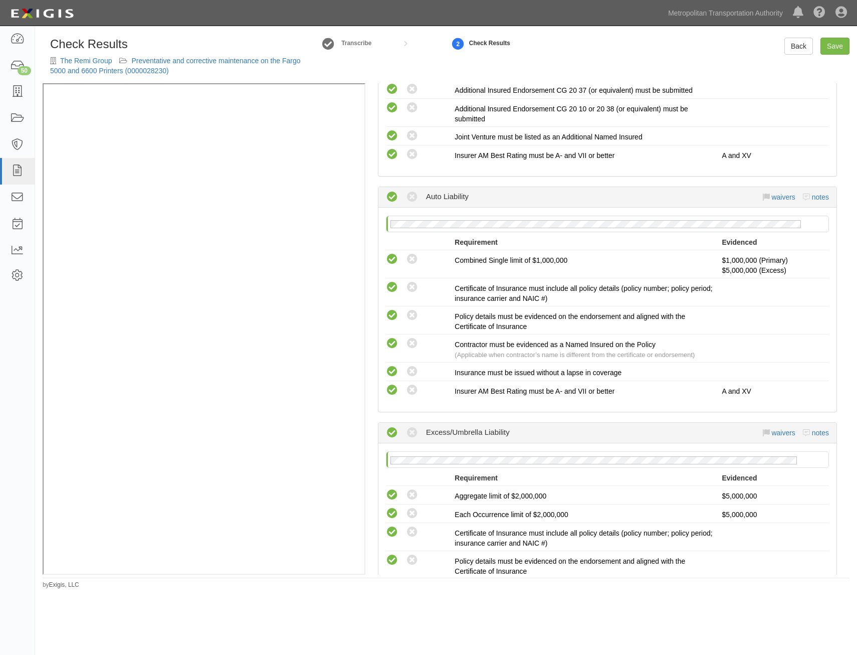
scroll to position [402, 0]
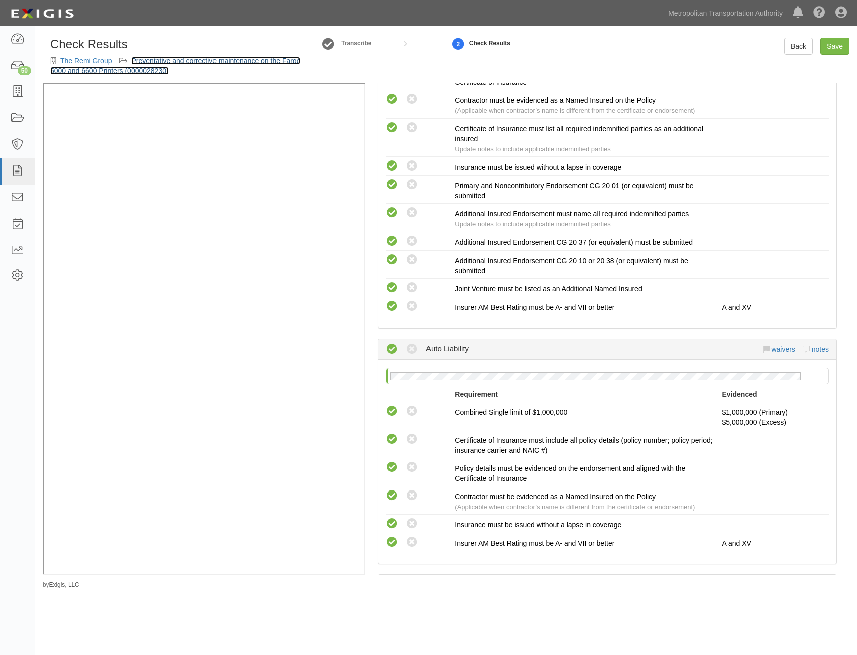
click at [258, 63] on link "Preventative and corrective maintenance on the Fargo 5000 and 6600 Printers (00…" at bounding box center [175, 66] width 250 height 18
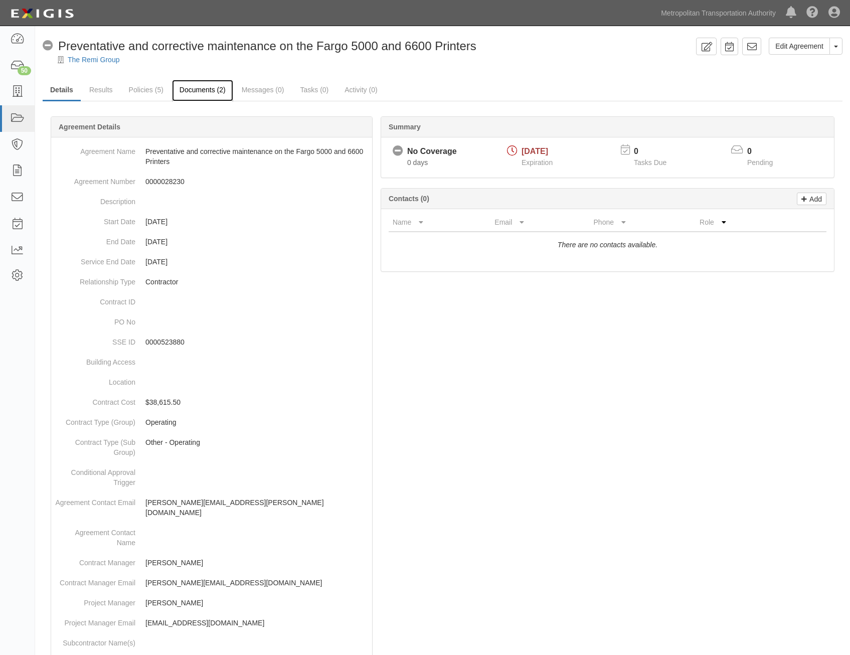
click at [222, 87] on link "Documents (2)" at bounding box center [202, 91] width 61 height 22
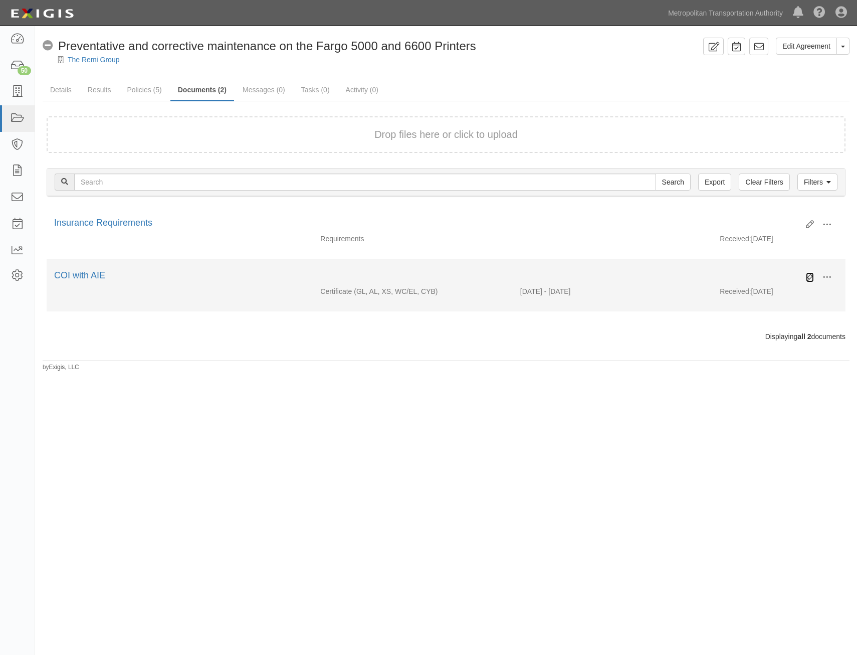
click at [810, 275] on icon at bounding box center [810, 277] width 8 height 8
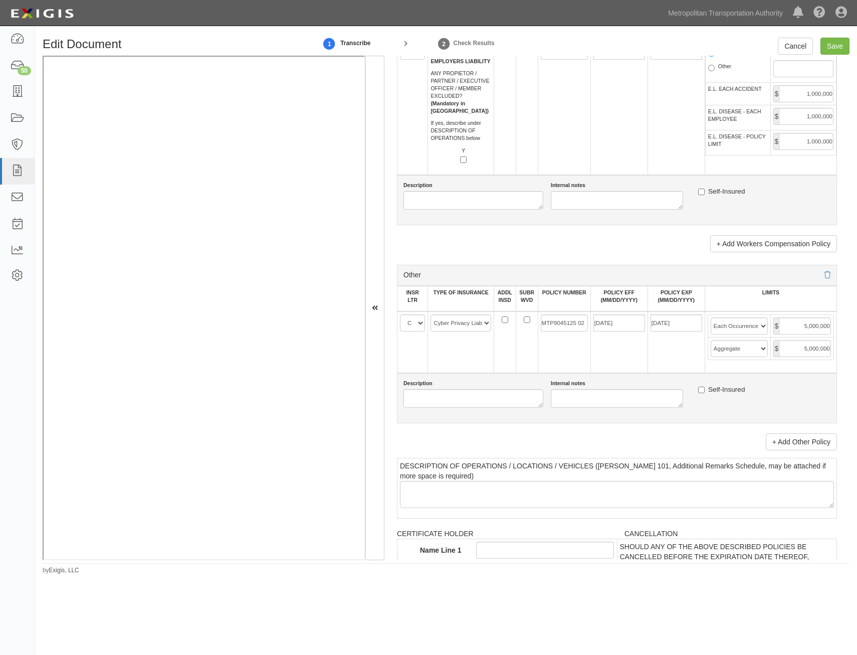
drag, startPoint x: 672, startPoint y: 239, endPoint x: 630, endPoint y: 681, distance: 444.3
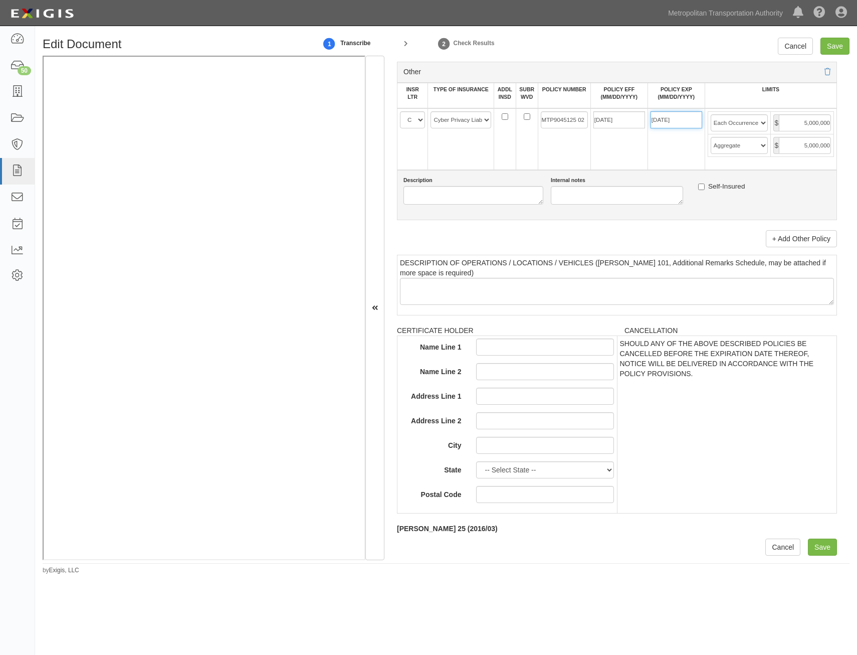
click at [683, 123] on input "[DATE]" at bounding box center [677, 119] width 52 height 17
click at [683, 123] on input "04/28/2025" at bounding box center [677, 119] width 52 height 17
type input "10/28/2025"
click at [640, 133] on td "04/28/2024" at bounding box center [619, 139] width 57 height 62
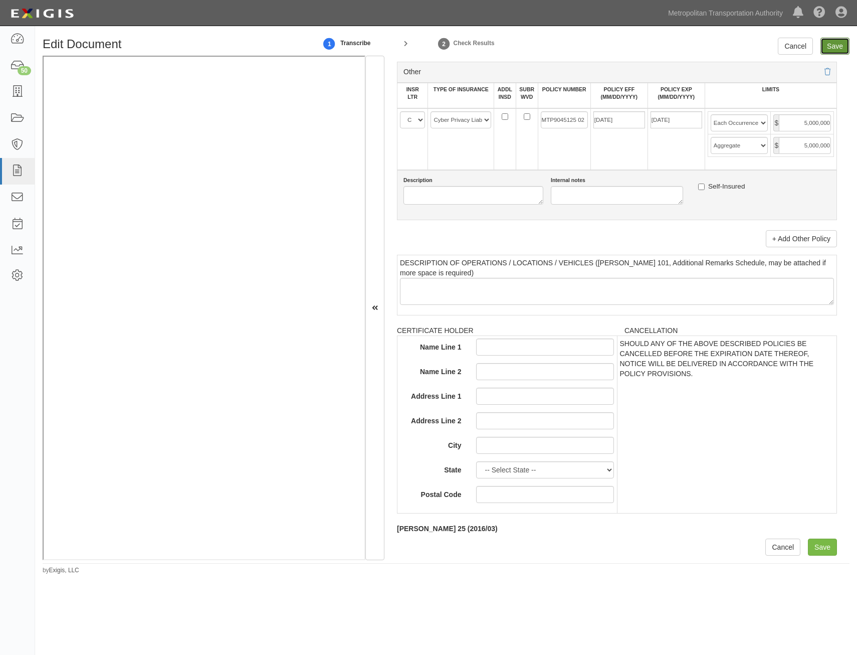
click at [834, 39] on input "Save" at bounding box center [835, 46] width 29 height 17
type input "1000000"
type input "2000000"
type input "1000000"
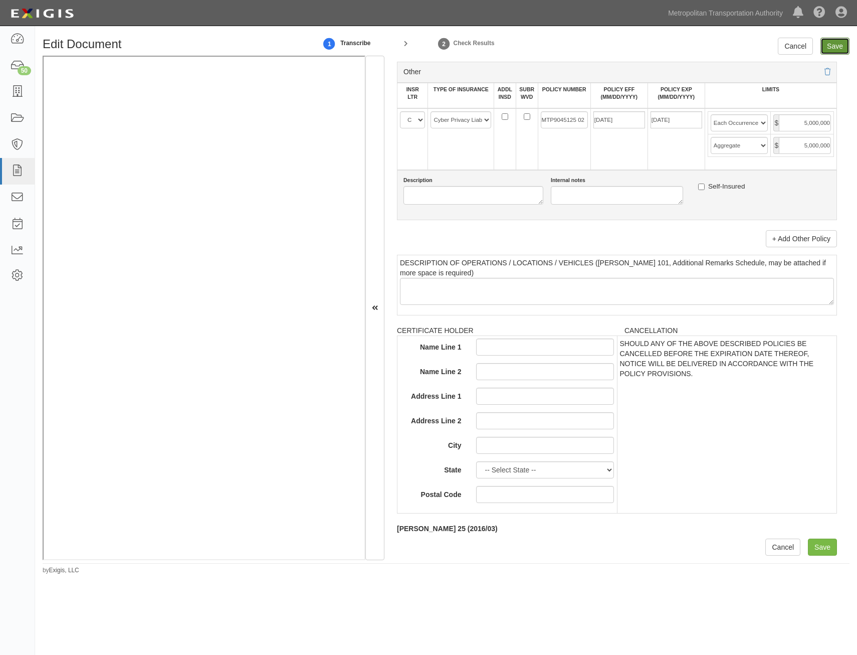
type input "5000000"
type input "1000000"
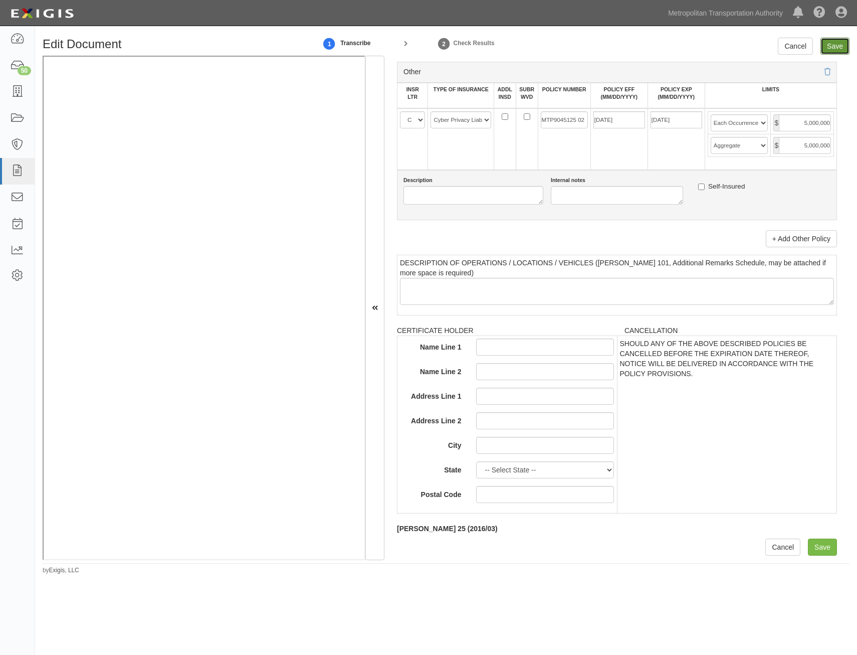
type input "5000000"
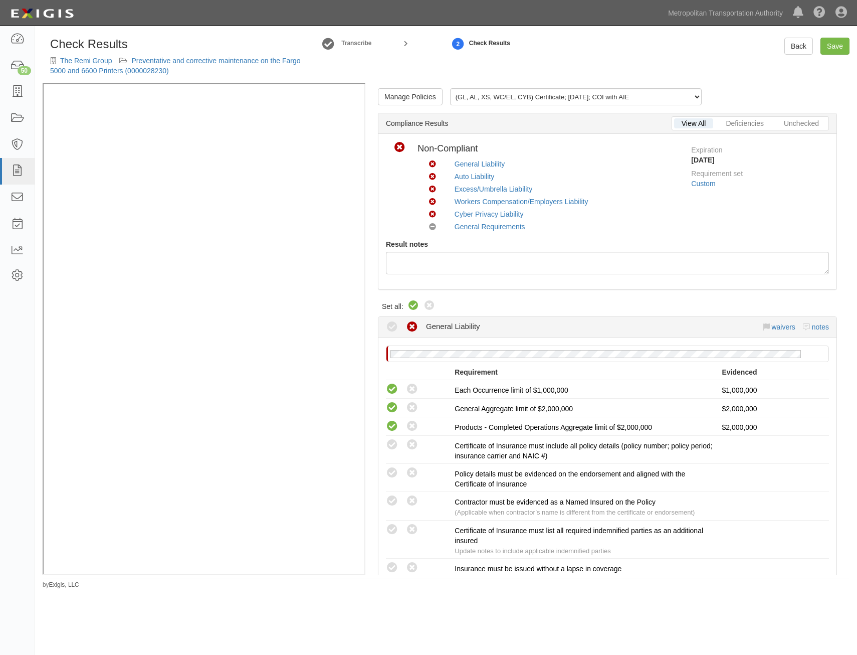
click at [416, 306] on icon at bounding box center [414, 306] width 12 height 12
radio input "true"
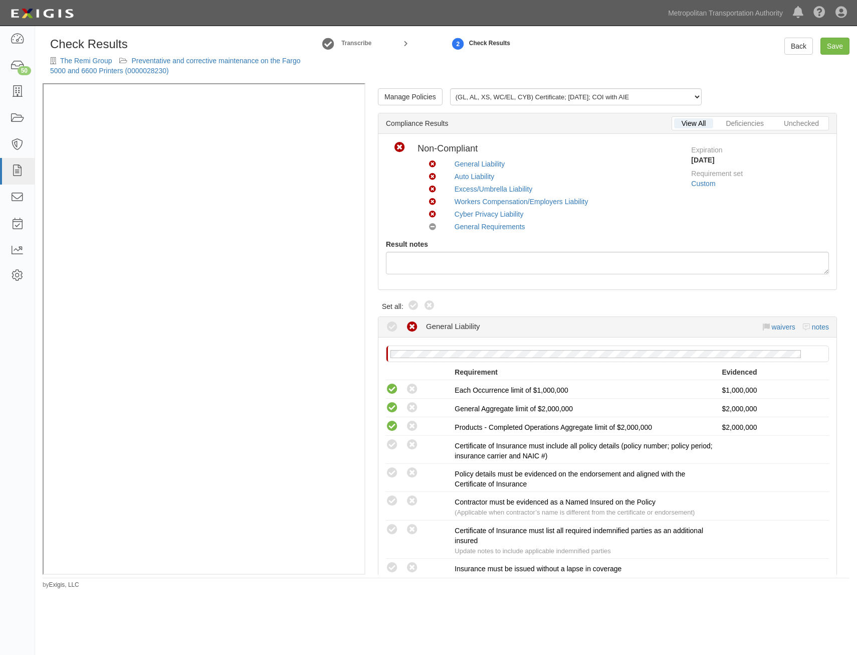
radio input "true"
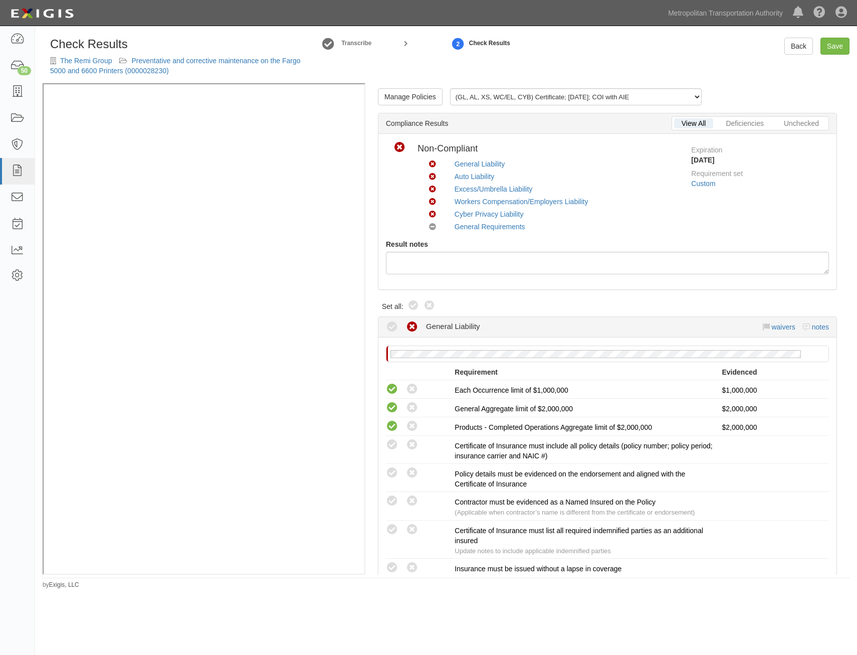
radio input "true"
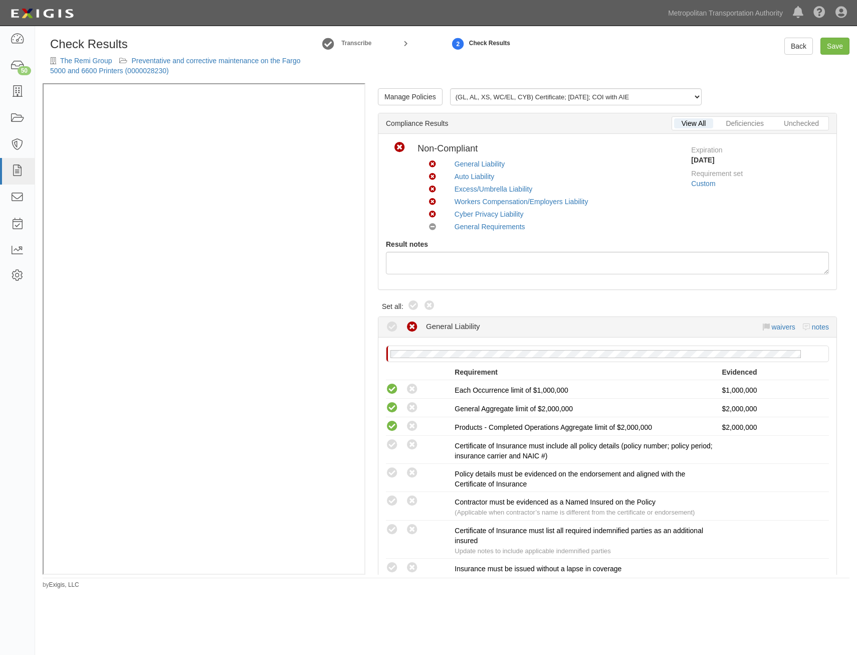
radio input "true"
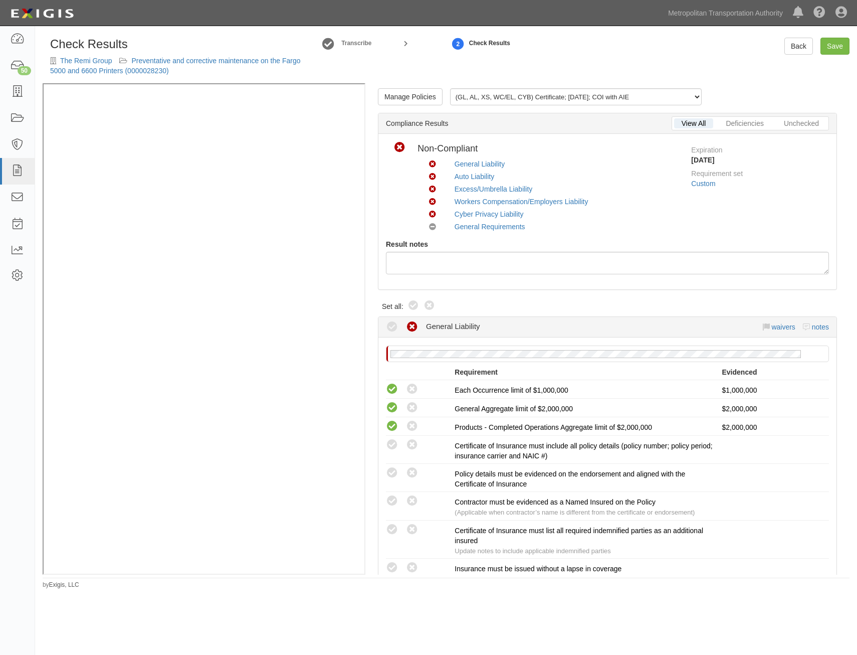
radio input "true"
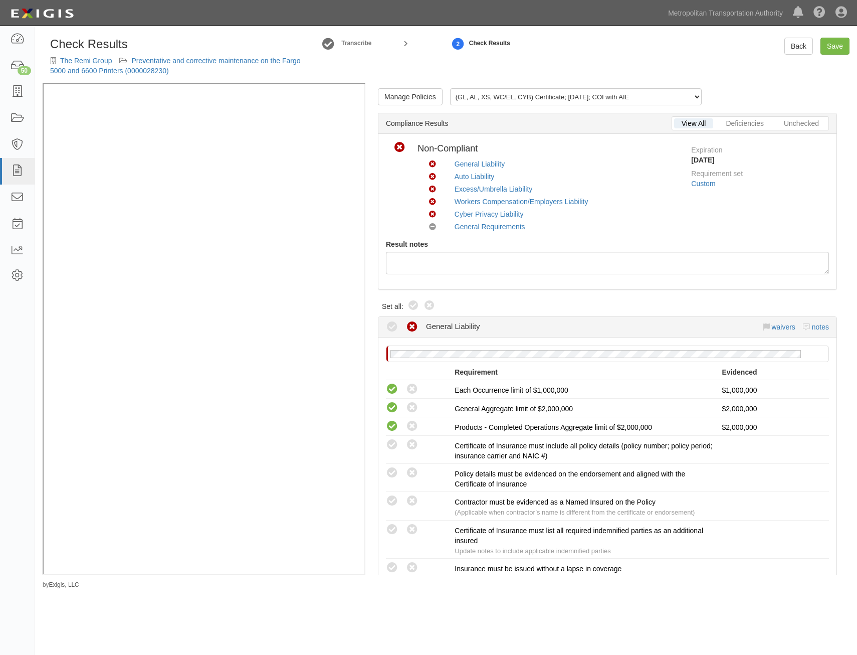
radio input "true"
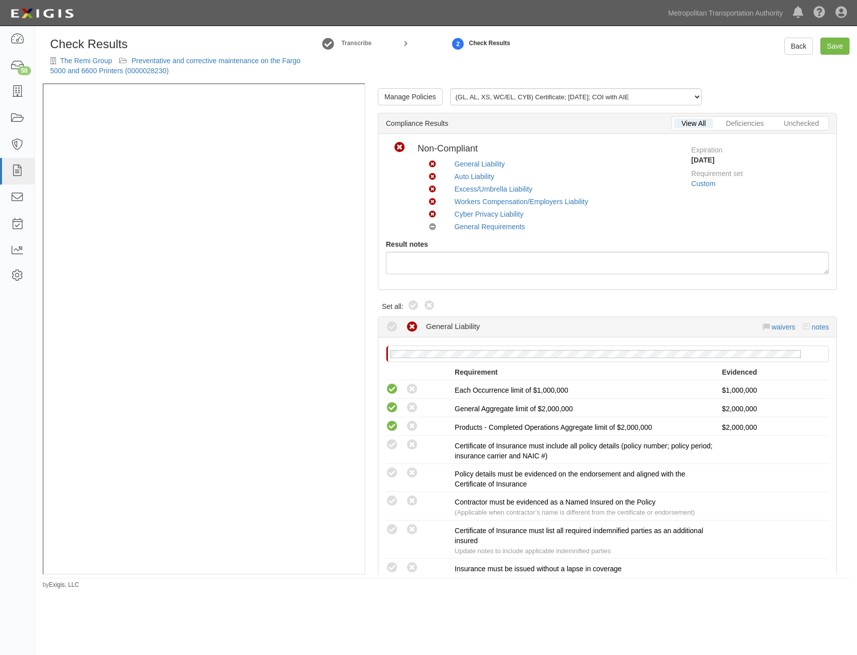
radio input "true"
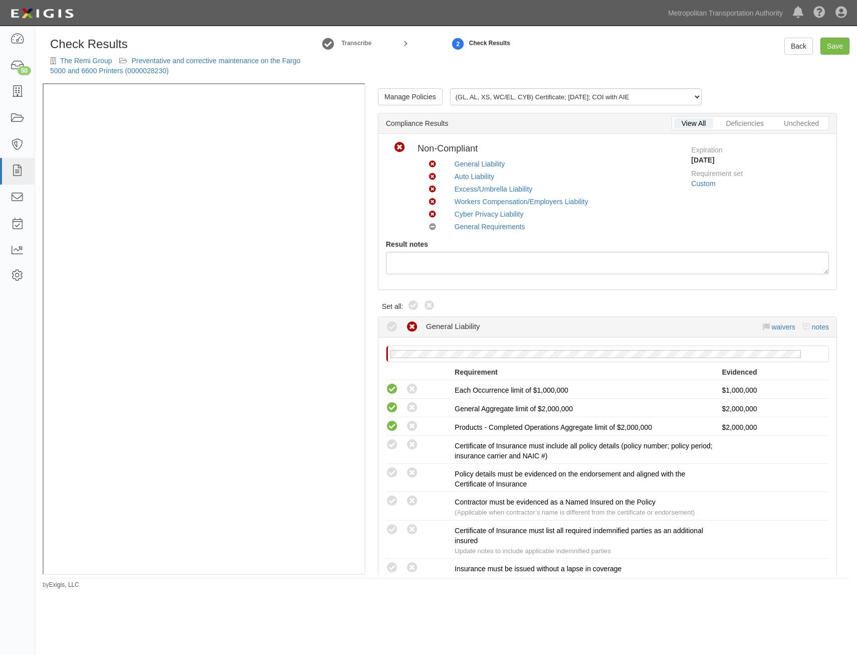
radio input "true"
radio input "false"
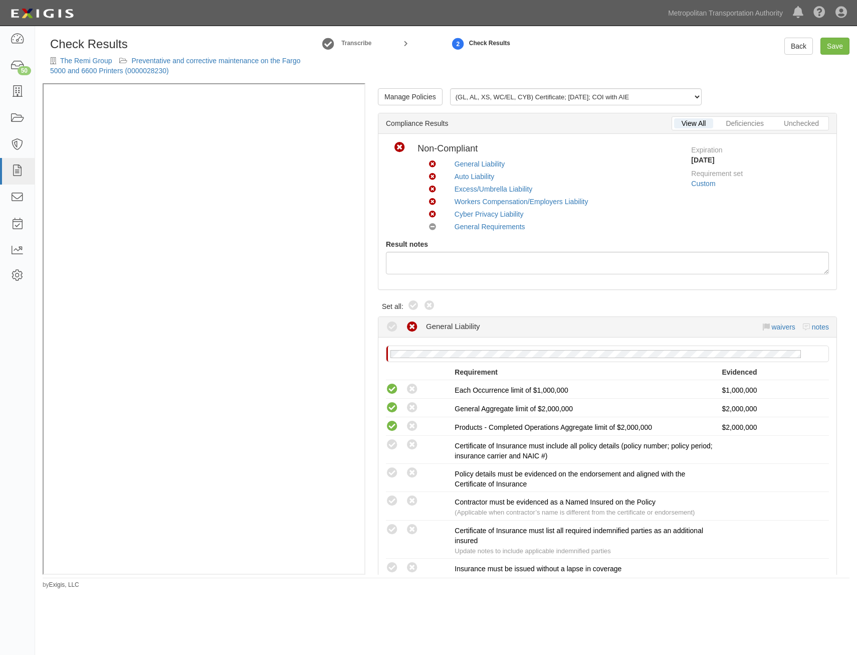
radio input "true"
click at [846, 48] on link "Save" at bounding box center [835, 46] width 29 height 17
radio input "true"
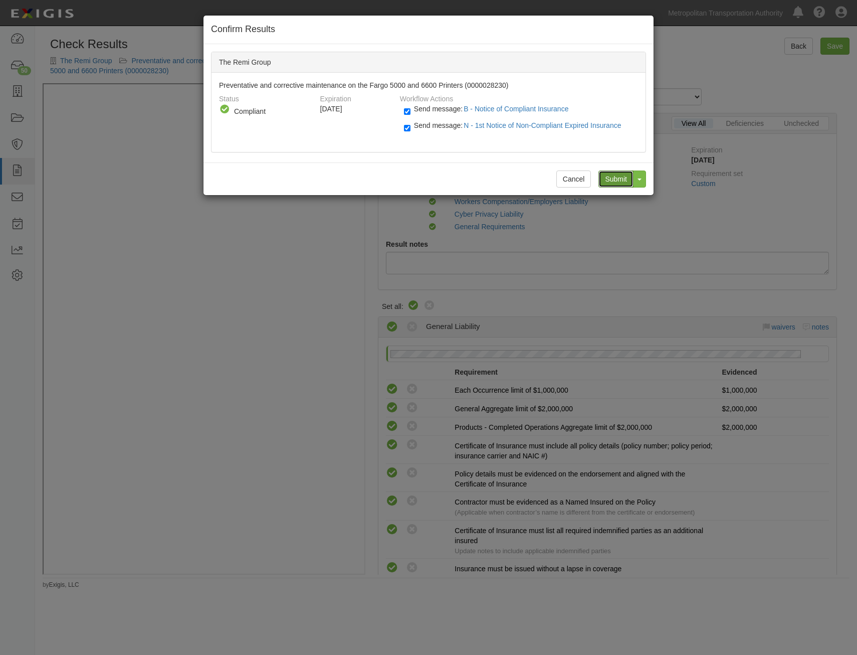
click at [614, 178] on input "Submit" at bounding box center [616, 178] width 35 height 17
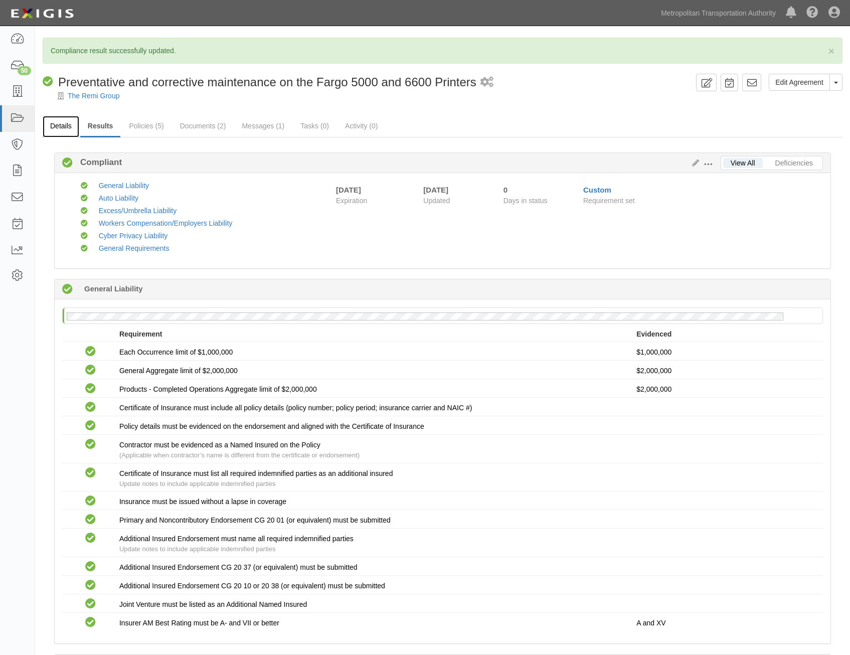
click at [73, 127] on link "Details" at bounding box center [61, 127] width 37 height 22
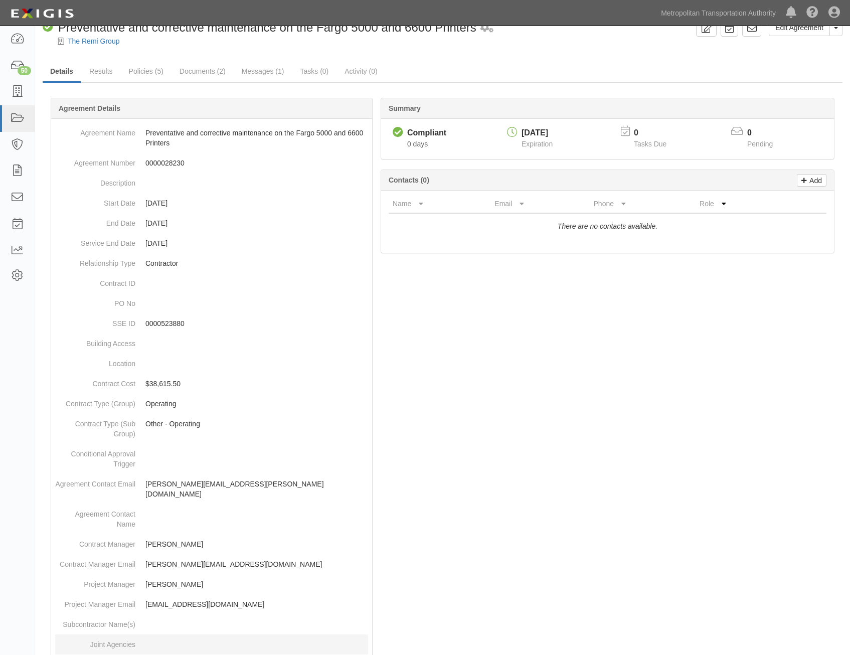
scroll to position [326, 0]
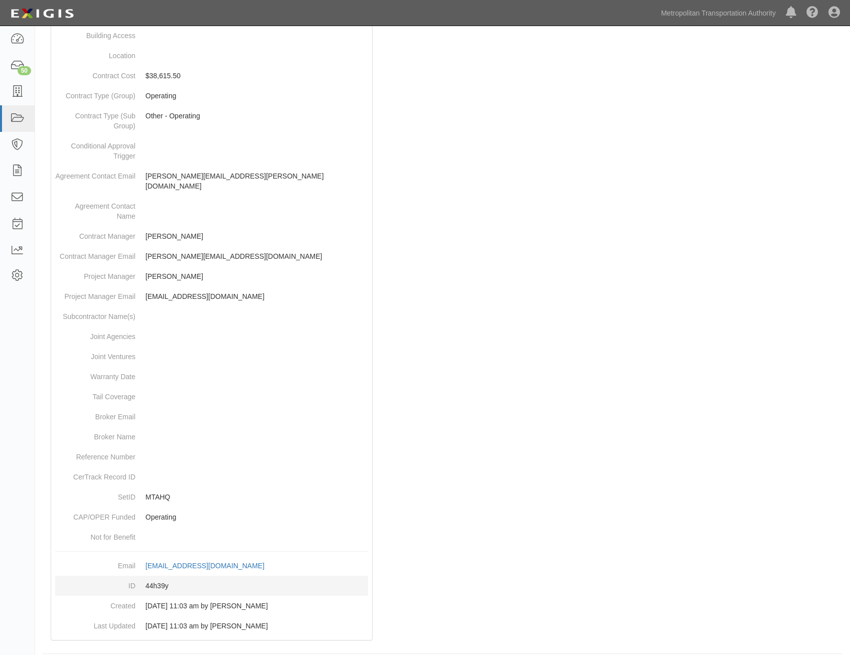
click at [158, 577] on dd "44h39y" at bounding box center [211, 586] width 313 height 20
copy dd "44h39y"
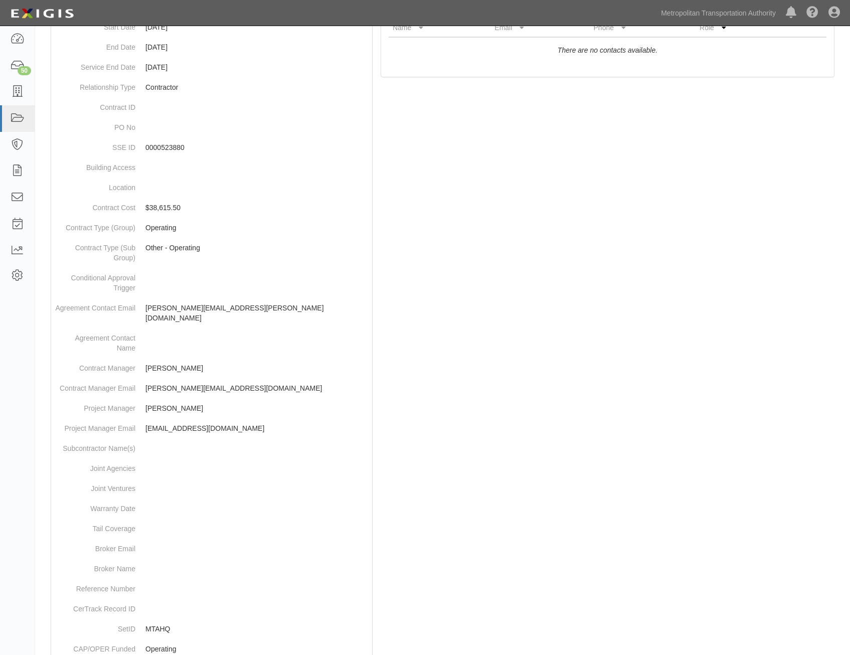
scroll to position [0, 0]
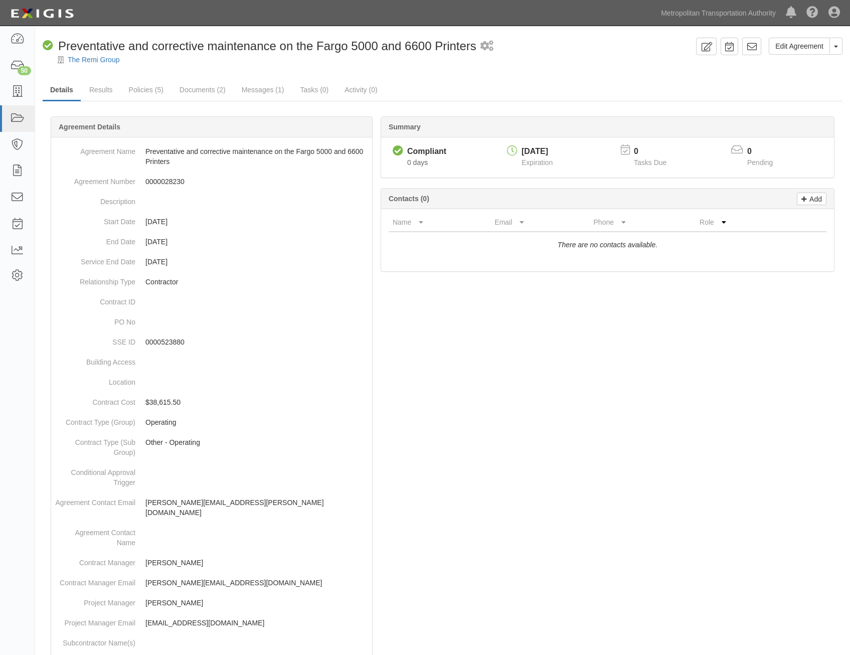
drag, startPoint x: 585, startPoint y: 466, endPoint x: 724, endPoint y: -34, distance: 519.4
click at [755, 49] on icon at bounding box center [752, 47] width 10 height 10
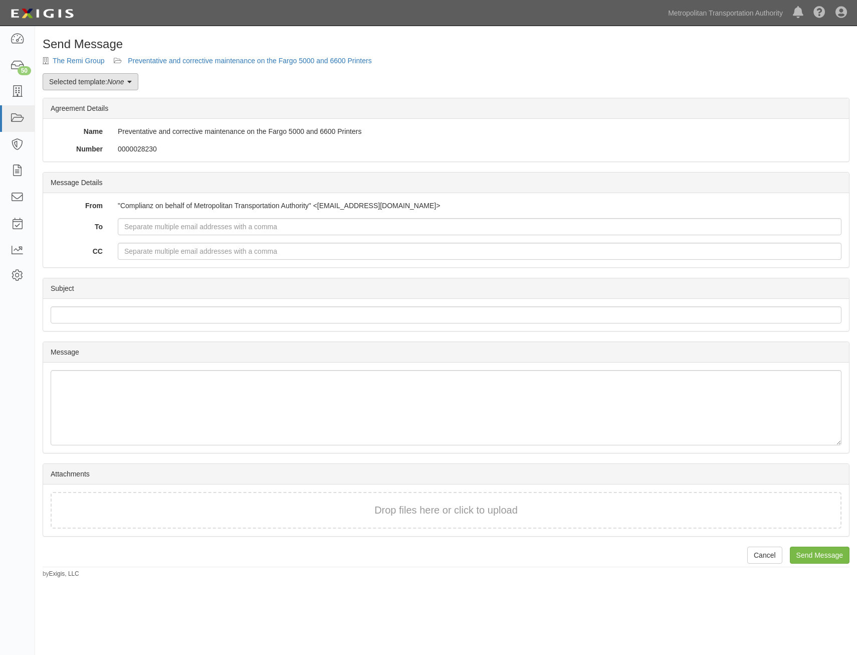
click at [111, 85] on em "None" at bounding box center [115, 82] width 17 height 8
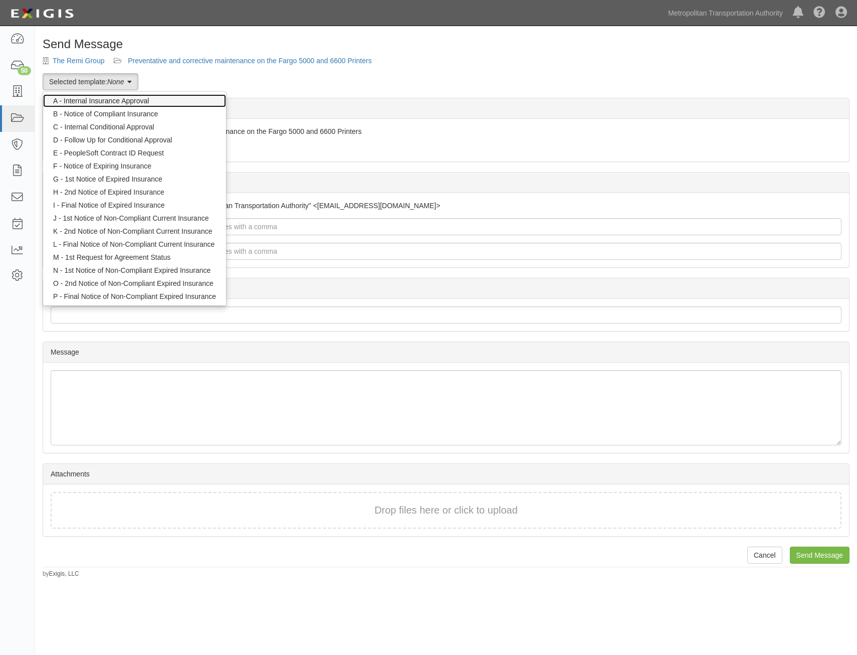
click at [126, 102] on link "A - Internal Insurance Approval" at bounding box center [134, 100] width 183 height 13
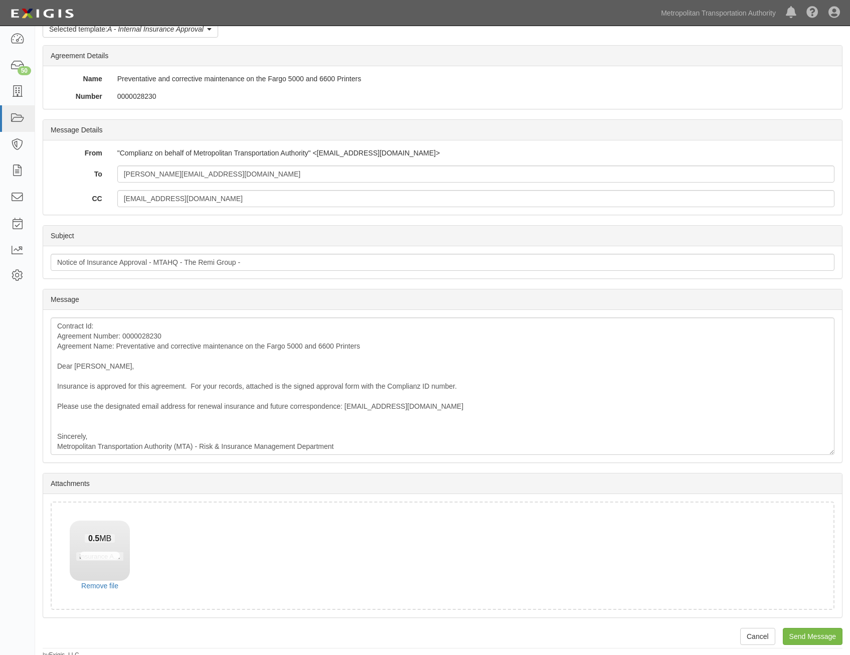
scroll to position [57, 0]
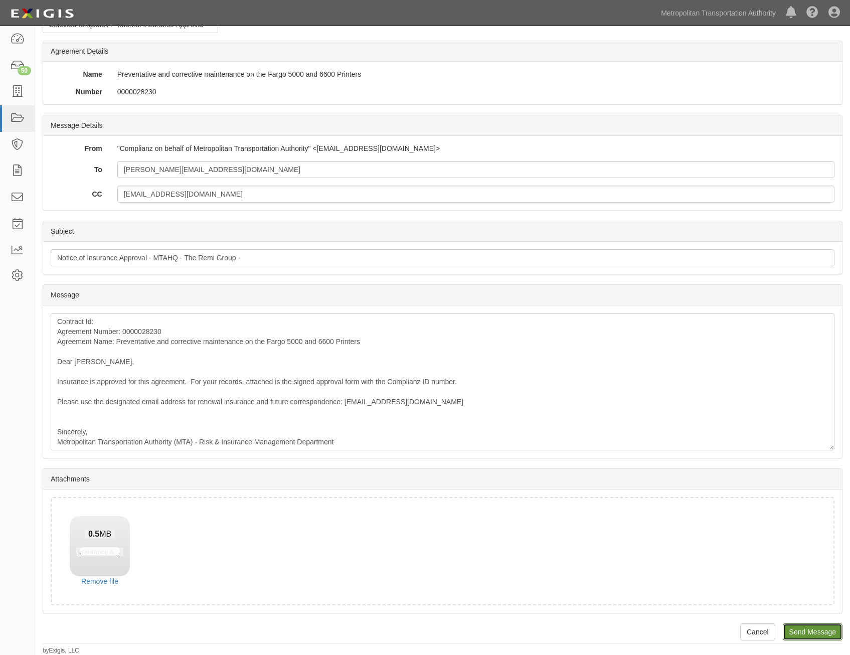
click at [813, 630] on input "Send Message" at bounding box center [813, 631] width 60 height 17
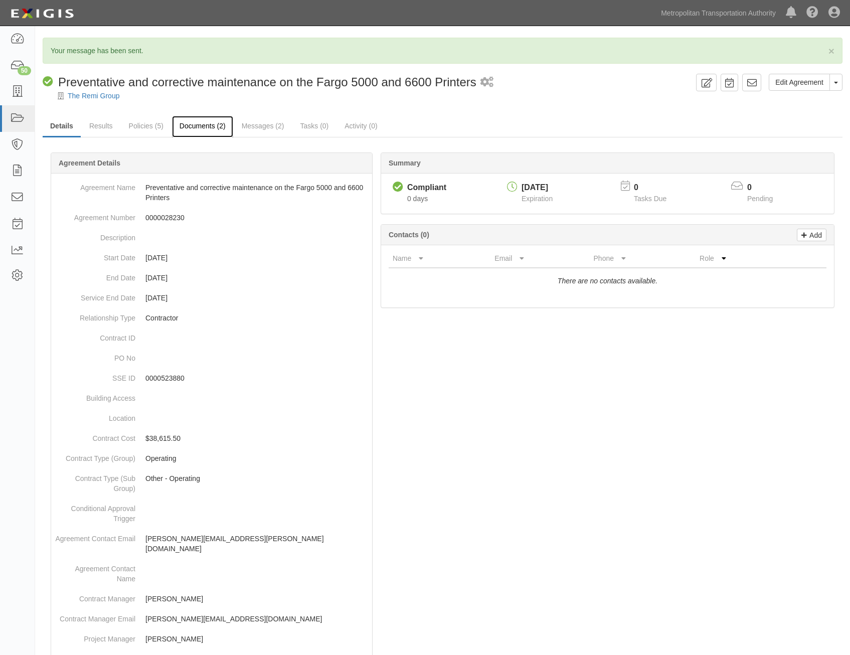
drag, startPoint x: 0, startPoint y: 0, endPoint x: 203, endPoint y: 131, distance: 241.2
click at [203, 131] on link "Documents (2)" at bounding box center [202, 127] width 61 height 22
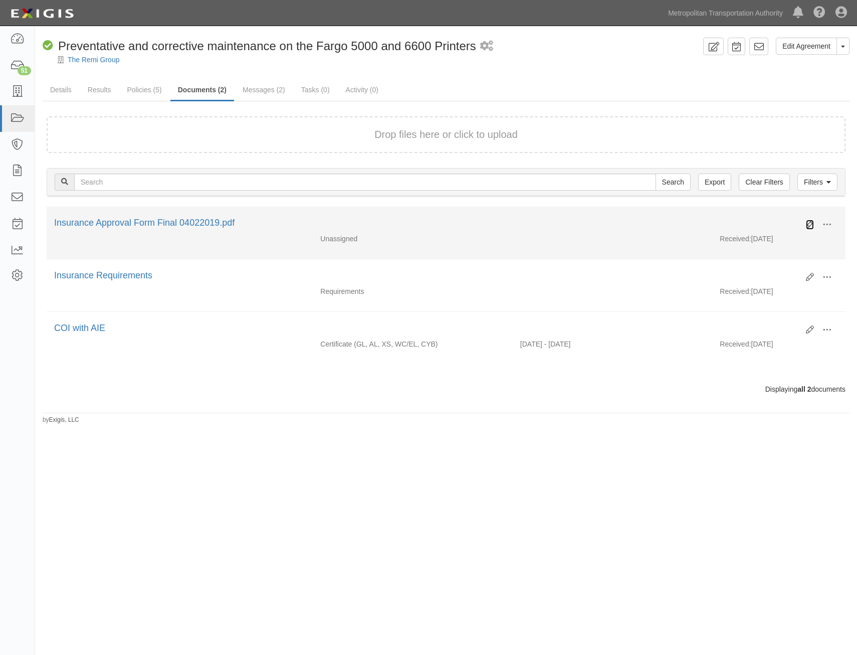
click at [810, 222] on icon at bounding box center [810, 225] width 8 height 8
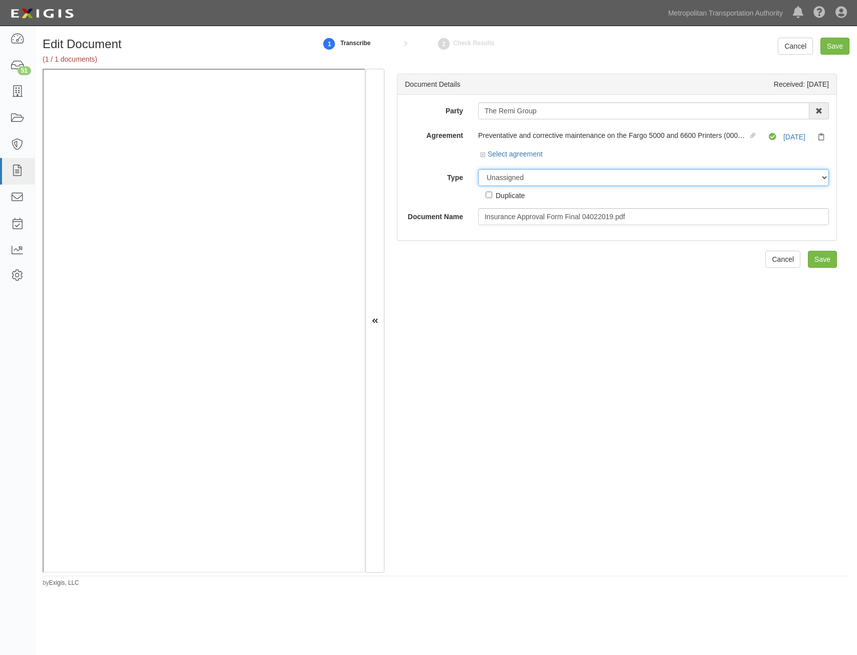
click at [673, 178] on select "Unassigned Binder Cancellation Notice Certificate Contract Endorsement Insuranc…" at bounding box center [653, 177] width 351 height 17
select select "OtherDetail"
click at [478, 169] on select "Unassigned Binder Cancellation Notice Certificate Contract Endorsement Insuranc…" at bounding box center [653, 177] width 351 height 17
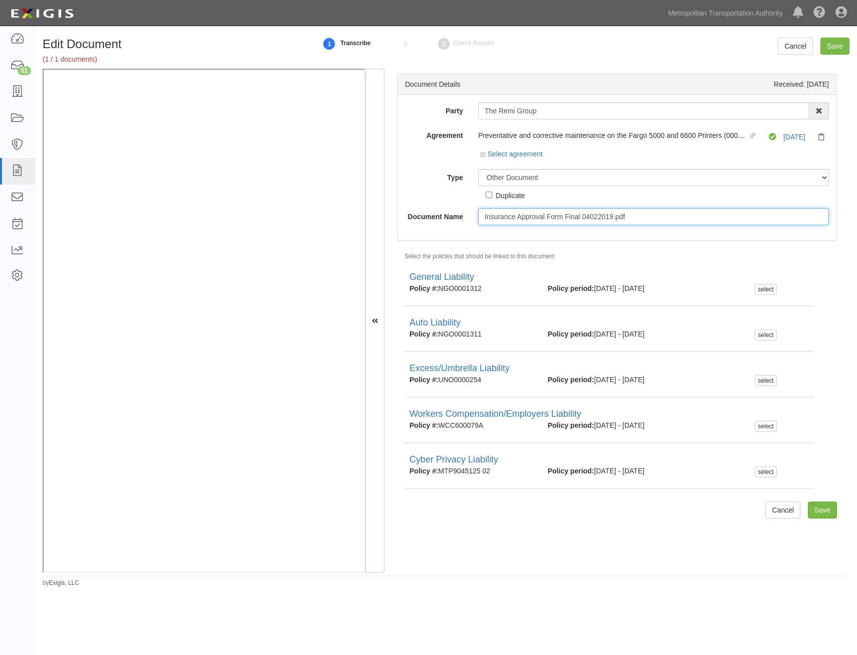
click at [624, 220] on input "Insurance Approval Form Final 04022019.pdf" at bounding box center [653, 216] width 351 height 17
type input "Approval Form"
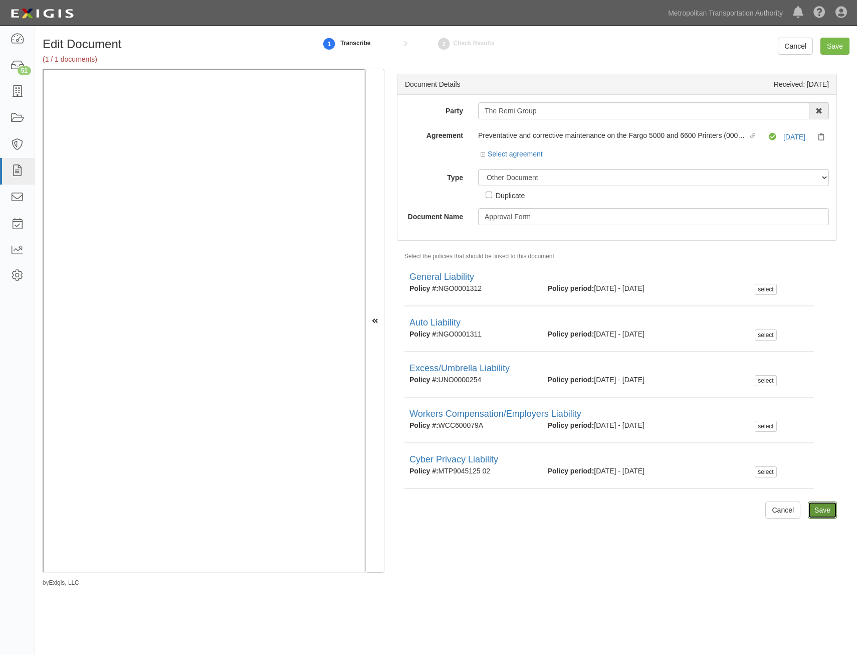
click at [815, 501] on input "Save" at bounding box center [822, 509] width 29 height 17
